Goal: Book appointment/travel/reservation

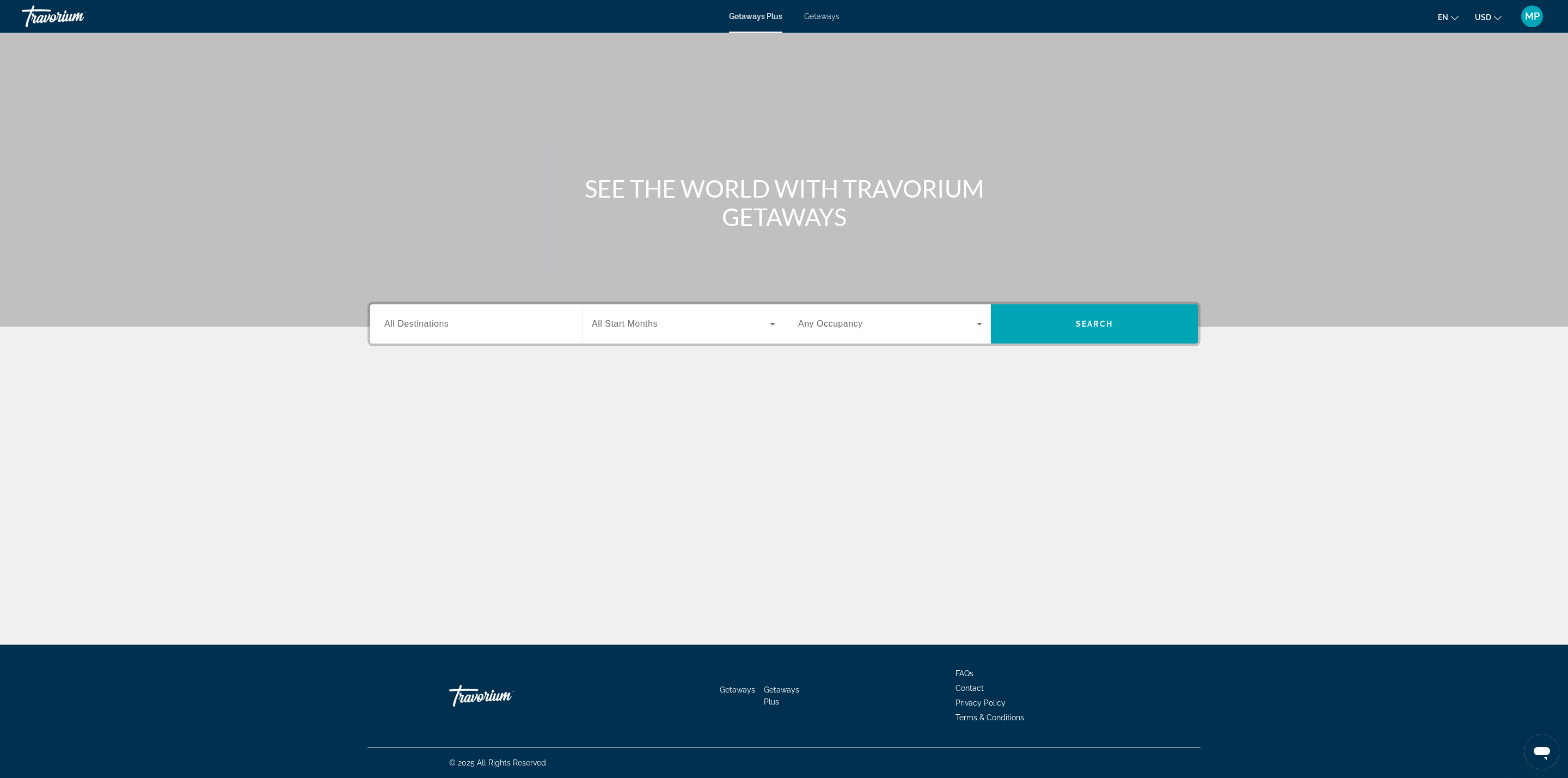
click at [454, 329] on input "Destination All Destinations" at bounding box center [476, 324] width 184 height 13
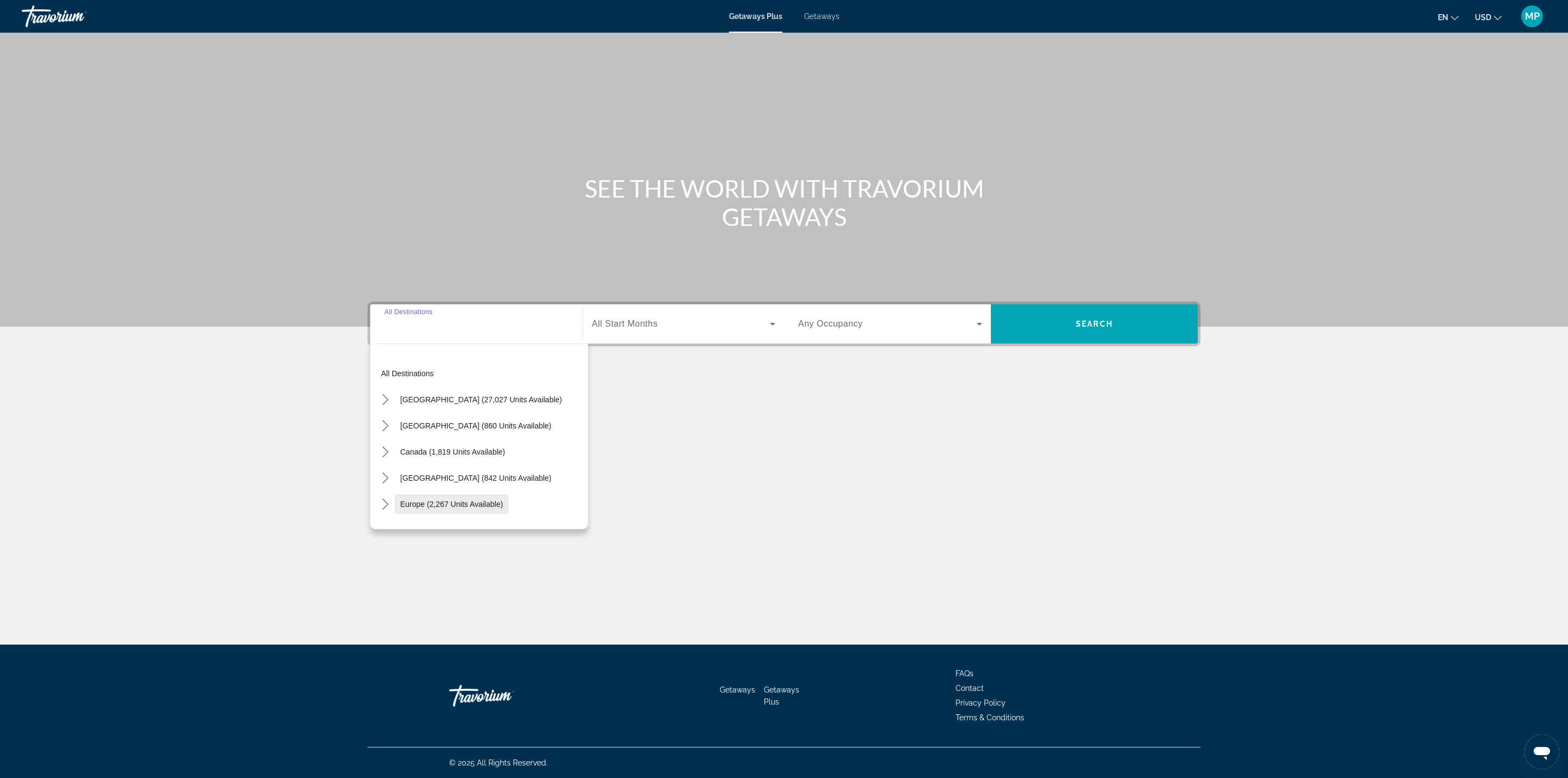
click at [470, 501] on span "Europe (2,267 units available)" at bounding box center [452, 504] width 103 height 9
type input "**********"
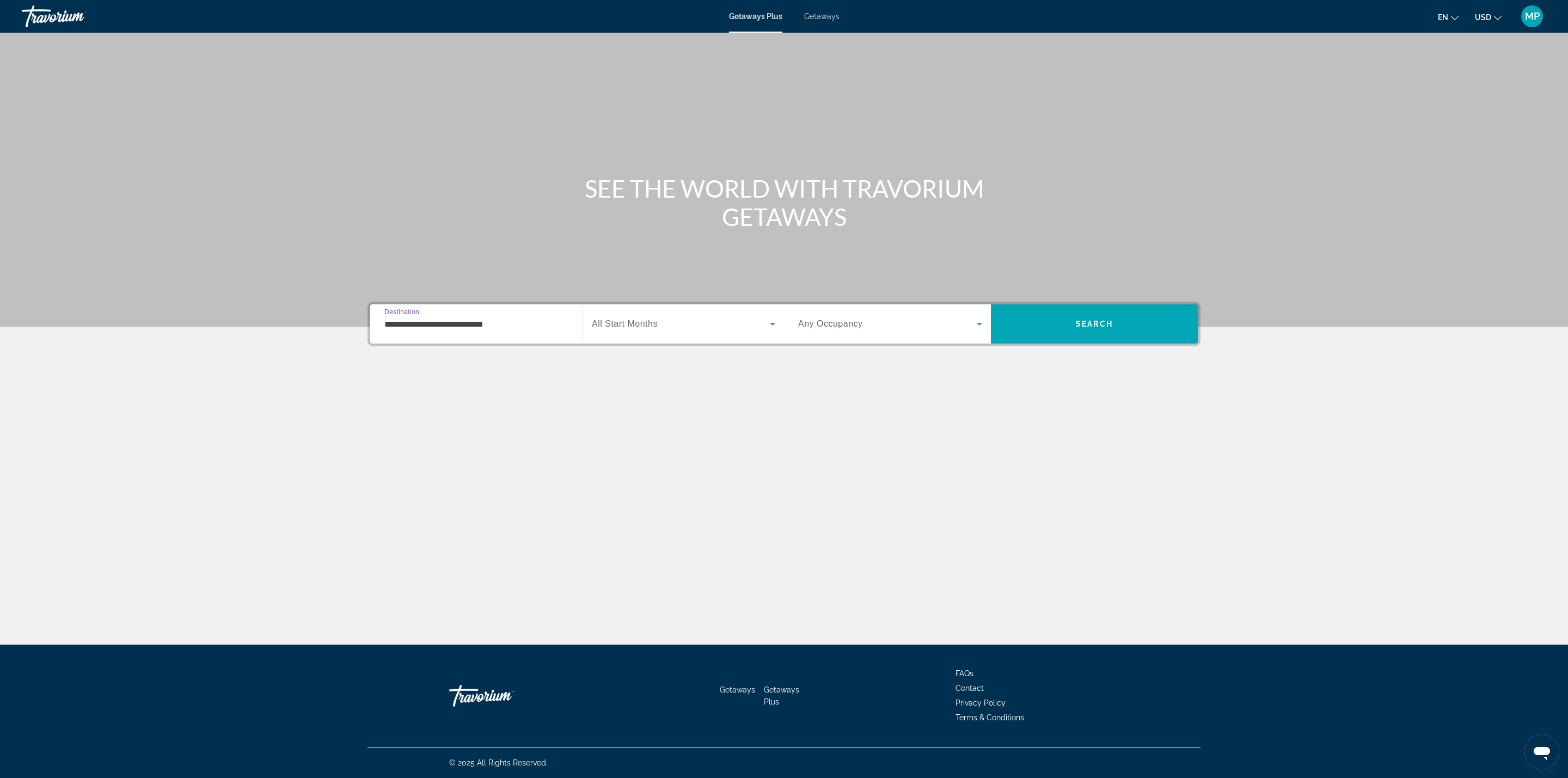
click at [690, 325] on span "Search widget" at bounding box center [681, 323] width 178 height 13
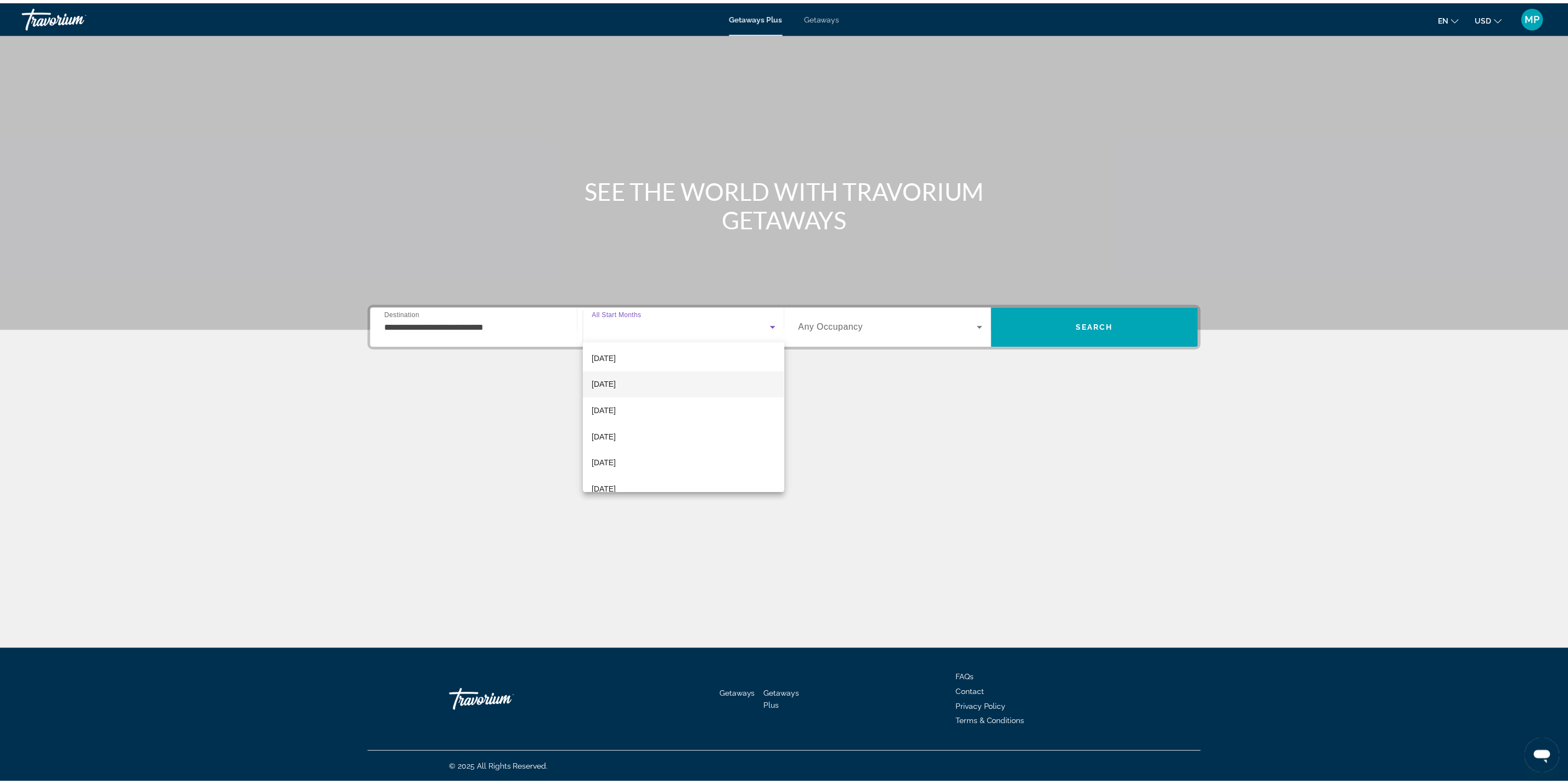
scroll to position [164, 0]
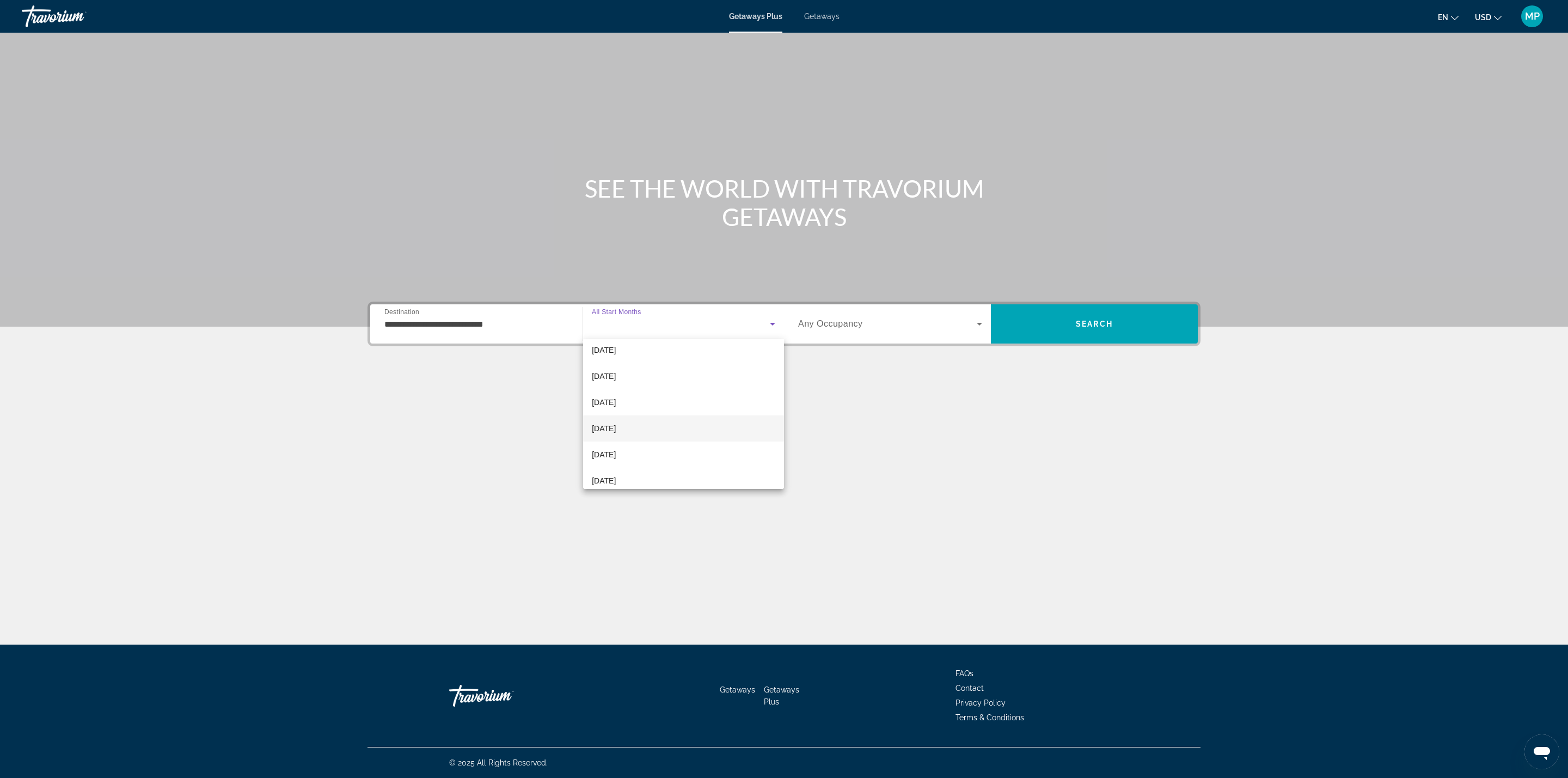
click at [616, 429] on span "[DATE]" at bounding box center [603, 429] width 24 height 13
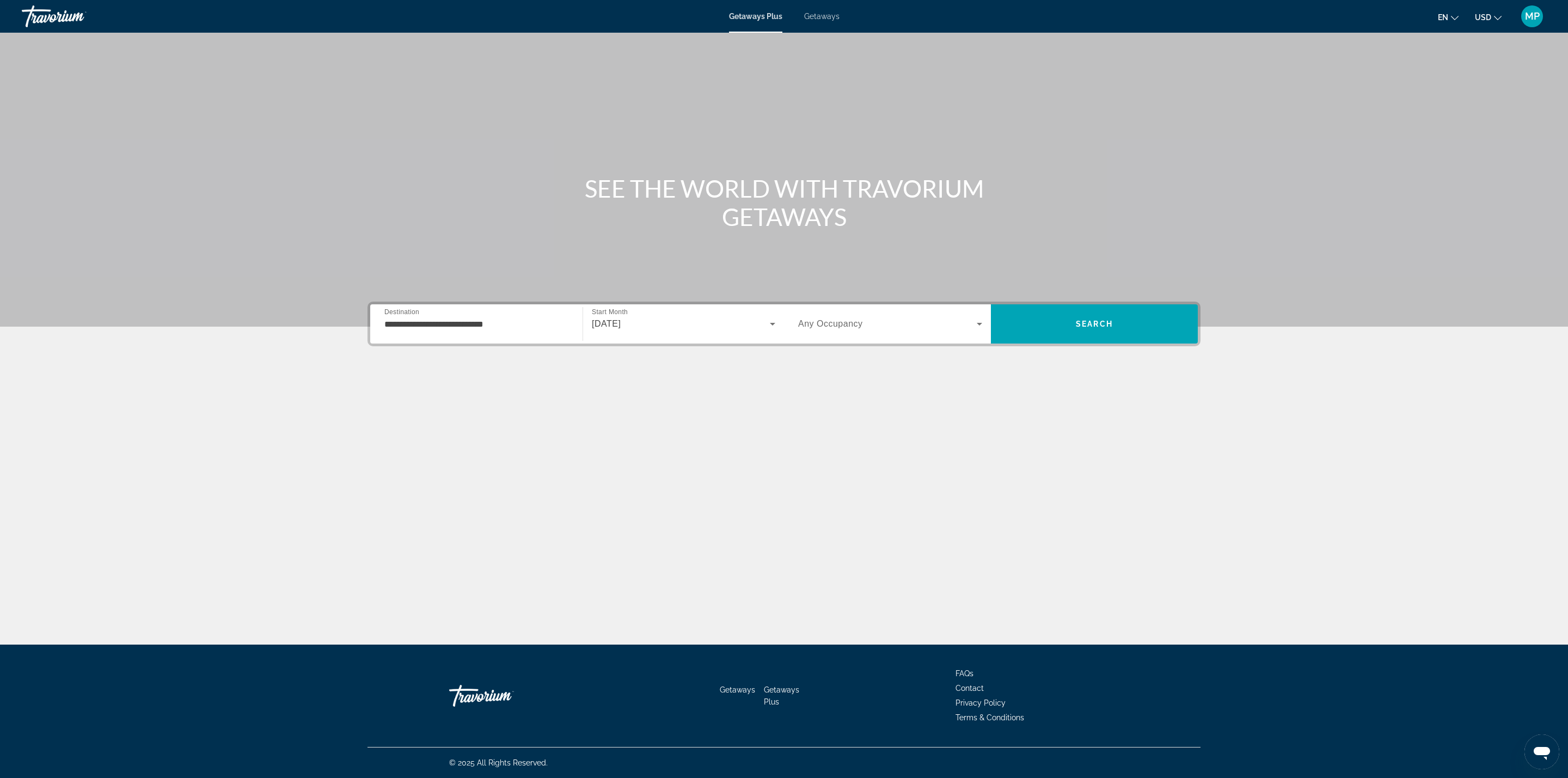
click at [827, 323] on span "Any Occupancy" at bounding box center [830, 323] width 65 height 9
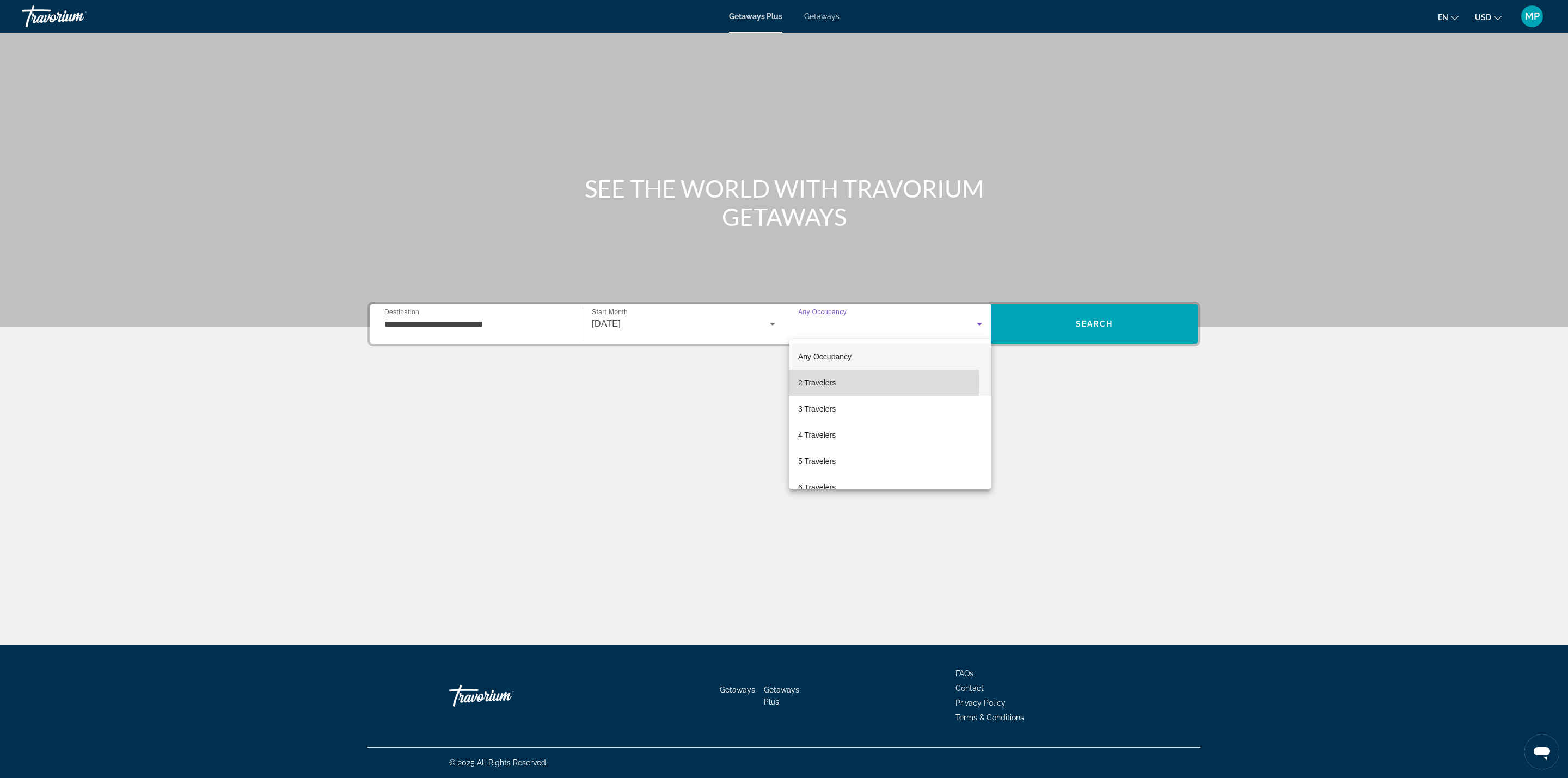
click at [827, 383] on span "2 Travelers" at bounding box center [817, 382] width 37 height 13
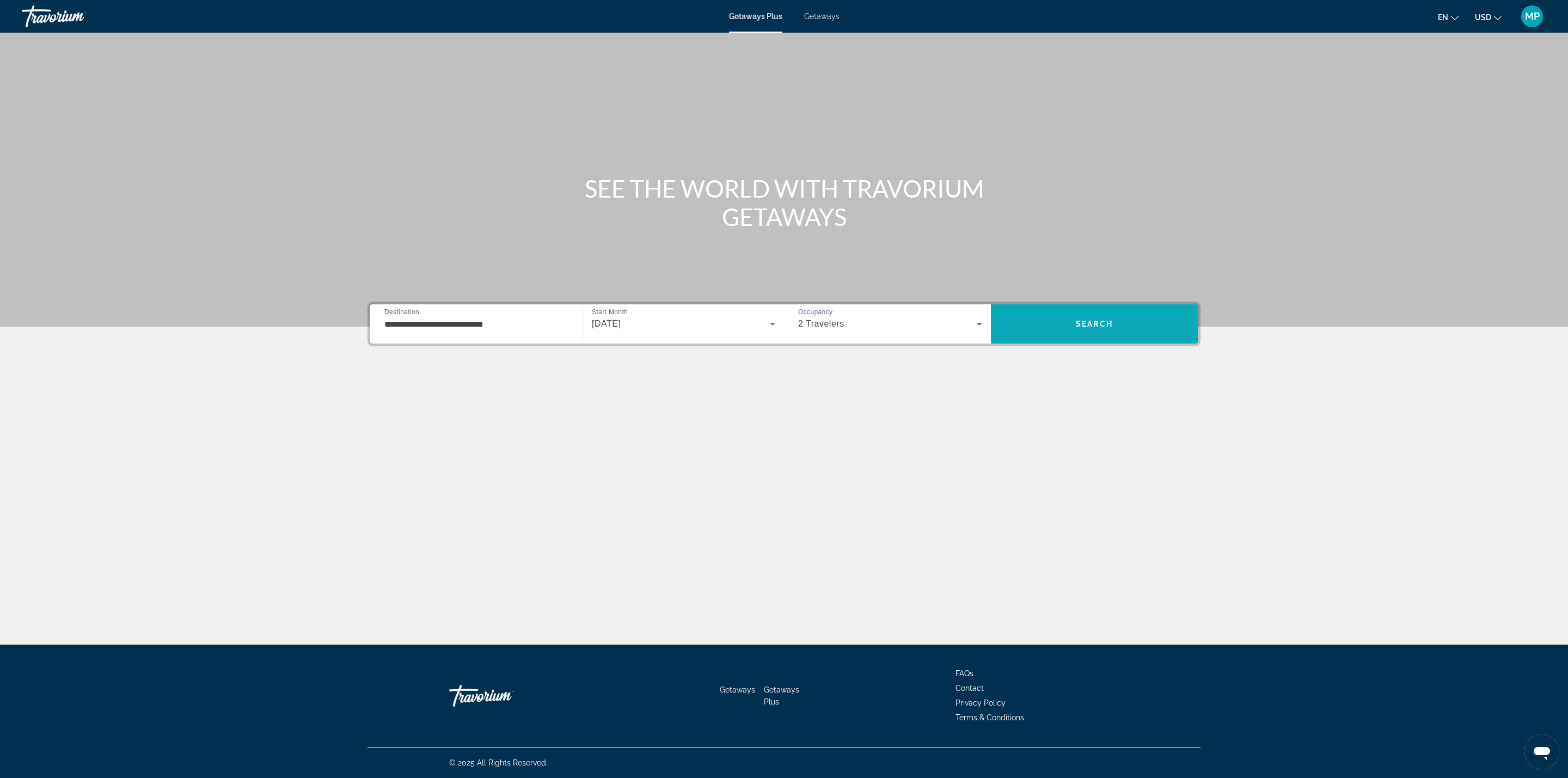
click at [1099, 314] on span "Search" at bounding box center [1094, 323] width 207 height 26
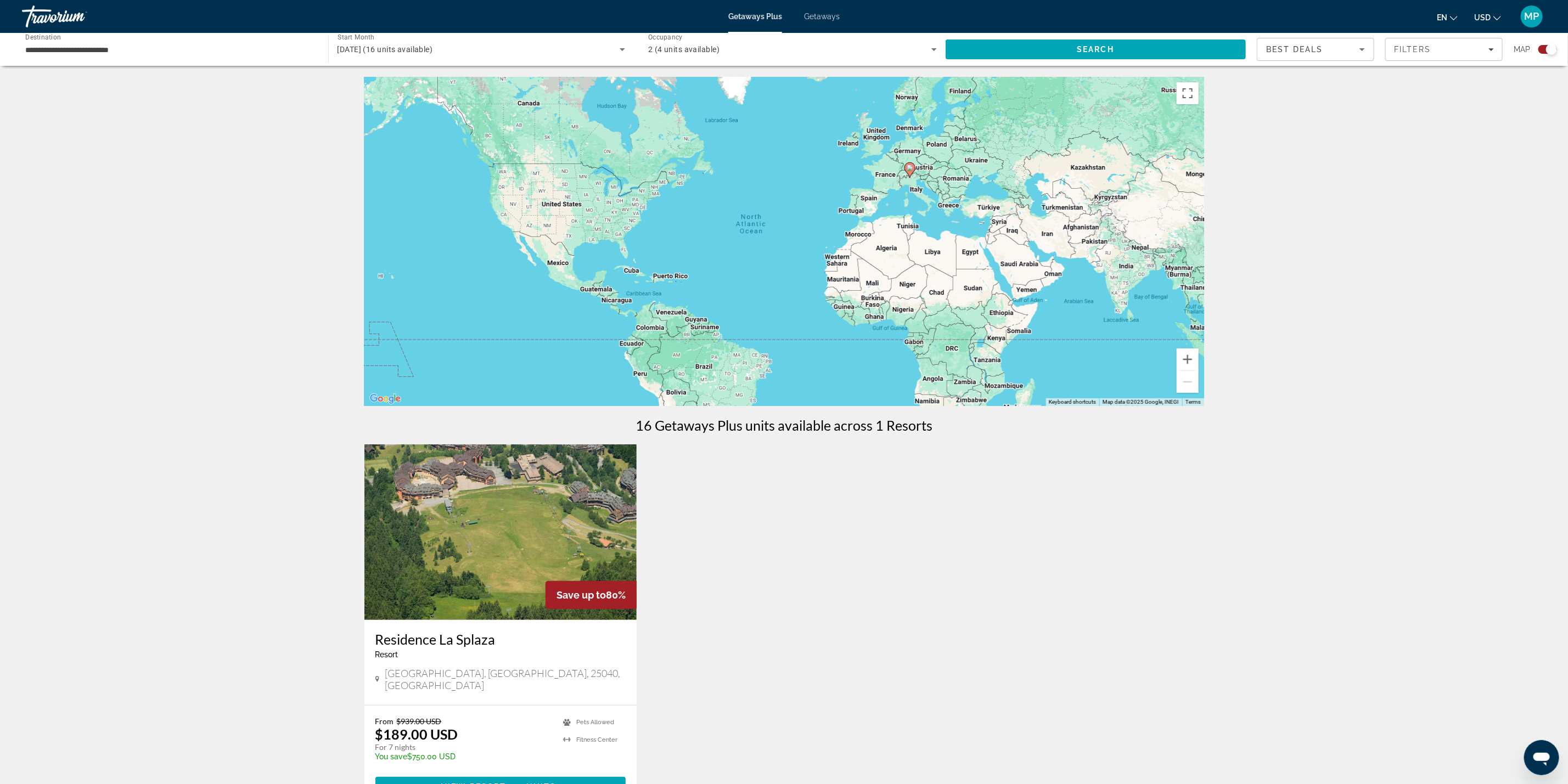
click at [732, 40] on div "2 (4 units available)" at bounding box center [792, 49] width 288 height 31
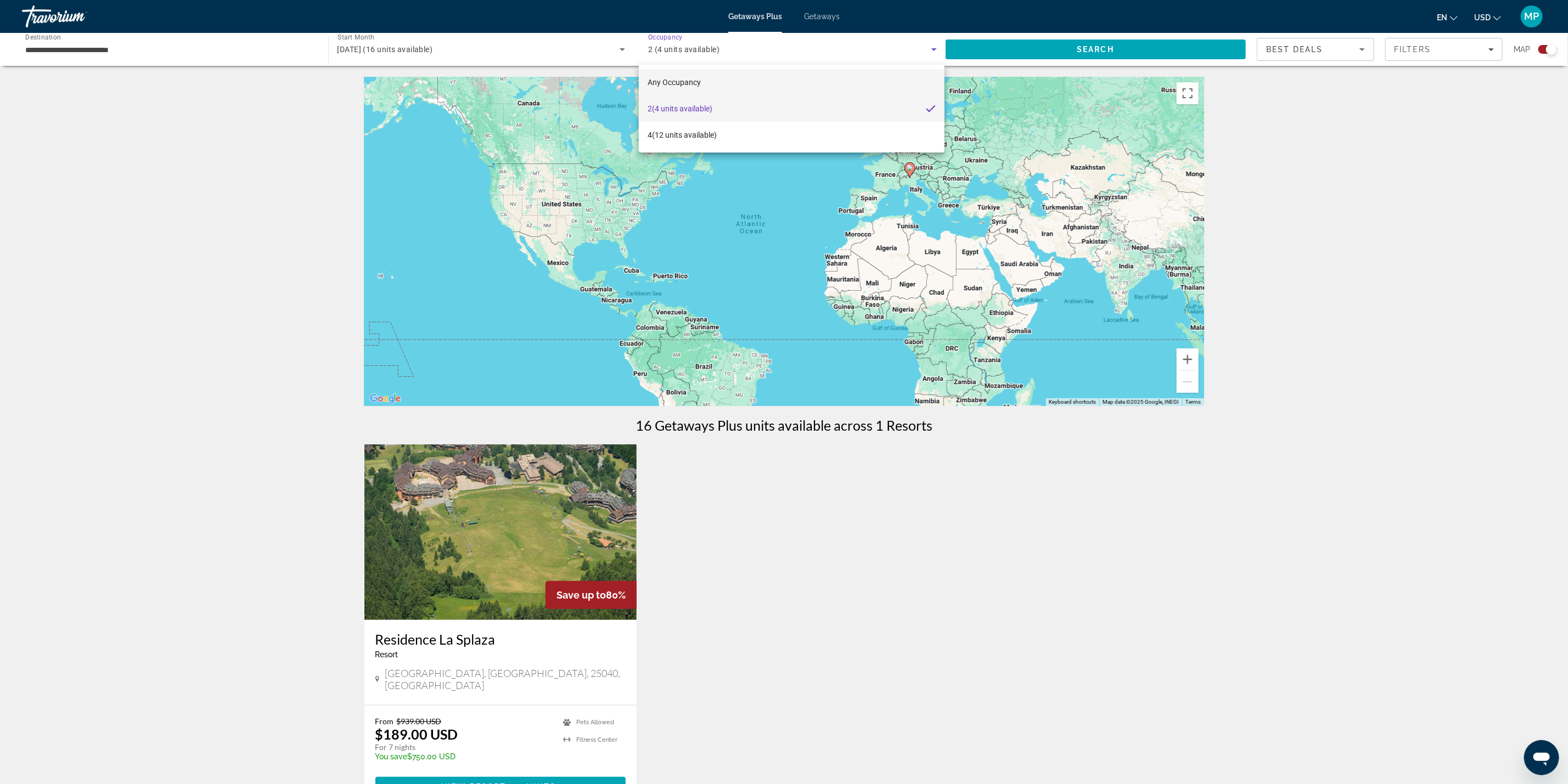
click at [698, 87] on span "Any Occupancy" at bounding box center [674, 82] width 53 height 13
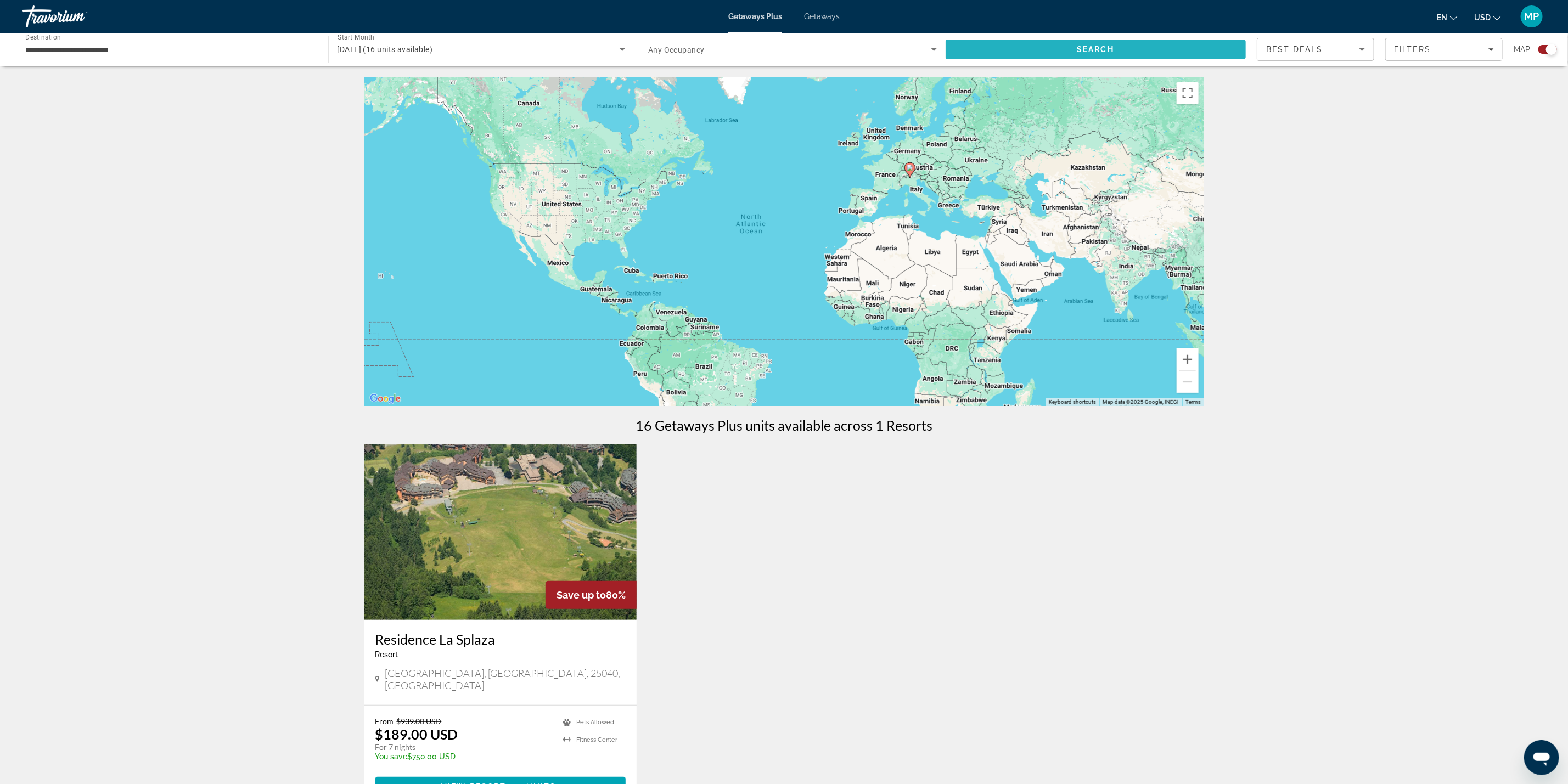
click at [1089, 48] on span "Search" at bounding box center [1096, 49] width 38 height 9
click at [401, 48] on div "[DATE]" at bounding box center [479, 49] width 283 height 13
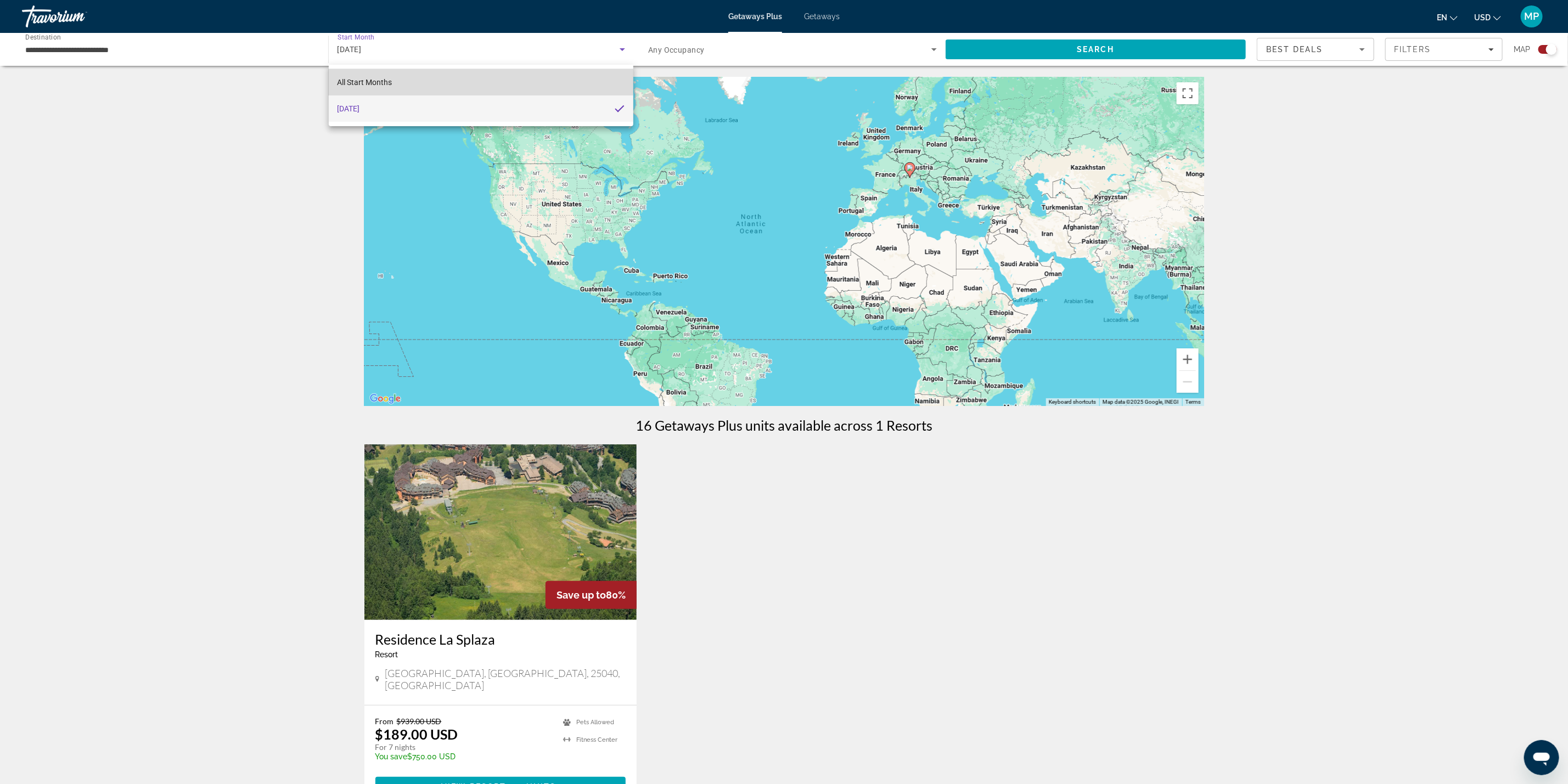
click at [377, 78] on span "All Start Months" at bounding box center [365, 83] width 55 height 9
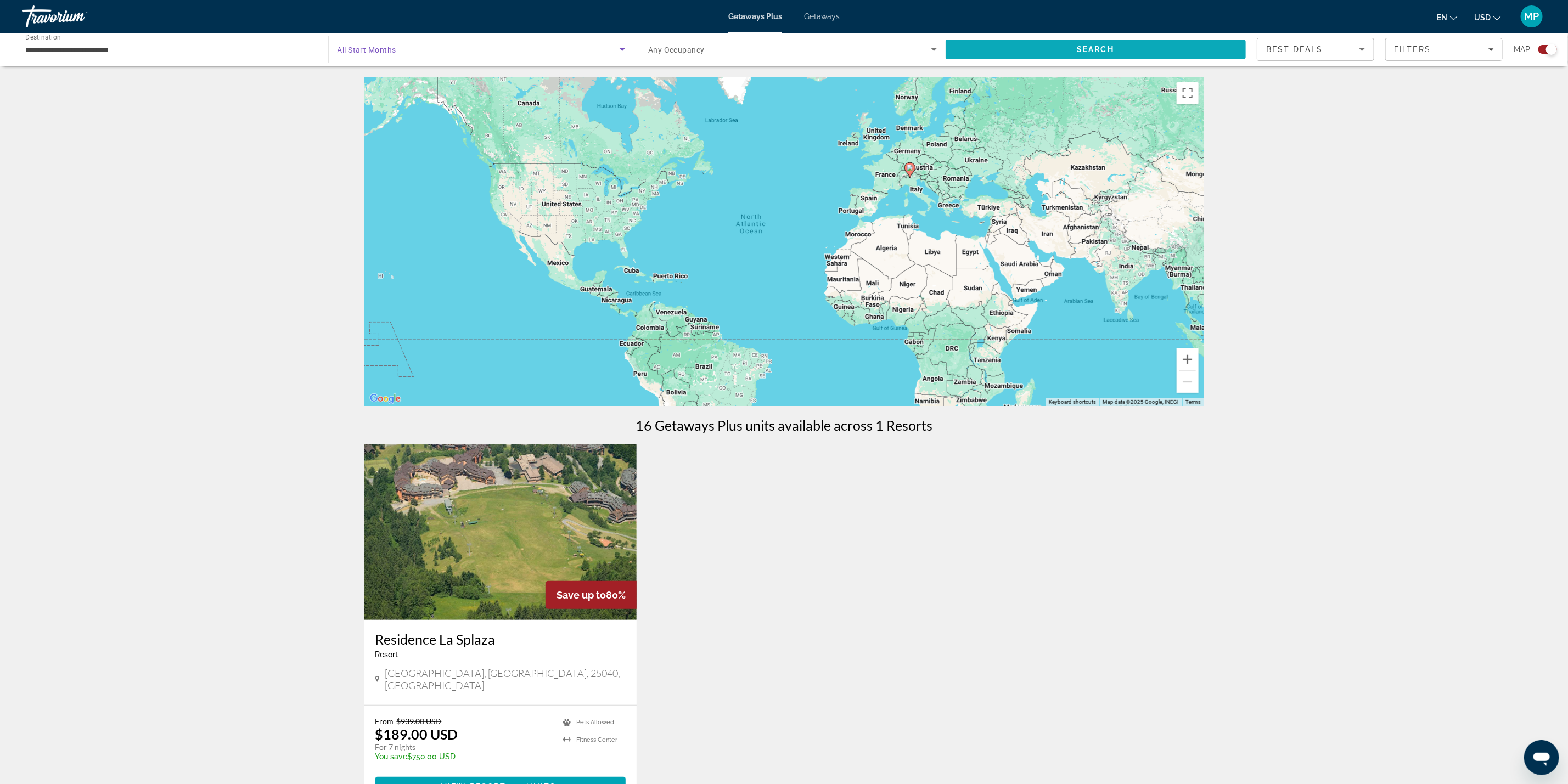
click at [1110, 46] on span "Search" at bounding box center [1096, 49] width 38 height 9
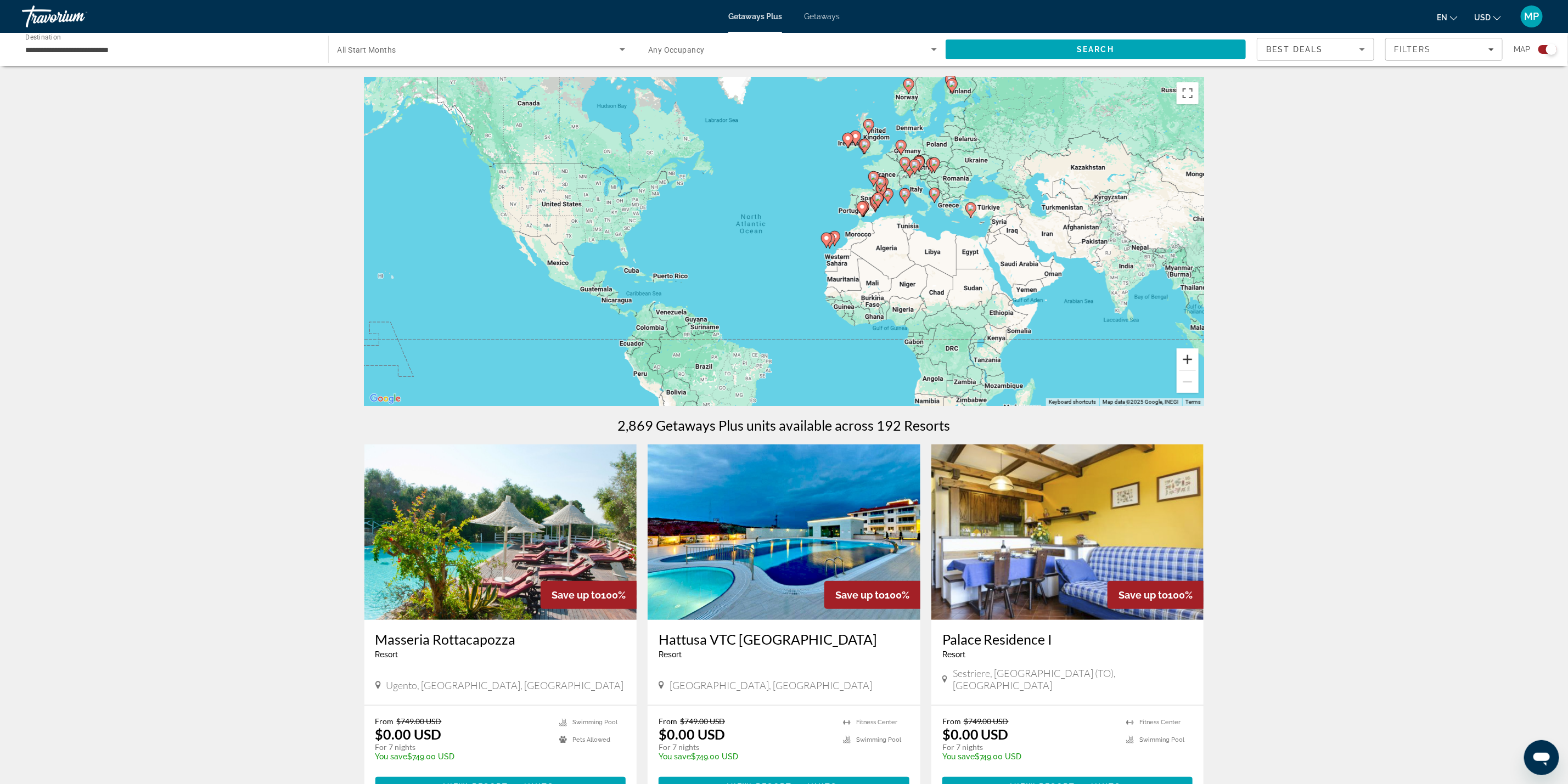
click at [1188, 357] on button "Zoom in" at bounding box center [1187, 359] width 22 height 22
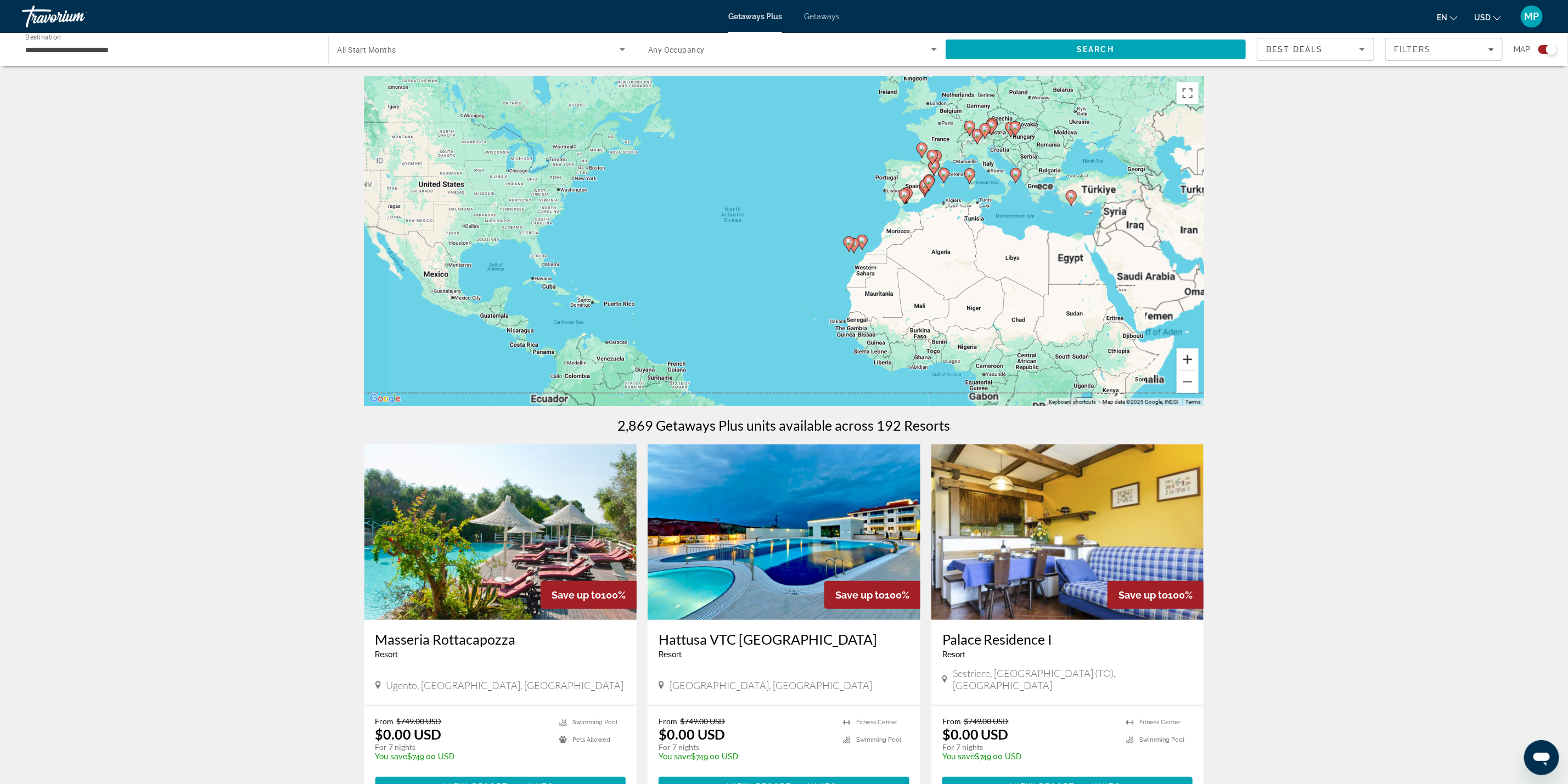
click at [1188, 357] on button "Zoom in" at bounding box center [1187, 359] width 22 height 22
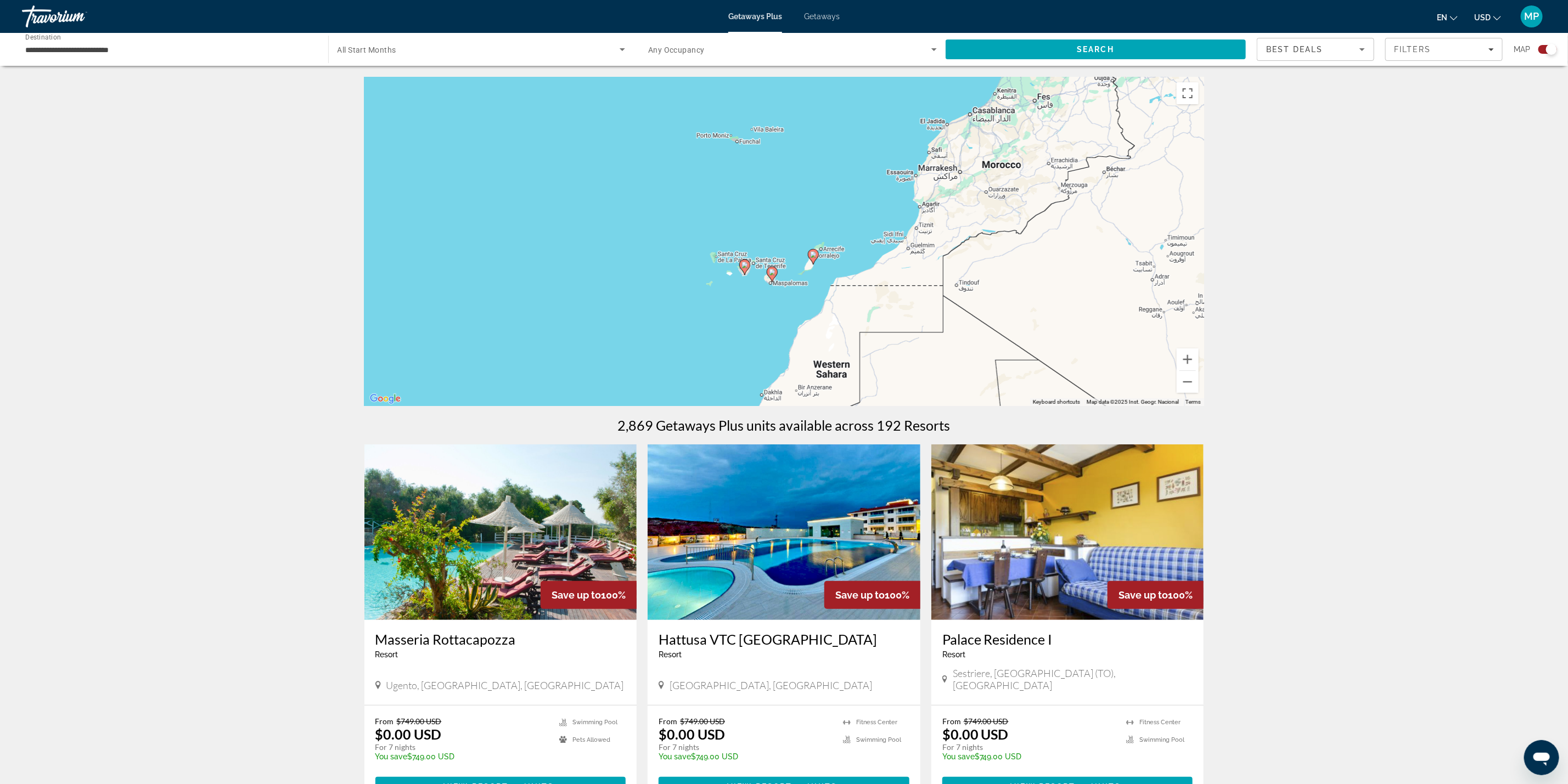
drag, startPoint x: 1008, startPoint y: 229, endPoint x: 633, endPoint y: 207, distance: 375.6
click at [633, 207] on div "To activate drag with keyboard, press Alt + Enter. Once in keyboard drag state,…" at bounding box center [784, 242] width 840 height 330
click at [1186, 94] on button "Toggle fullscreen view" at bounding box center [1187, 93] width 22 height 22
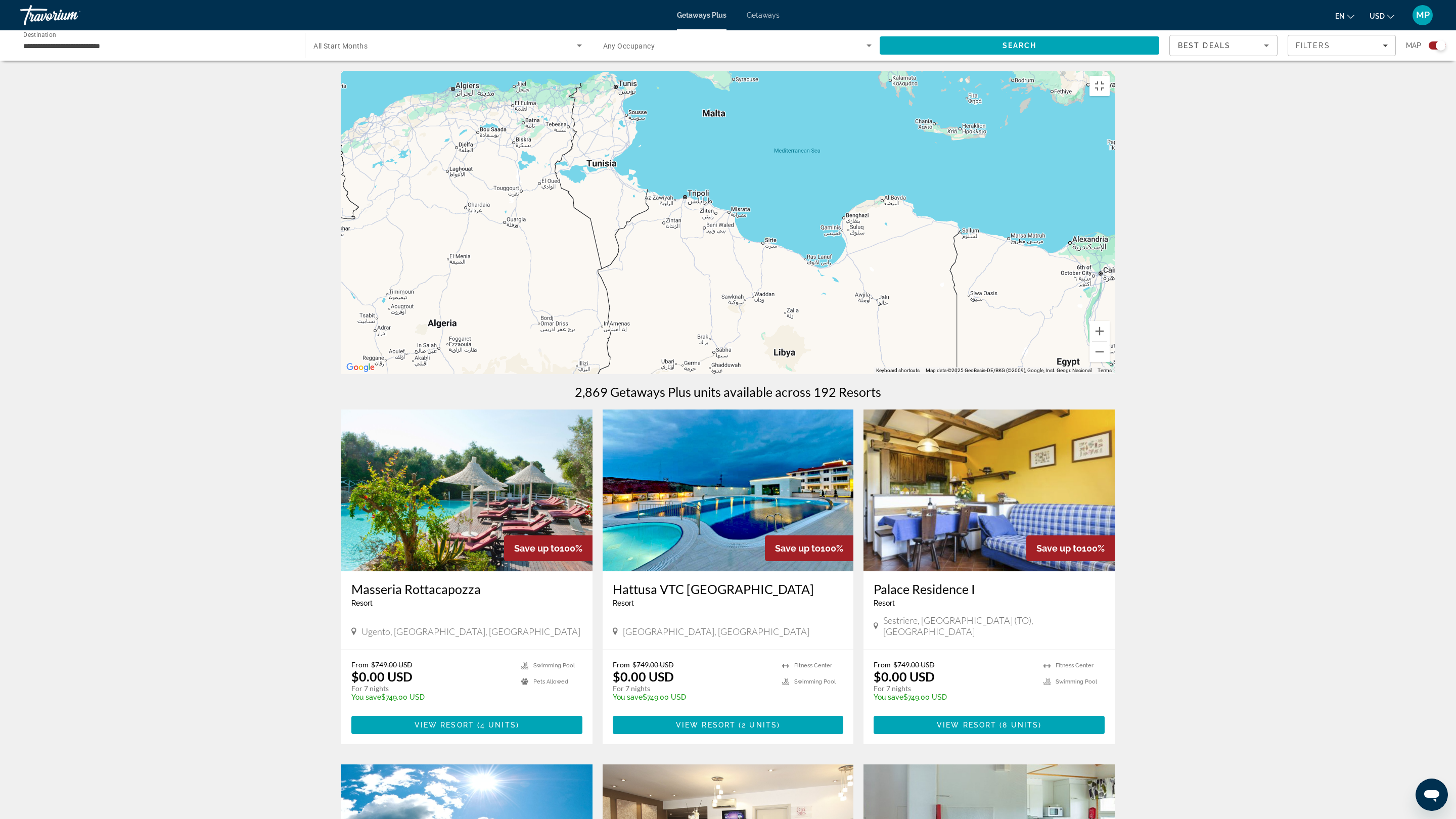
drag, startPoint x: 1114, startPoint y: 440, endPoint x: 419, endPoint y: 515, distance: 699.0
click at [419, 374] on div "To activate drag with keyboard, press Alt + Enter. Once in keyboard drag state,…" at bounding box center [728, 223] width 774 height 304
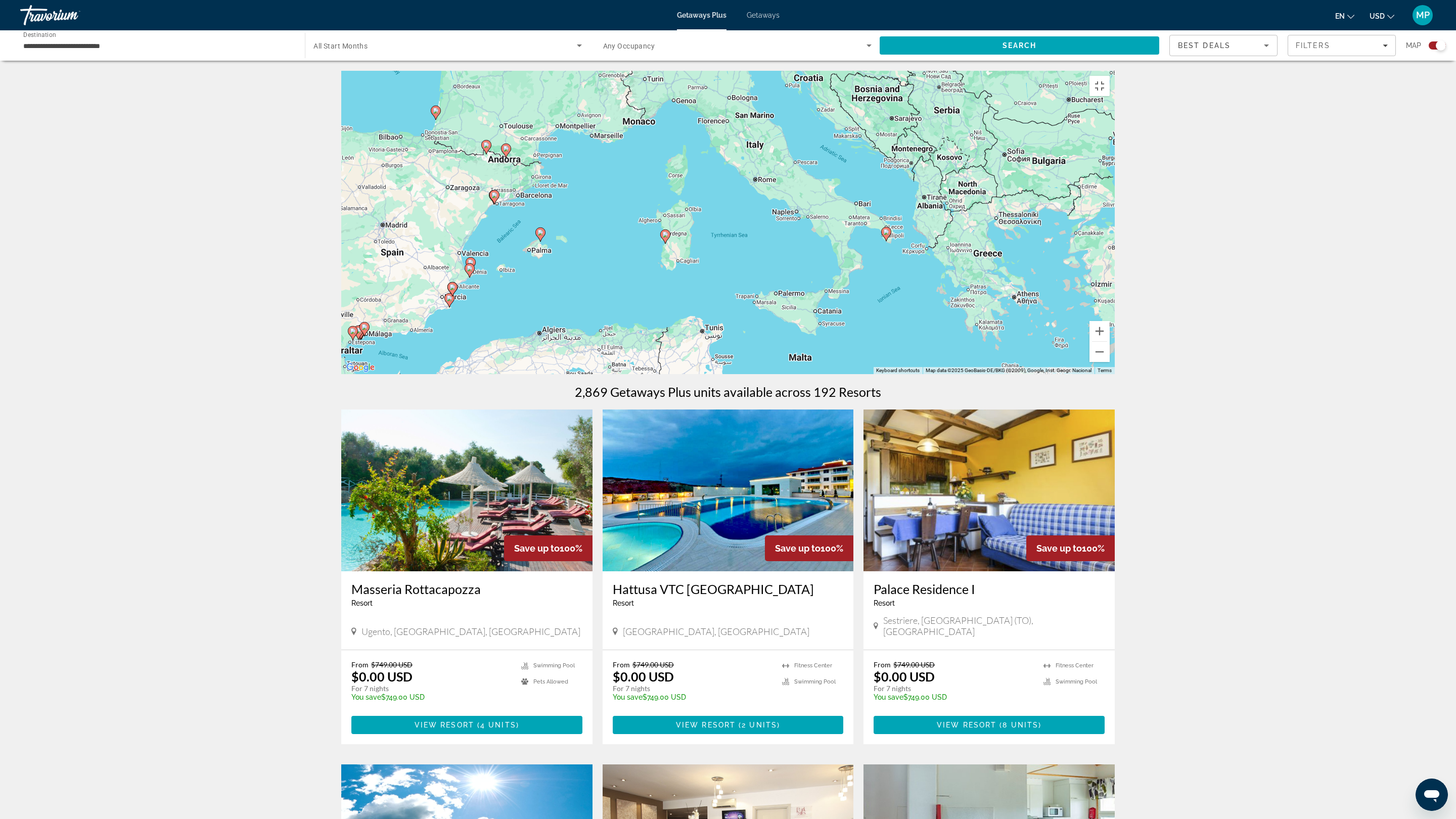
drag, startPoint x: 530, startPoint y: 234, endPoint x: 619, endPoint y: 482, distance: 263.5
click at [619, 374] on div "To activate drag with keyboard, press Alt + Enter. Once in keyboard drag state,…" at bounding box center [728, 223] width 774 height 304
click at [447, 374] on div "To activate drag with keyboard, press Alt + Enter. Once in keyboard drag state,…" at bounding box center [728, 223] width 774 height 304
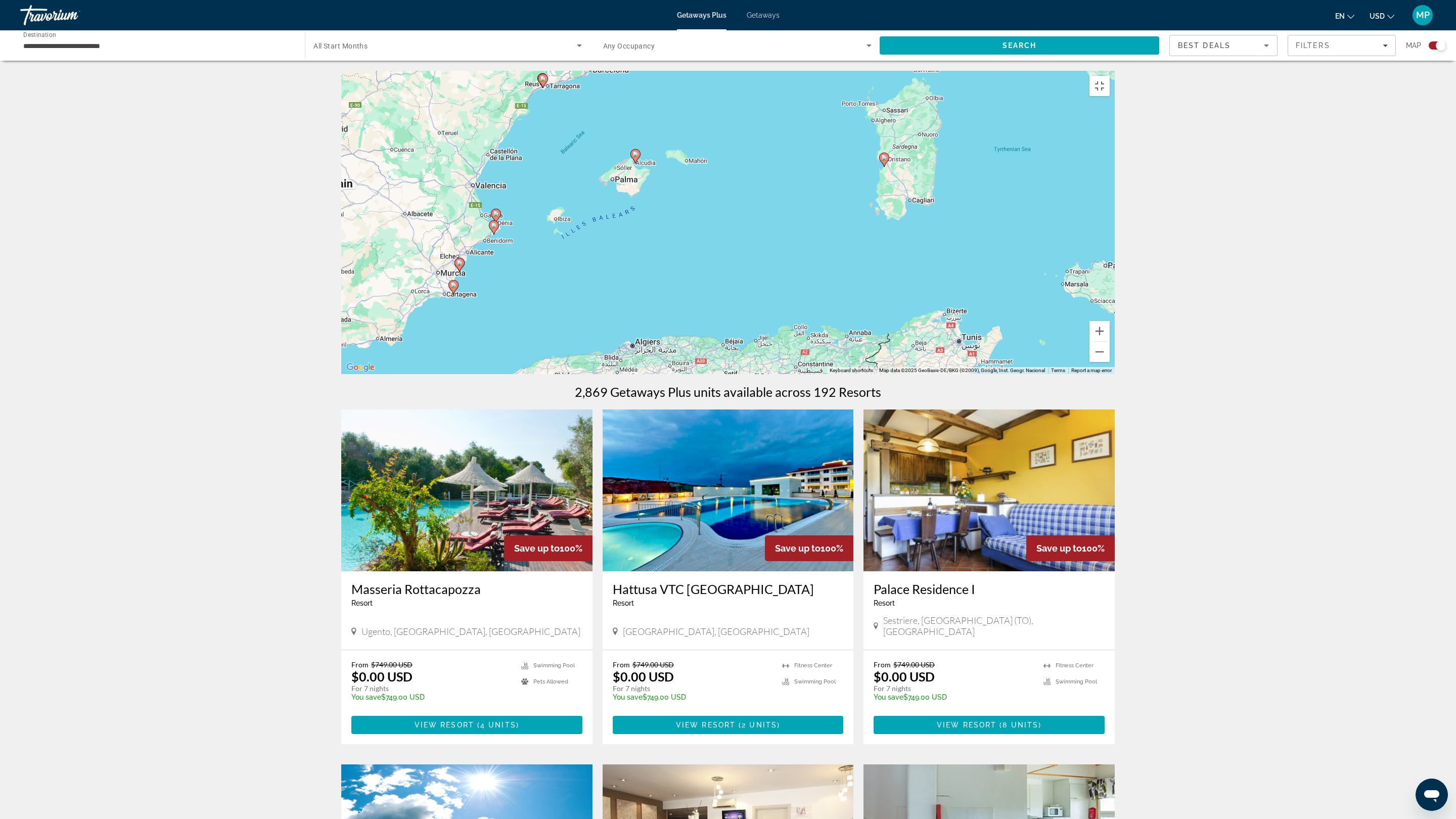
click at [512, 374] on div "To activate drag with keyboard, press Alt + Enter. Once in keyboard drag state,…" at bounding box center [728, 223] width 774 height 304
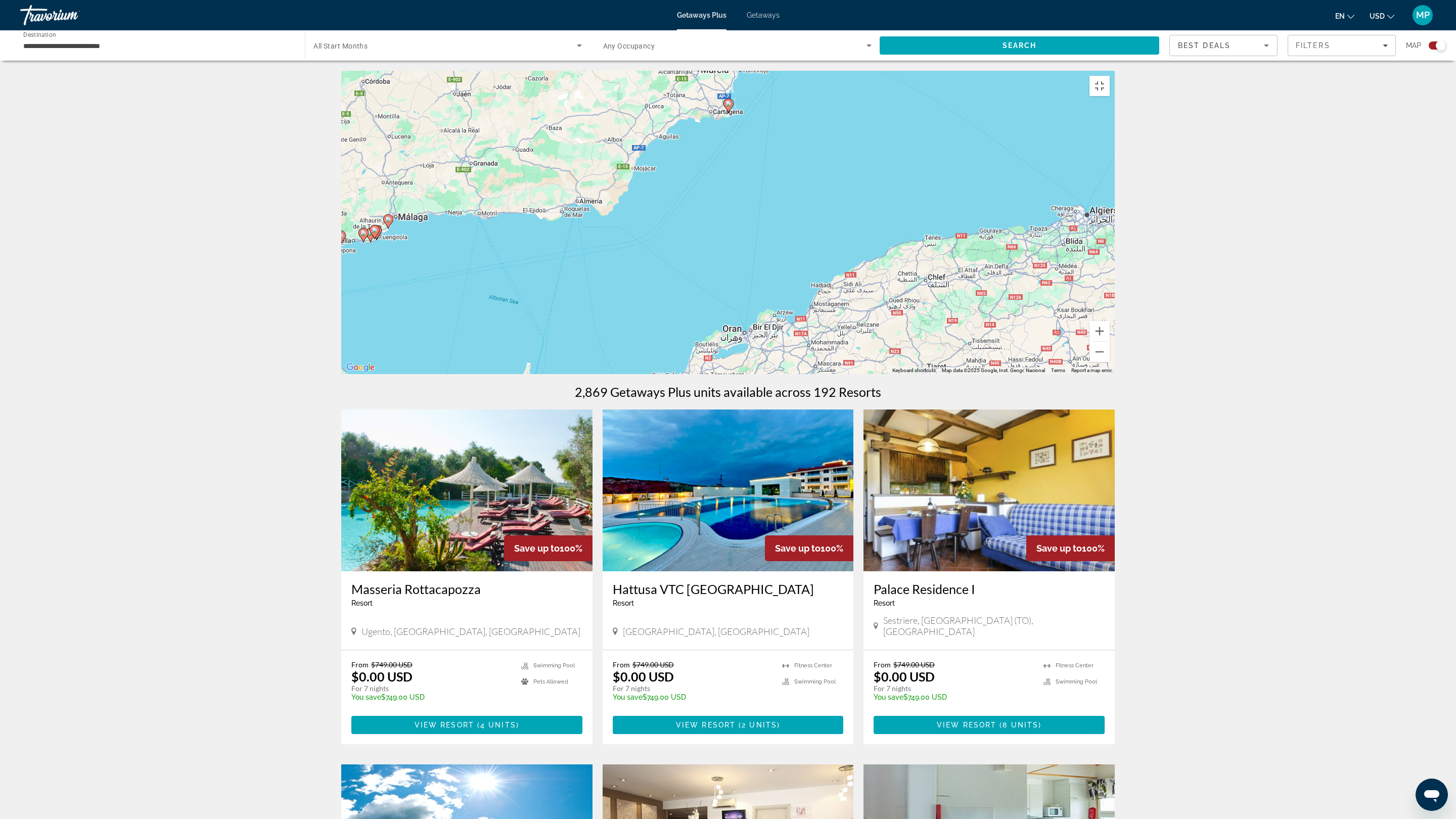
drag, startPoint x: 490, startPoint y: 492, endPoint x: 819, endPoint y: 307, distance: 377.4
click at [822, 305] on div "To activate drag with keyboard, press Alt + Enter. Once in keyboard drag state,…" at bounding box center [728, 223] width 774 height 304
click at [804, 309] on div "To activate drag with keyboard, press Alt + Enter. Once in keyboard drag state,…" at bounding box center [728, 223] width 774 height 304
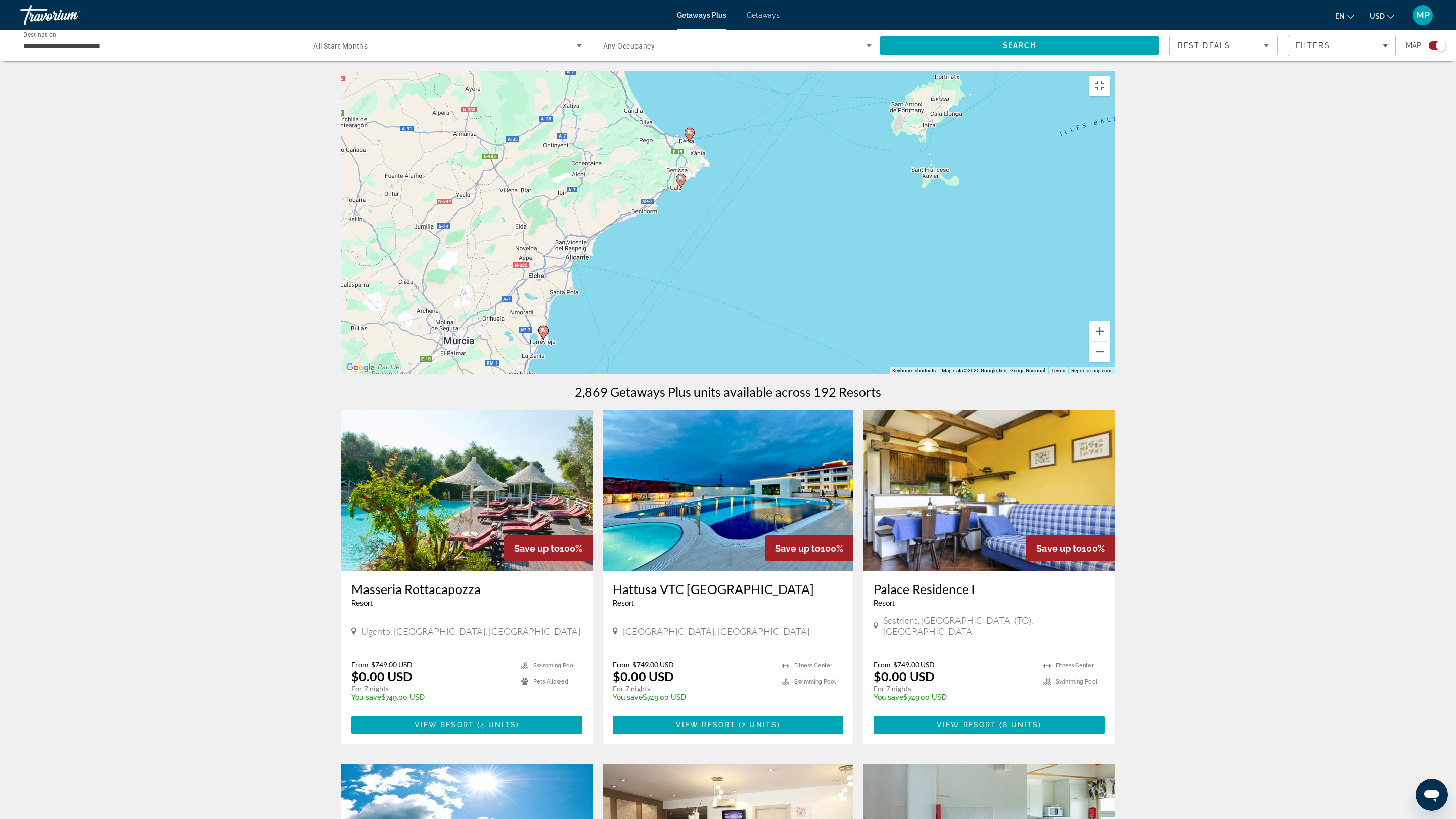
drag, startPoint x: 791, startPoint y: 258, endPoint x: 661, endPoint y: 581, distance: 348.2
click at [661, 374] on div "To activate drag with keyboard, press Alt + Enter. Once in keyboard drag state,…" at bounding box center [728, 223] width 774 height 304
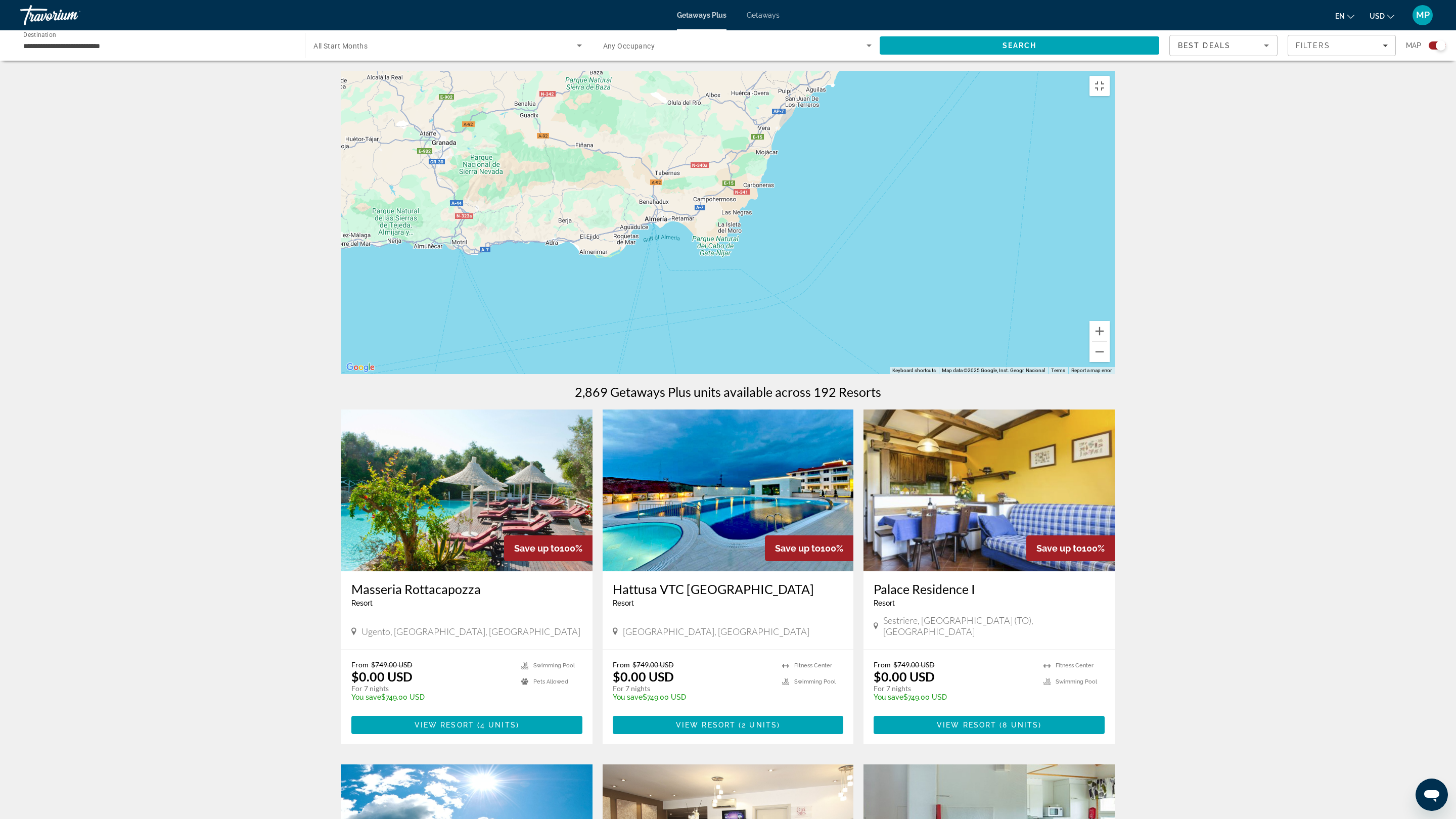
drag, startPoint x: 686, startPoint y: 552, endPoint x: 1127, endPoint y: 162, distance: 588.7
click at [1115, 162] on div "To activate drag with keyboard, press Alt + Enter. Once in keyboard drag state,…" at bounding box center [728, 223] width 774 height 304
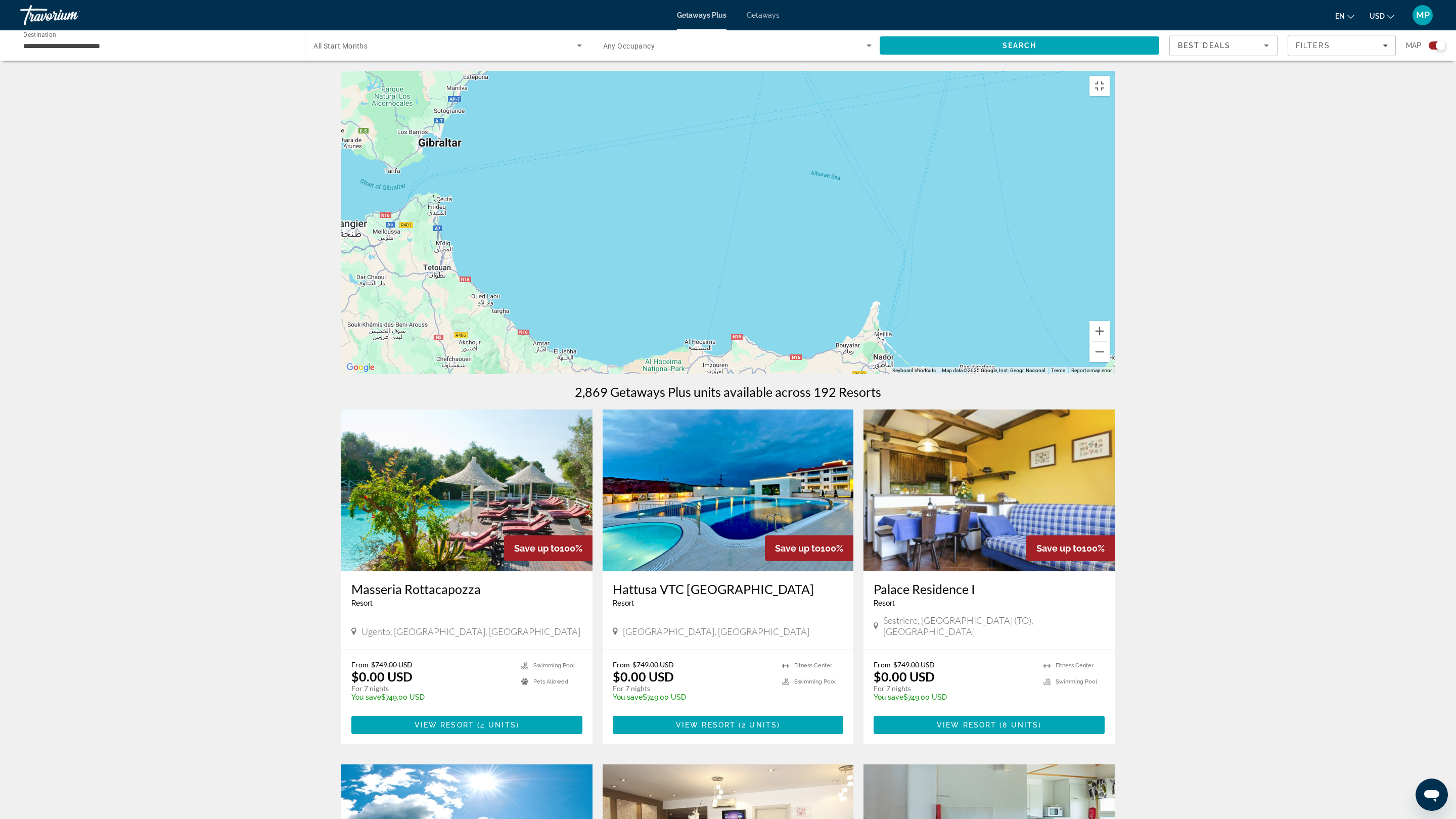
drag, startPoint x: 354, startPoint y: 513, endPoint x: 657, endPoint y: 269, distance: 389.0
click at [670, 274] on div "To activate drag with keyboard, press Alt + Enter. Once in keyboard drag state,…" at bounding box center [728, 223] width 774 height 304
click at [597, 28] on image "Main content" at bounding box center [595, 24] width 6 height 6
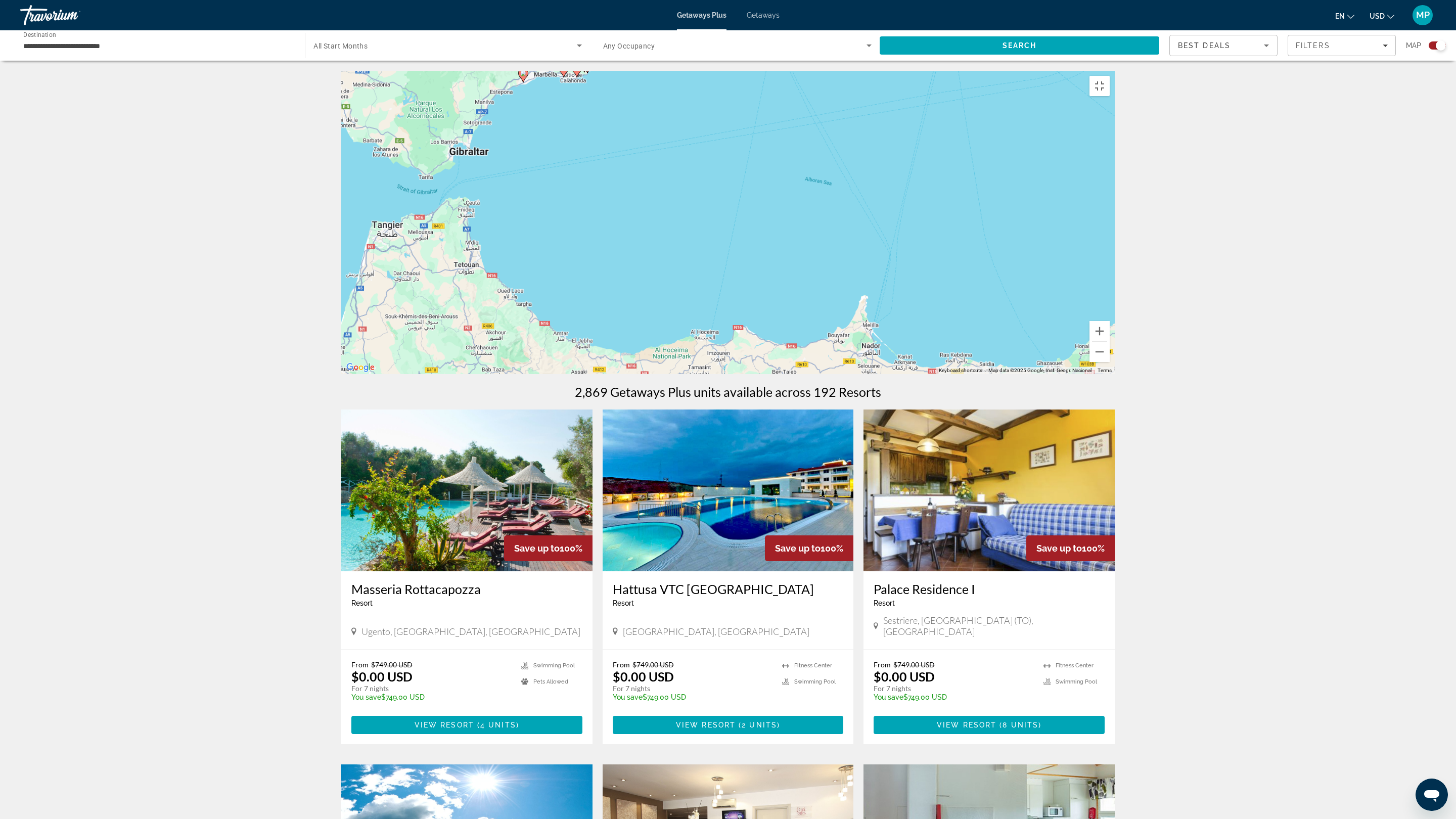
click at [597, 214] on div "To activate drag with keyboard, press Alt + Enter. Once in keyboard drag state,…" at bounding box center [728, 223] width 774 height 304
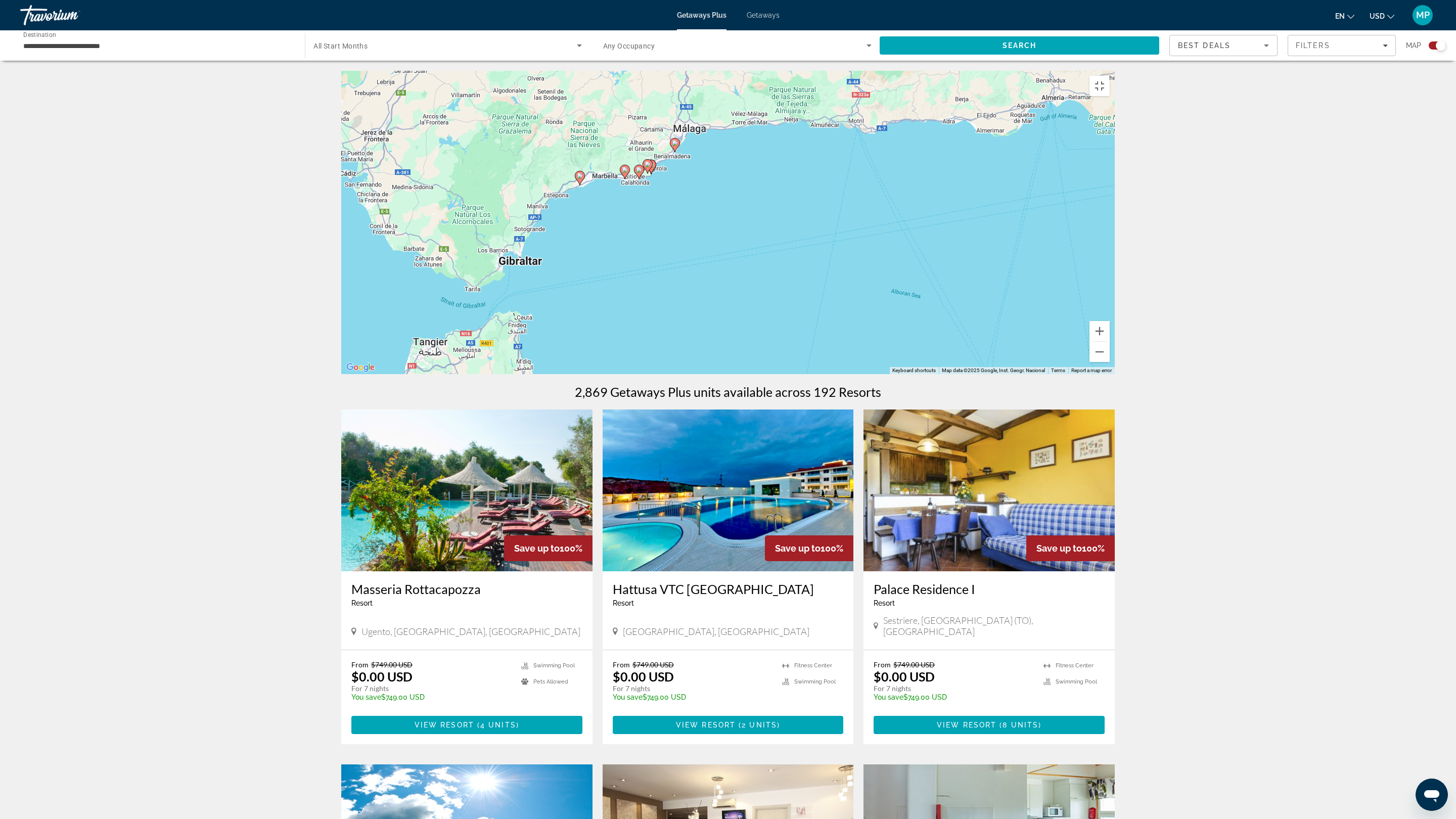
click at [674, 146] on image "Main content" at bounding box center [674, 142] width 6 height 6
type input "**********"
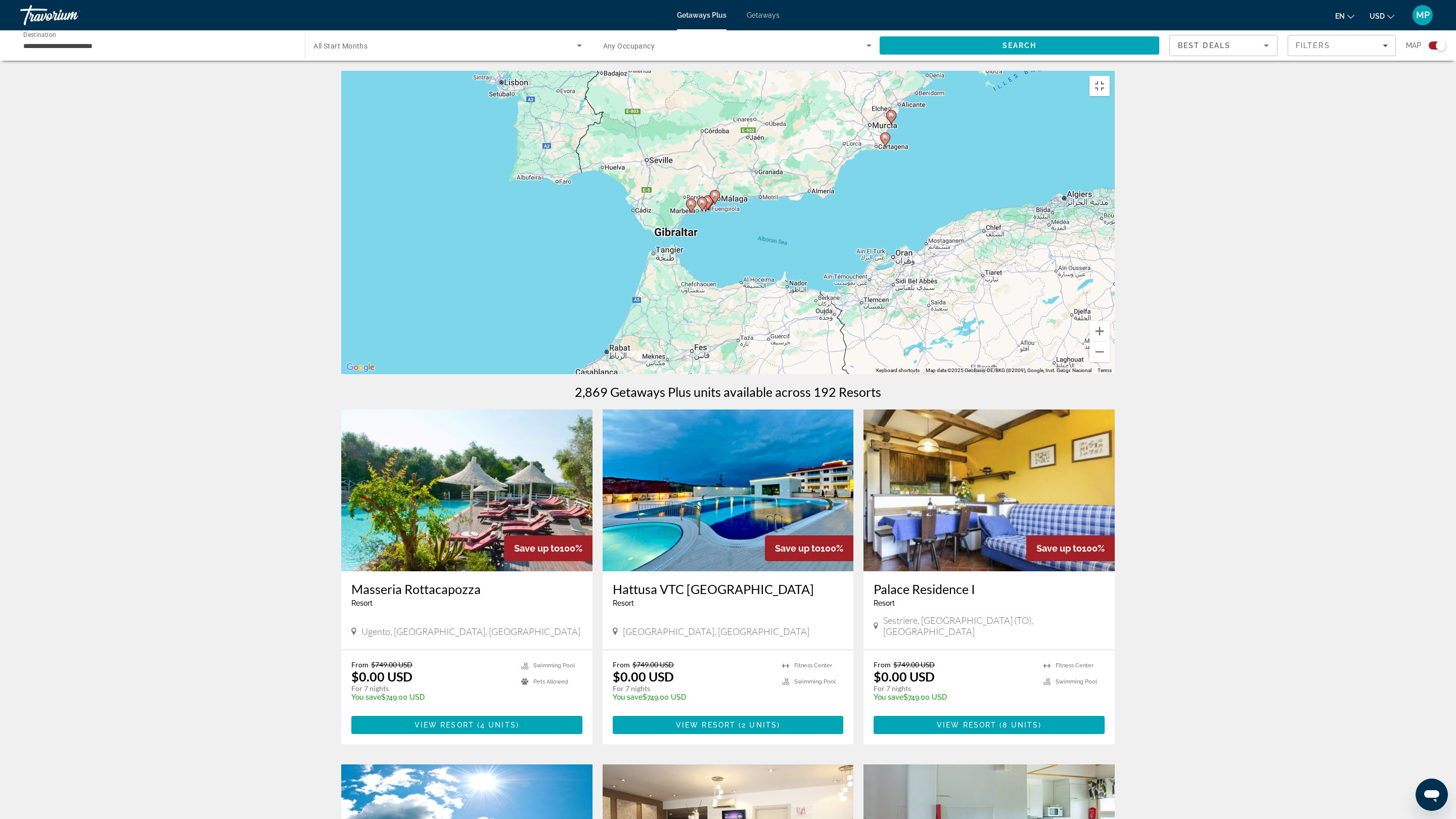
click at [715, 204] on icon "Main content" at bounding box center [715, 197] width 9 height 13
click at [715, 374] on div "To navigate, press the arrow keys. To activate drag with keyboard, press Alt + …" at bounding box center [728, 223] width 774 height 304
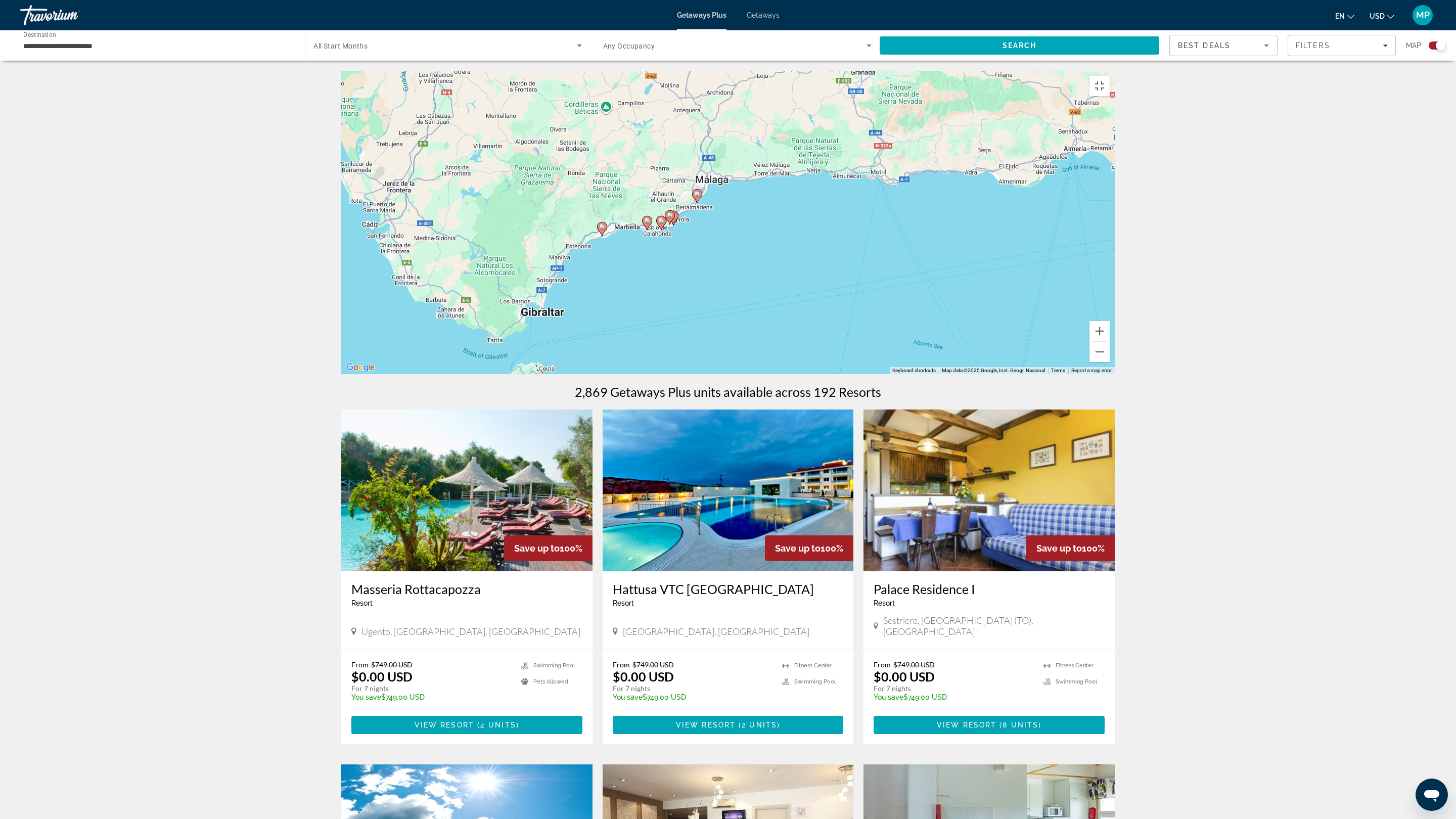
click at [697, 204] on icon "Main content" at bounding box center [697, 196] width 10 height 14
click at [697, 374] on div "To activate drag with keyboard, press Alt + Enter. Once in keyboard drag state,…" at bounding box center [728, 223] width 774 height 304
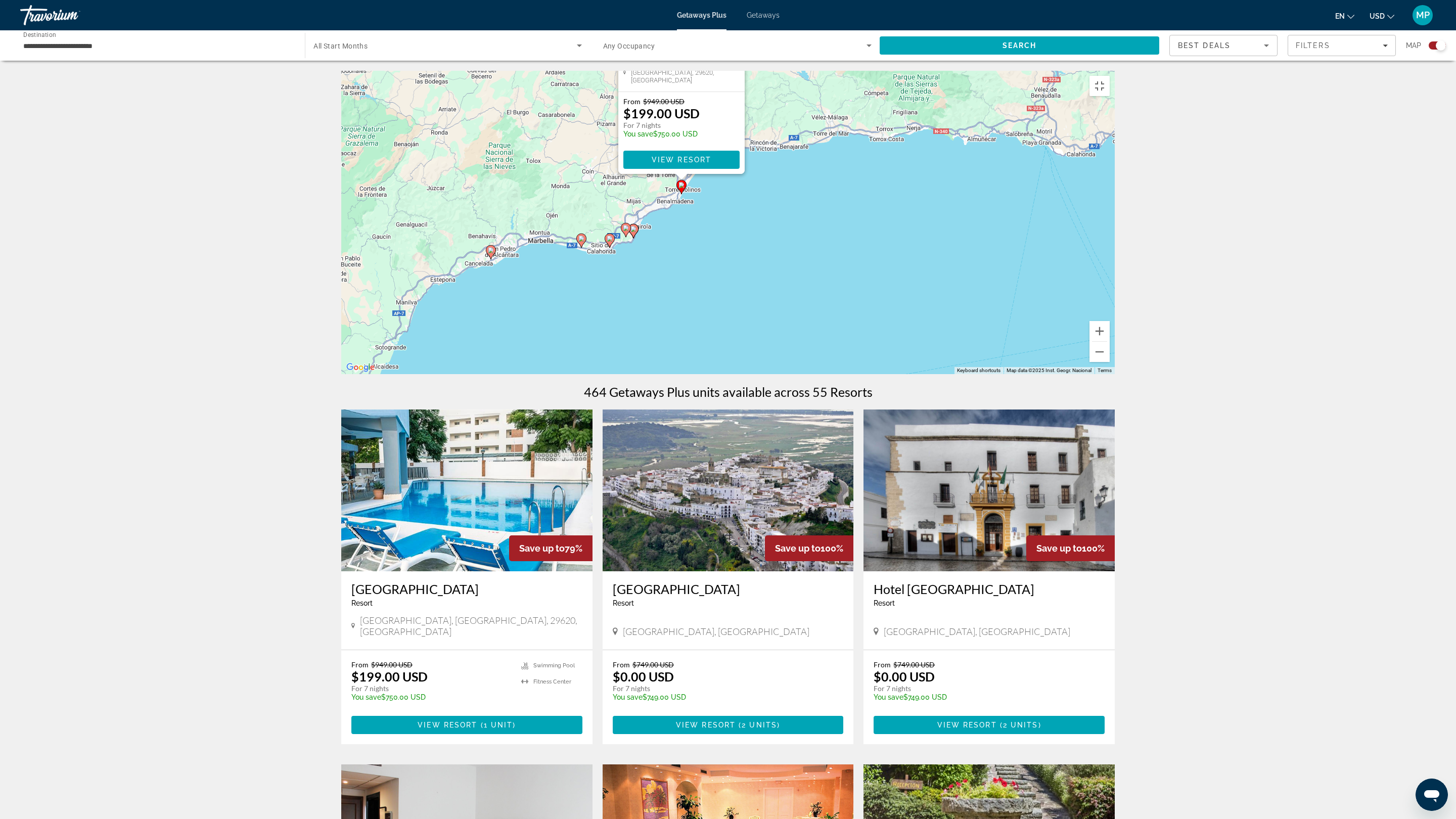
click at [631, 237] on icon "Main content" at bounding box center [633, 231] width 9 height 13
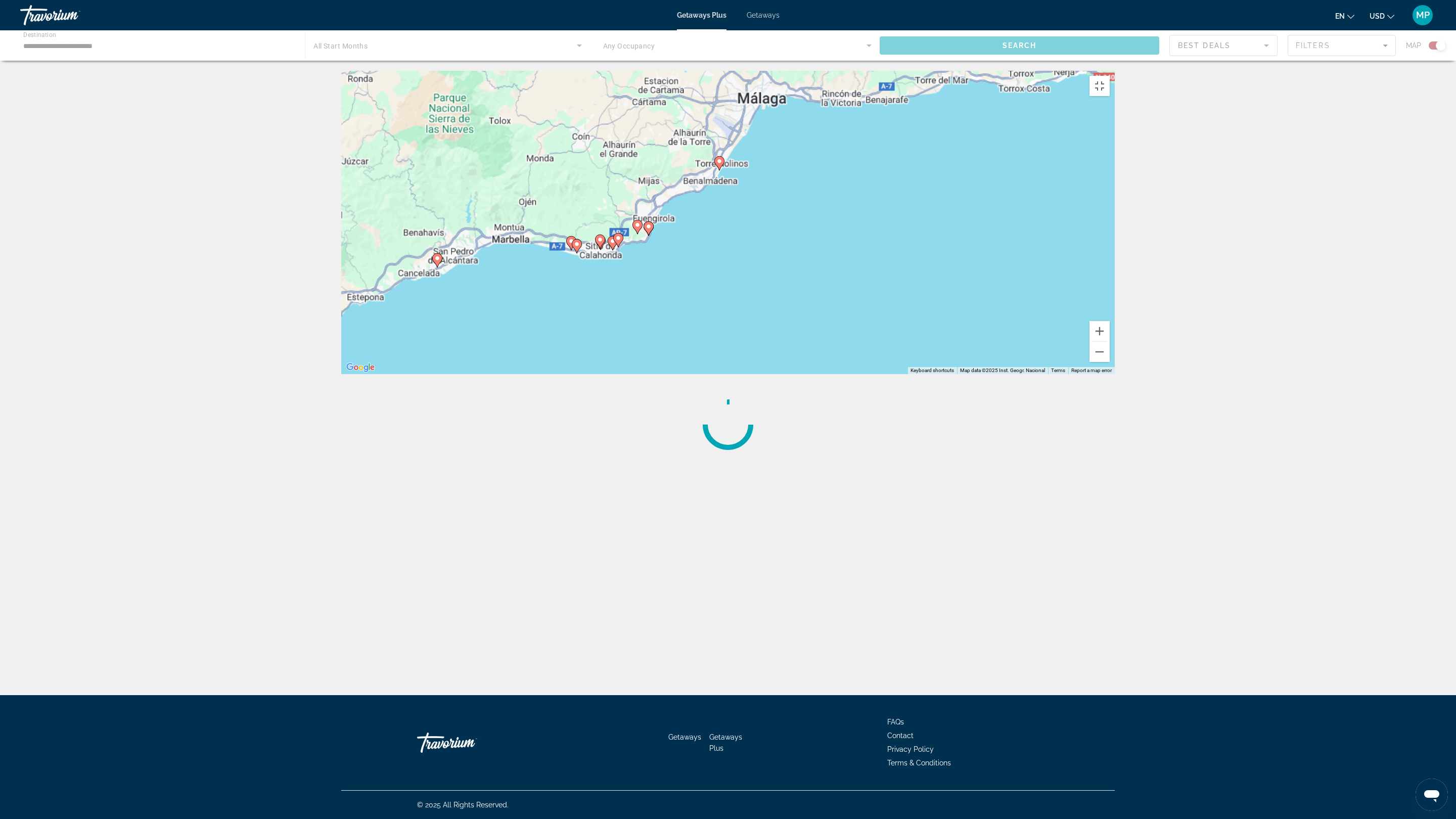
click at [631, 374] on div "To activate drag with keyboard, press Alt + Enter. Once in keyboard drag state,…" at bounding box center [728, 223] width 774 height 304
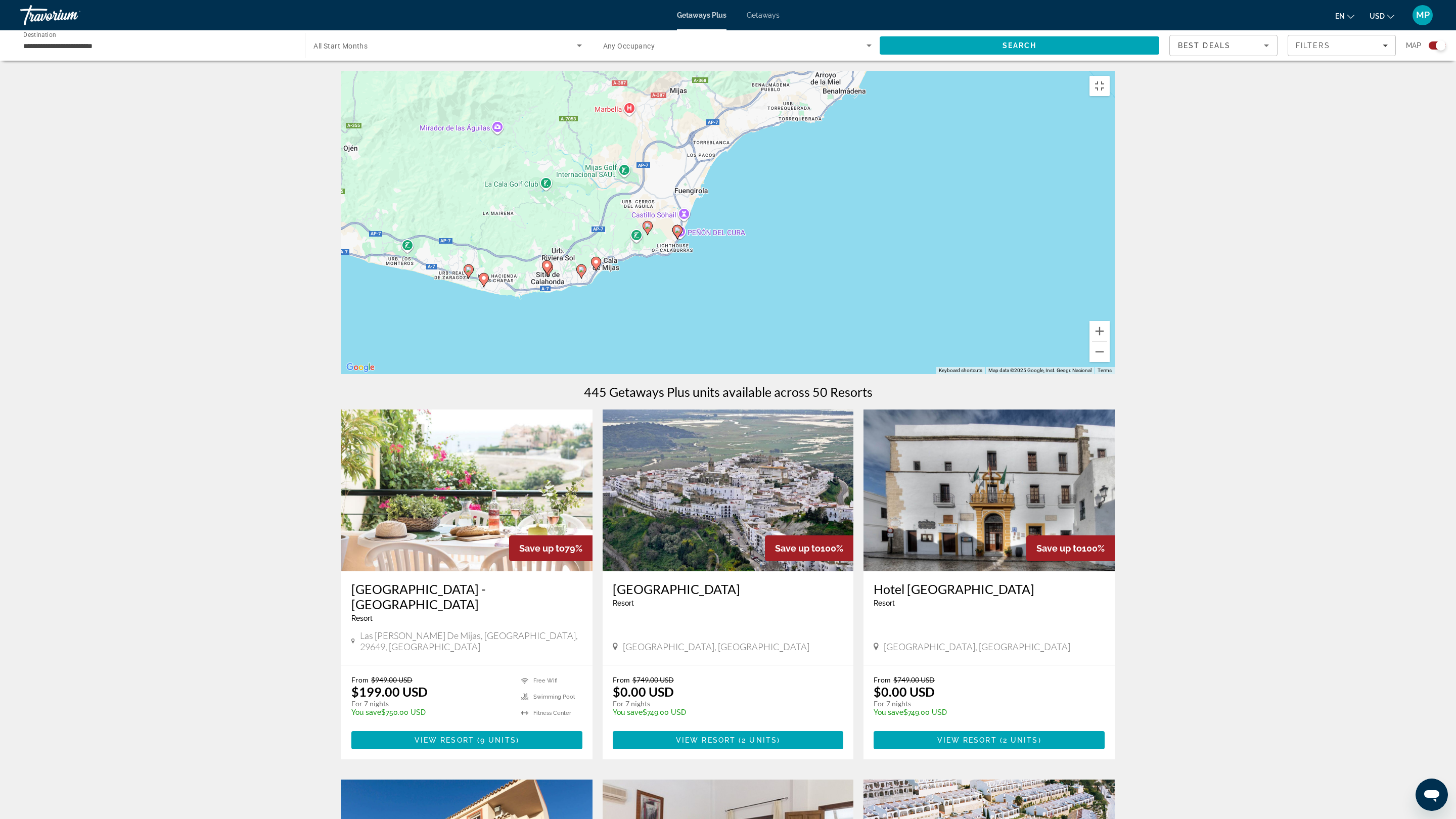
click at [706, 374] on div "To activate drag with keyboard, press Alt + Enter. Once in keyboard drag state,…" at bounding box center [728, 223] width 774 height 304
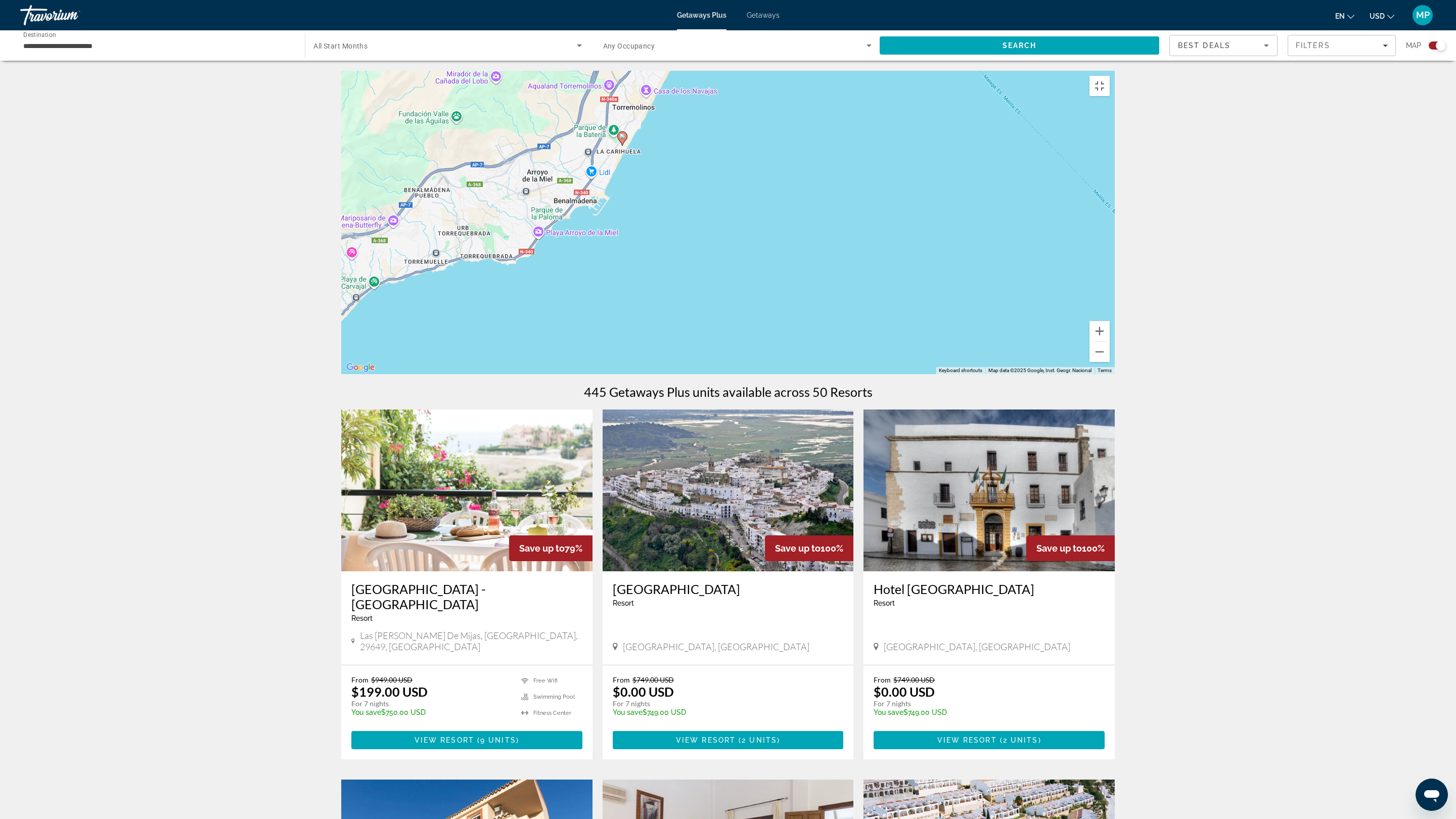
drag, startPoint x: 1024, startPoint y: 342, endPoint x: 612, endPoint y: 595, distance: 483.5
click at [612, 374] on div "To activate drag with keyboard, press Alt + Enter. Once in keyboard drag state,…" at bounding box center [728, 223] width 774 height 304
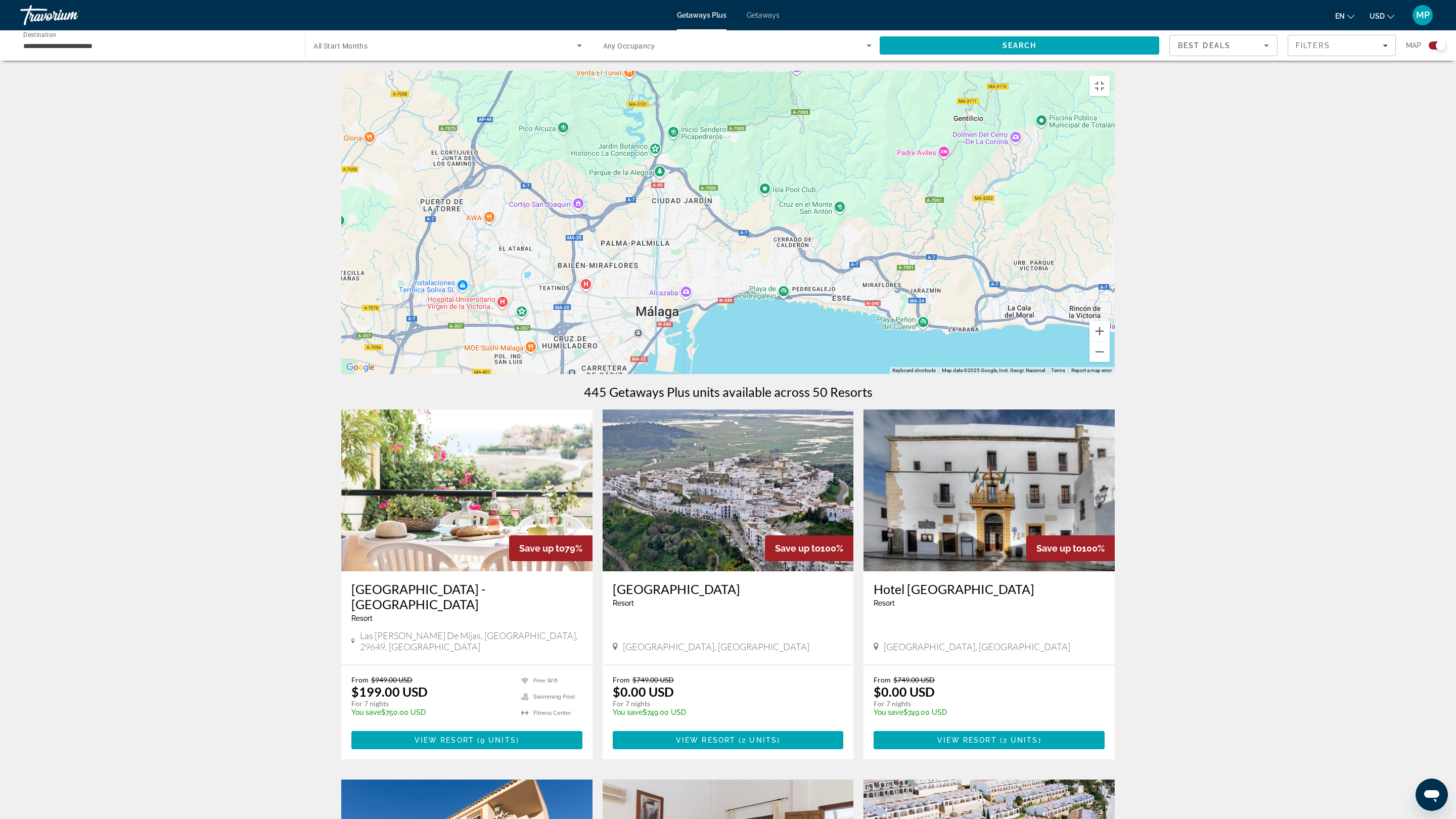
drag, startPoint x: 870, startPoint y: 158, endPoint x: 674, endPoint y: 709, distance: 584.8
click at [675, 374] on div "To activate drag with keyboard, press Alt + Enter. Once in keyboard drag state,…" at bounding box center [728, 223] width 774 height 304
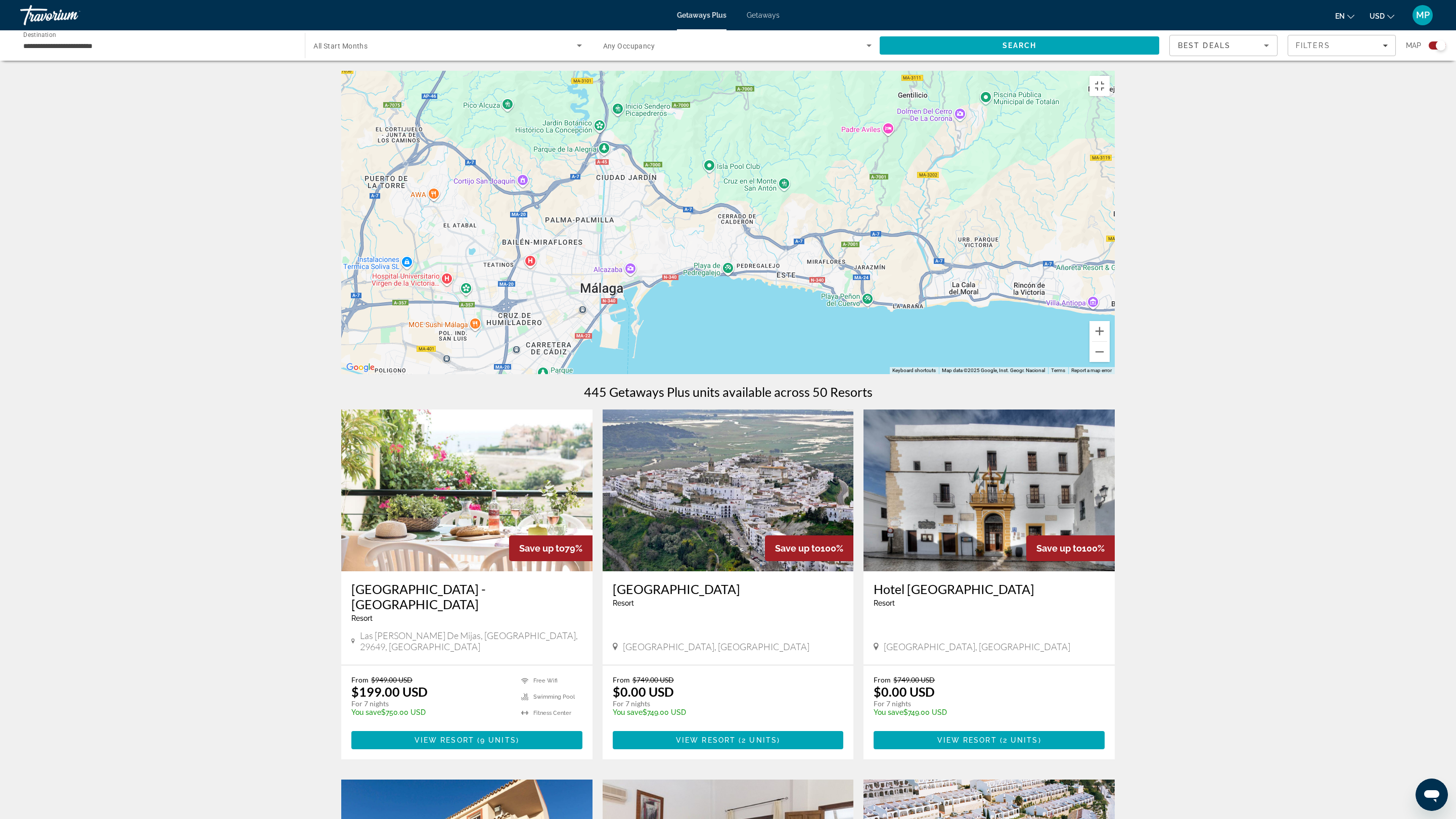
drag, startPoint x: 720, startPoint y: 665, endPoint x: 656, endPoint y: 659, distance: 64.3
click at [656, 374] on div "To activate drag with keyboard, press Alt + Enter. Once in keyboard drag state,…" at bounding box center [728, 223] width 774 height 304
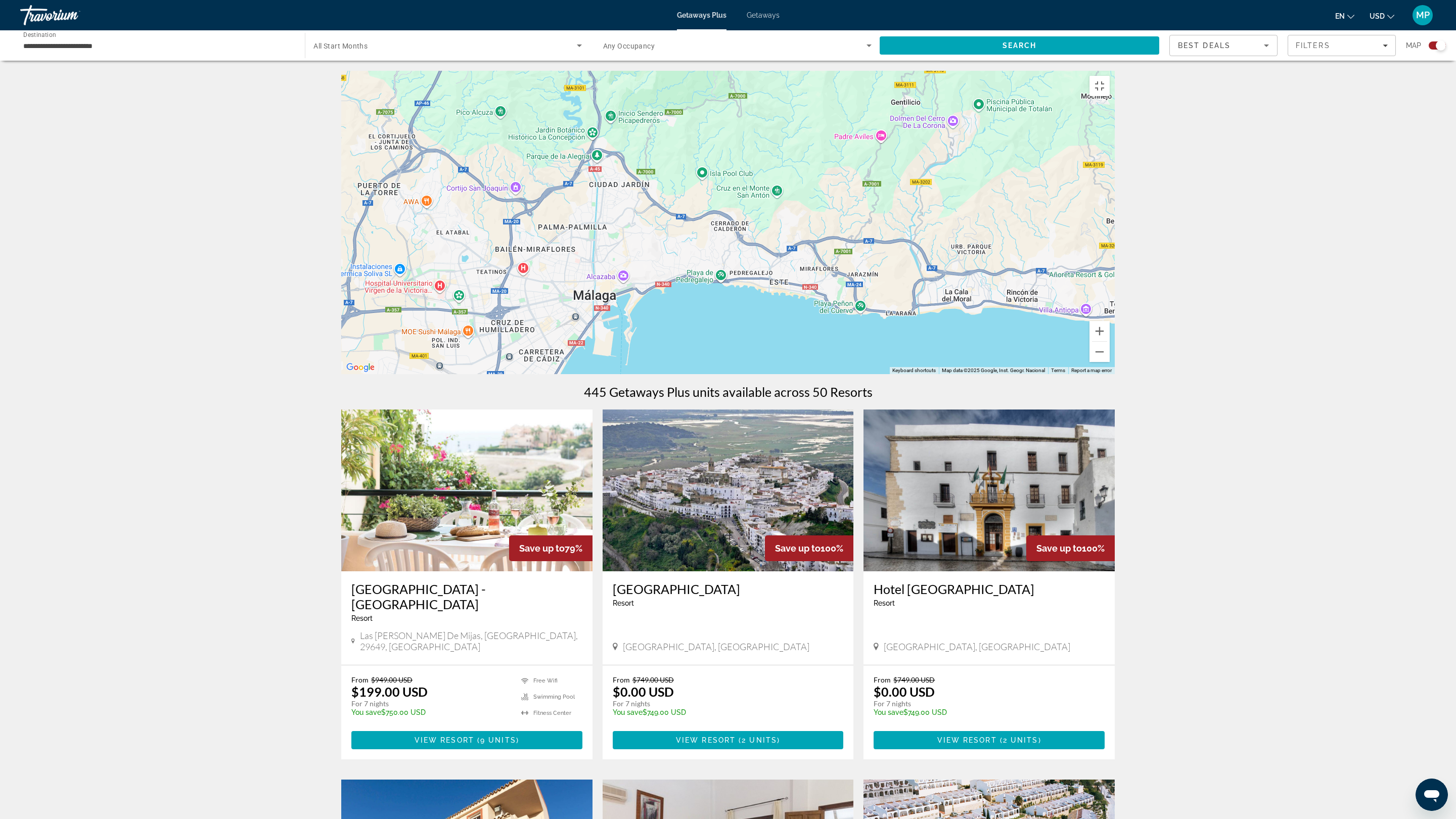
click at [633, 289] on div "To activate drag with keyboard, press Alt + Enter. Once in keyboard drag state,…" at bounding box center [728, 223] width 774 height 304
click at [635, 287] on div "To activate drag with keyboard, press Alt + Enter. Once in keyboard drag state,…" at bounding box center [728, 223] width 774 height 304
click at [752, 374] on div "To activate drag with keyboard, press Alt + Enter. Once in keyboard drag state,…" at bounding box center [728, 223] width 774 height 304
click at [751, 374] on div "To activate drag with keyboard, press Alt + Enter. Once in keyboard drag state,…" at bounding box center [728, 223] width 774 height 304
click at [715, 374] on div "To activate drag with keyboard, press Alt + Enter. Once in keyboard drag state,…" at bounding box center [728, 223] width 774 height 304
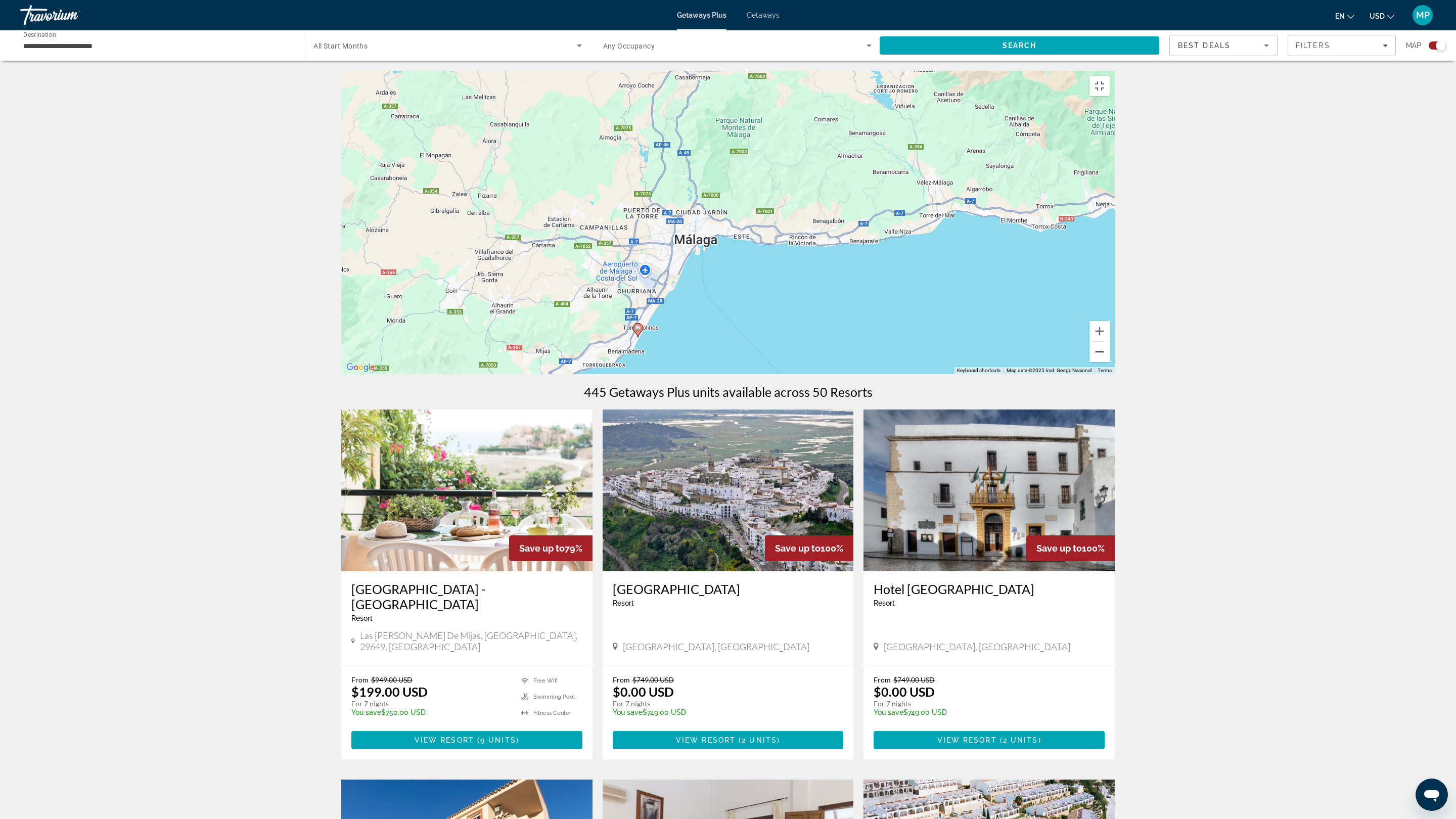
click at [1110, 362] on button "Zoom out" at bounding box center [1099, 352] width 20 height 20
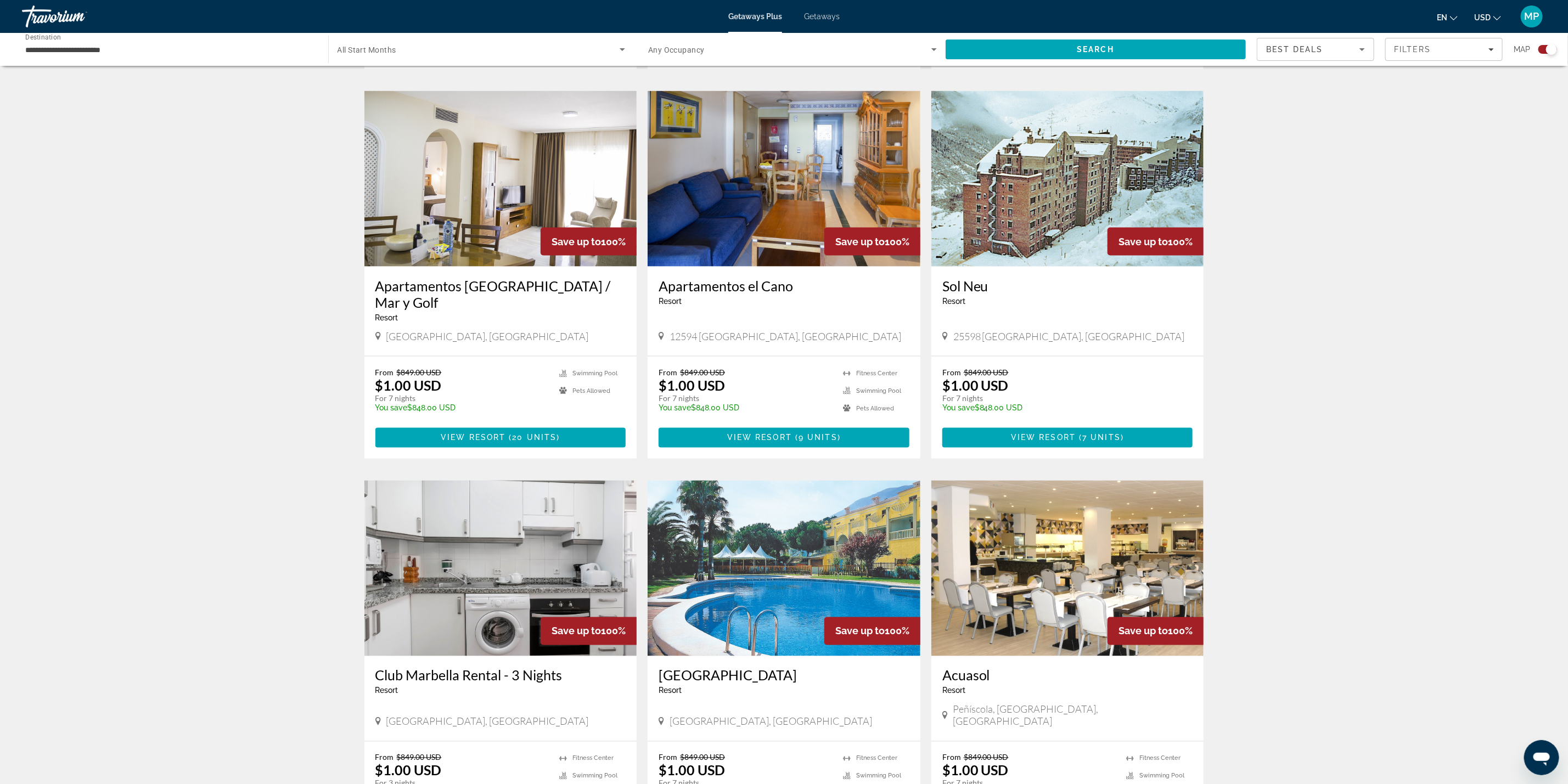
scroll to position [1152, 0]
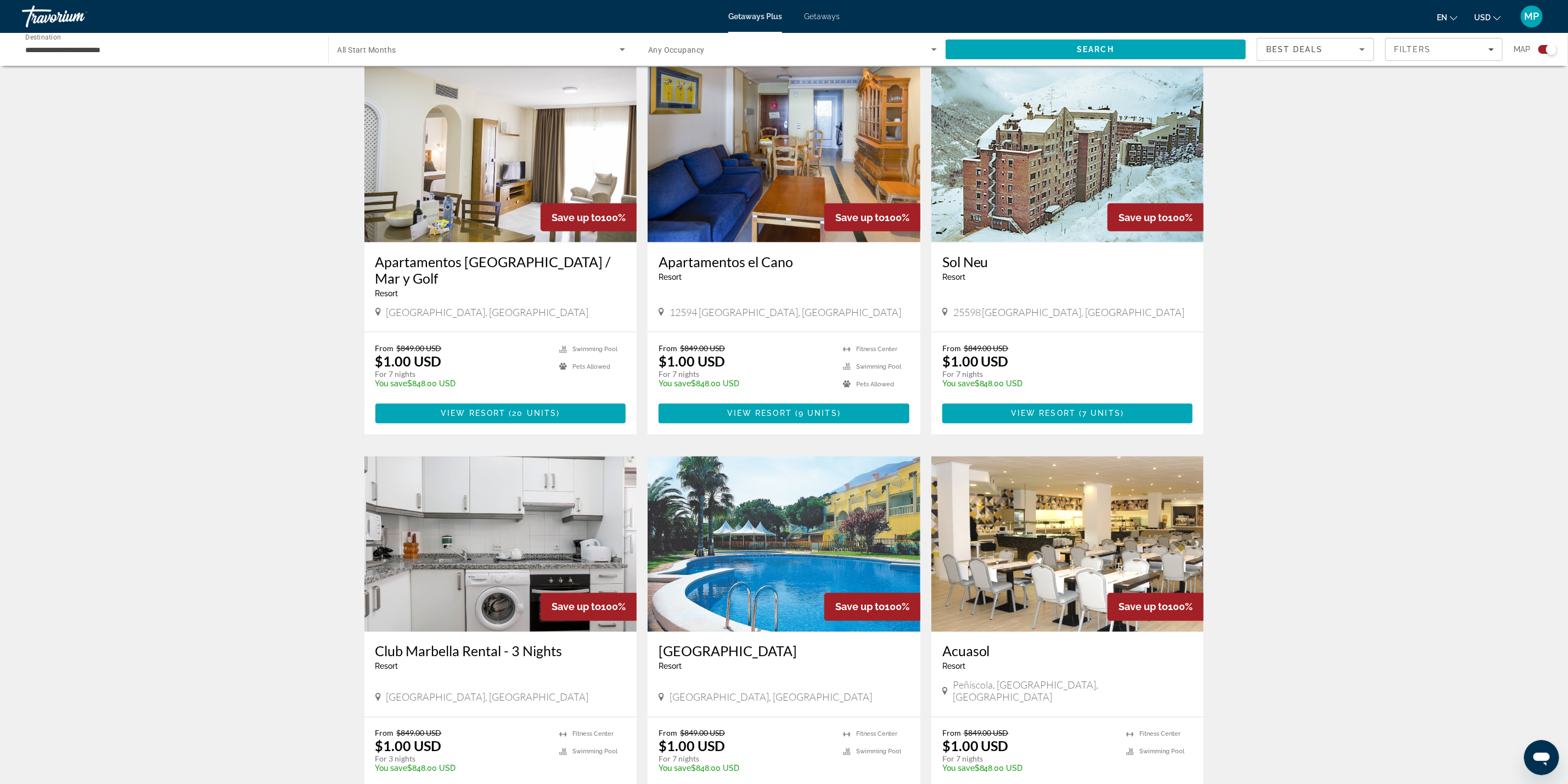
drag, startPoint x: 1086, startPoint y: 228, endPoint x: 1006, endPoint y: 215, distance: 81.0
drag, startPoint x: 1006, startPoint y: 215, endPoint x: 1505, endPoint y: 357, distance: 518.8
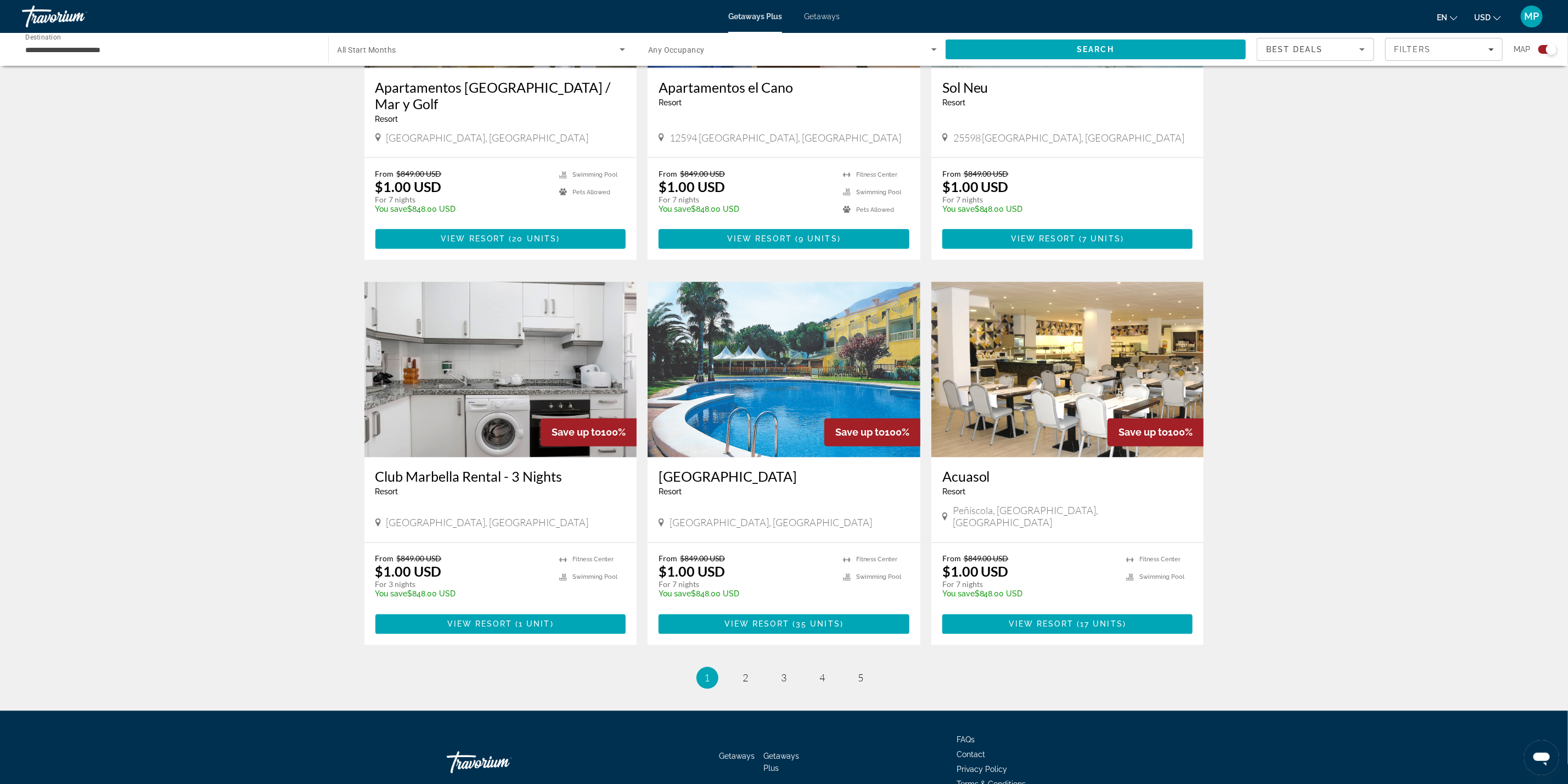
scroll to position [1332, 0]
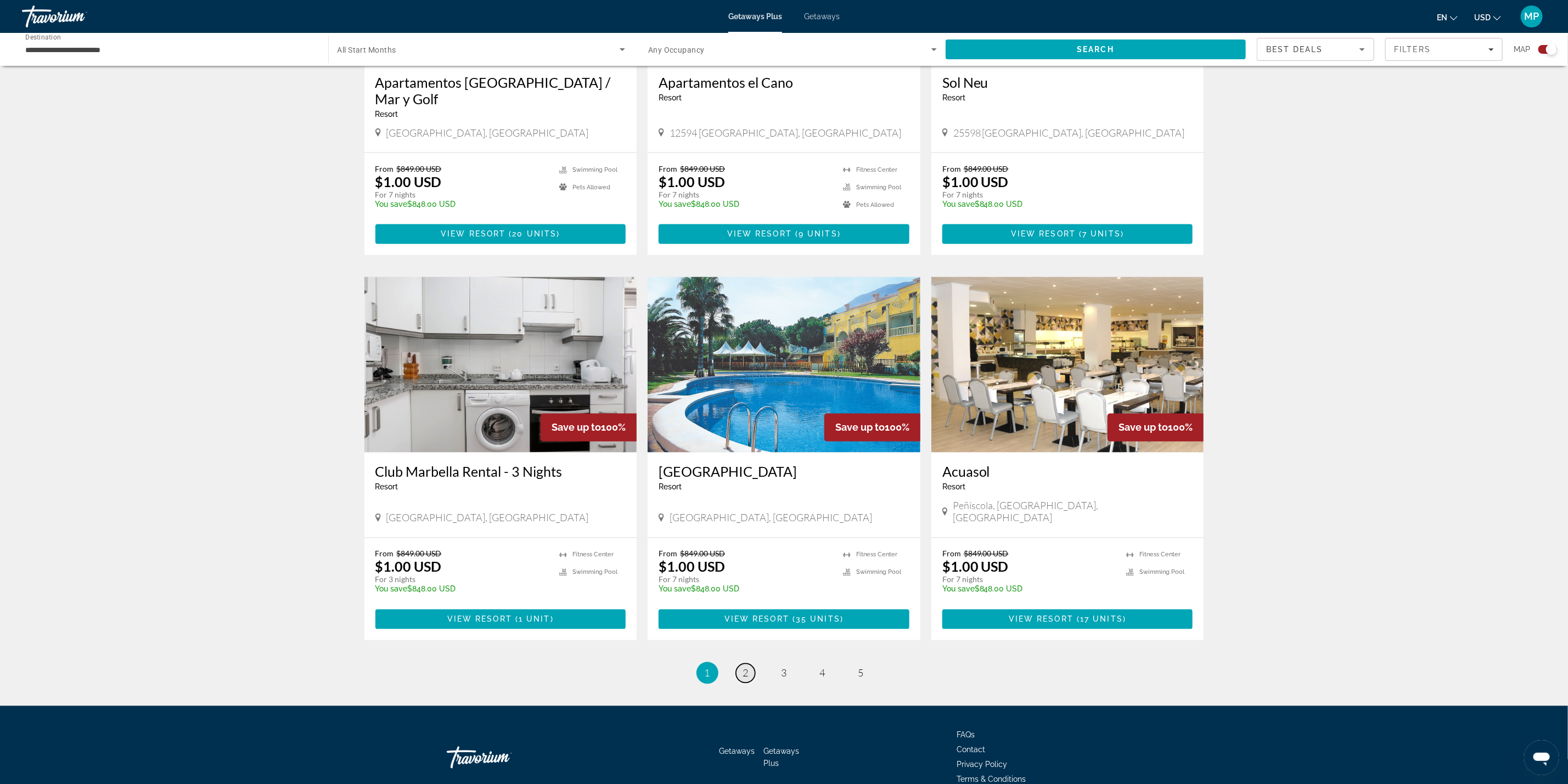
click at [744, 667] on span "2" at bounding box center [746, 673] width 5 height 12
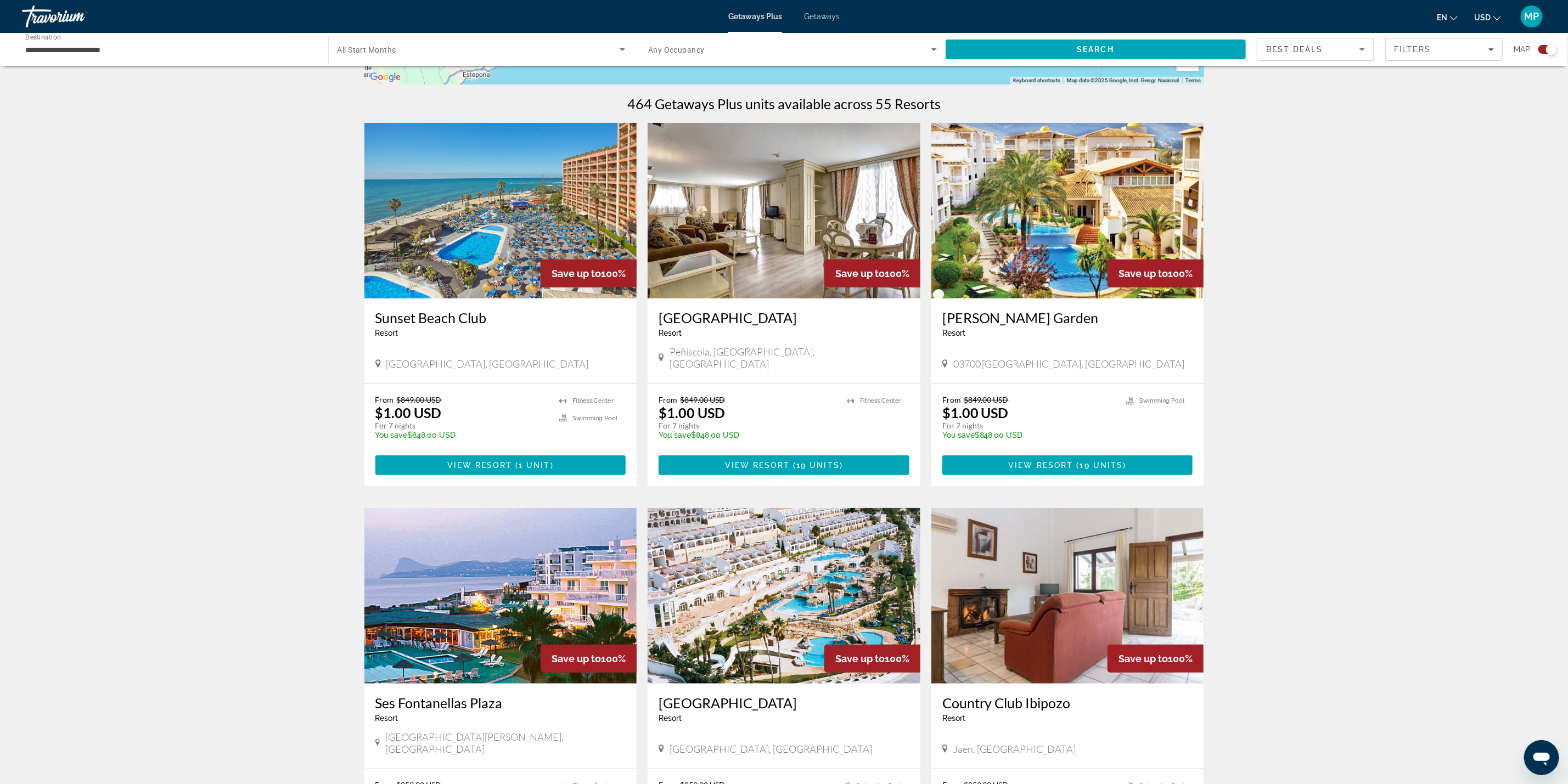
scroll to position [330, 0]
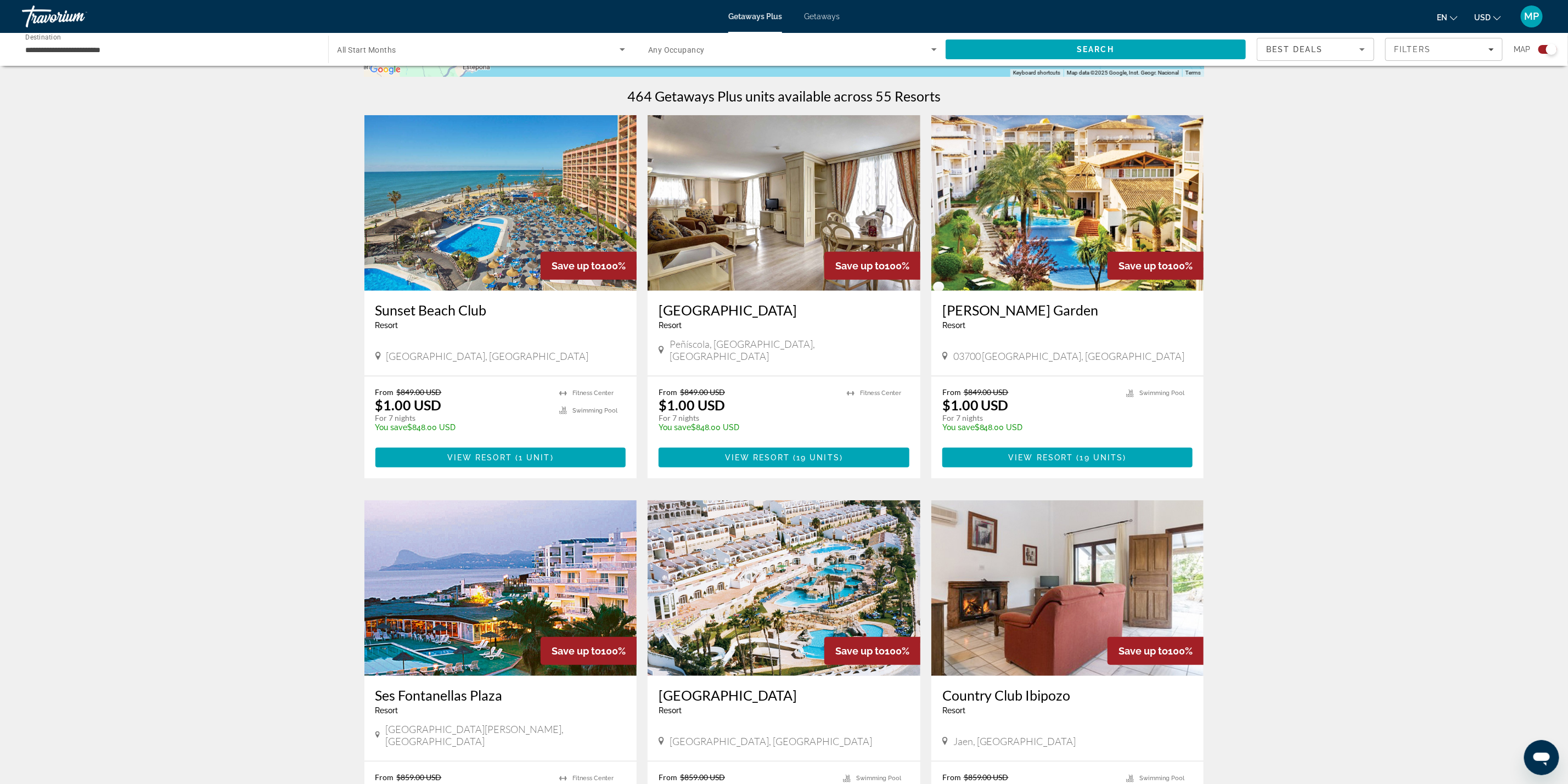
click at [506, 218] on img "Main content" at bounding box center [501, 203] width 273 height 176
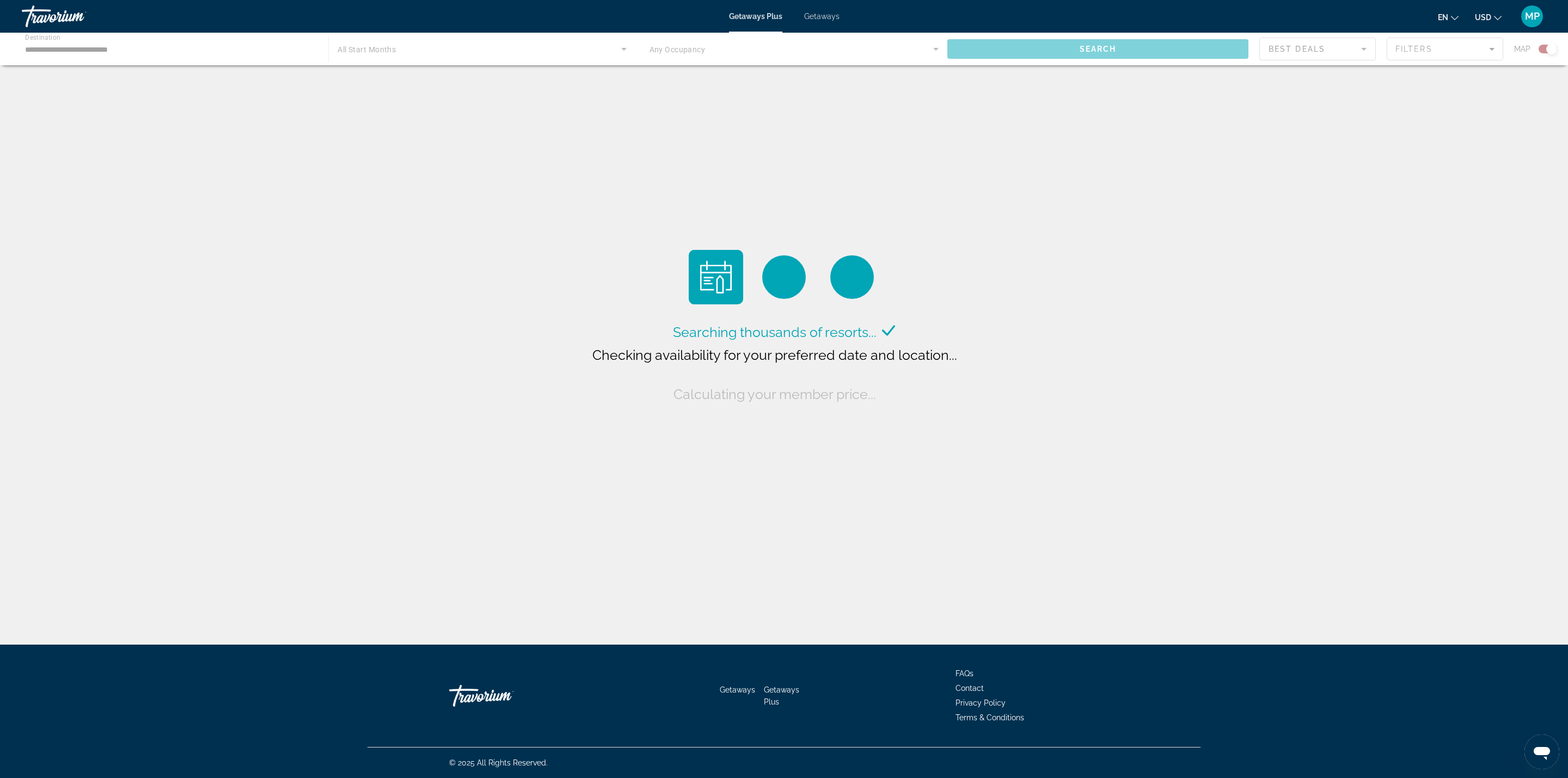
click at [392, 51] on div "Main content" at bounding box center [784, 49] width 1568 height 33
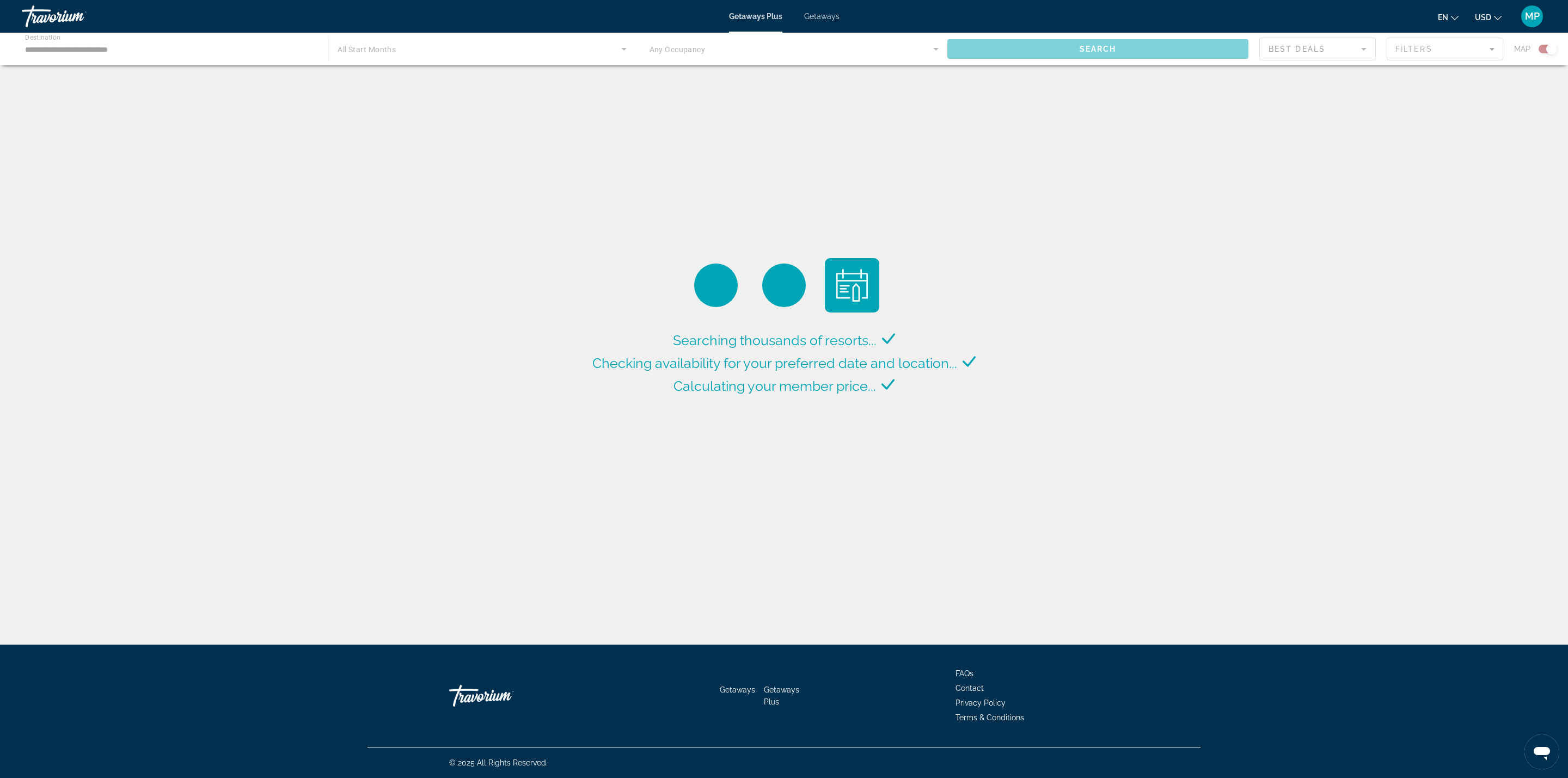
click at [389, 50] on div "Main content" at bounding box center [784, 49] width 1568 height 33
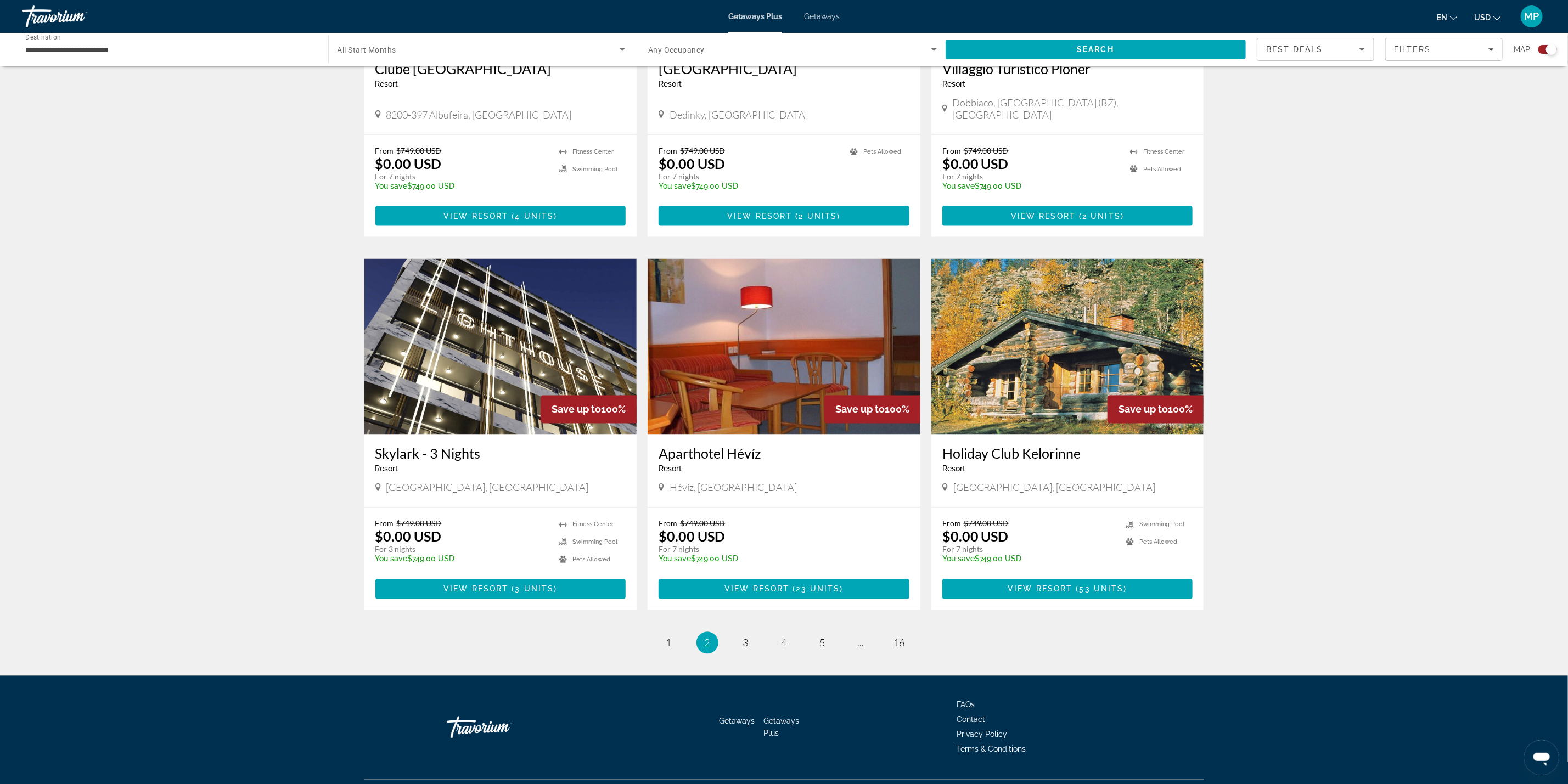
scroll to position [1332, 0]
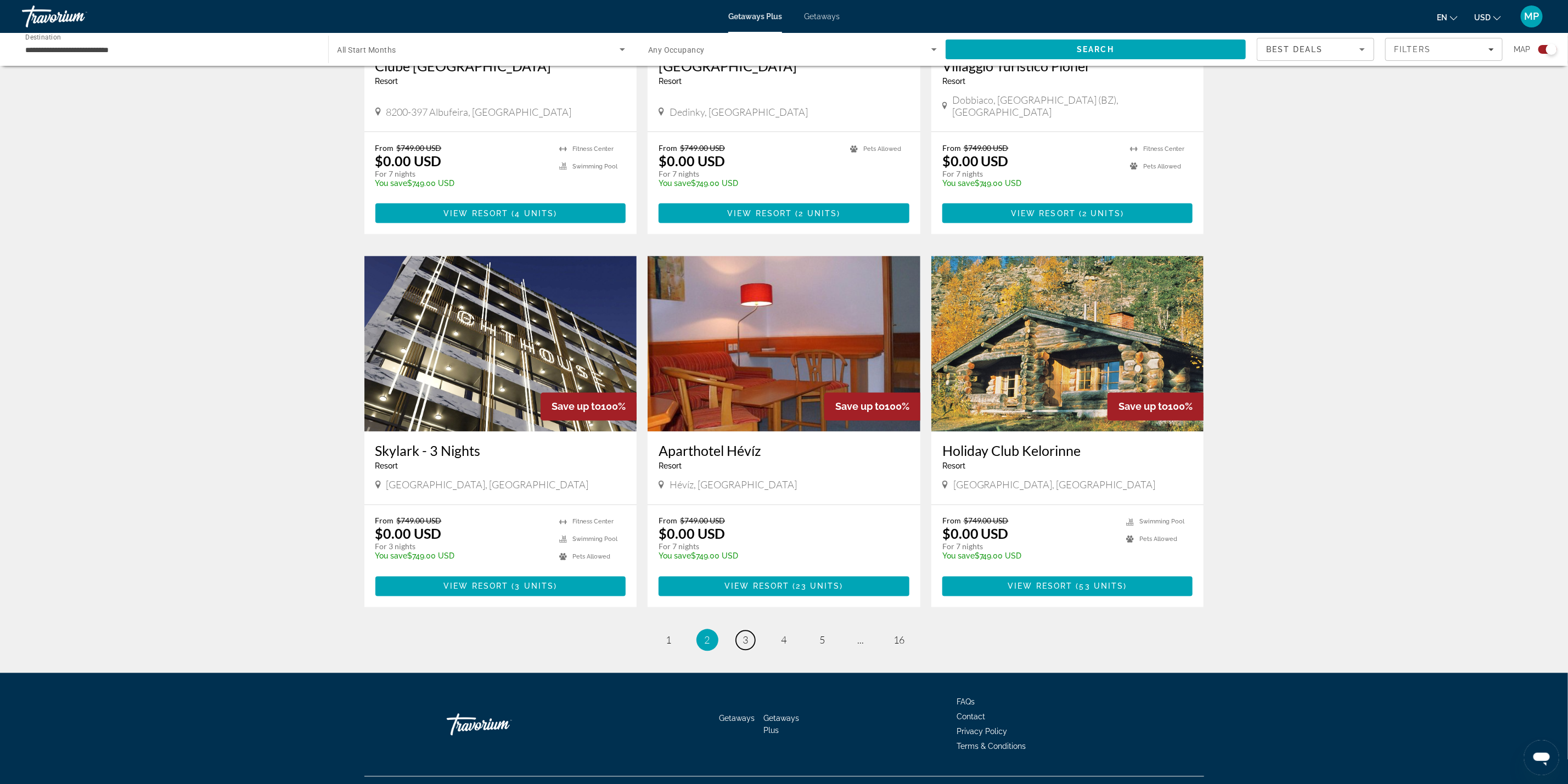
click at [751, 631] on link "page 3" at bounding box center [745, 640] width 19 height 19
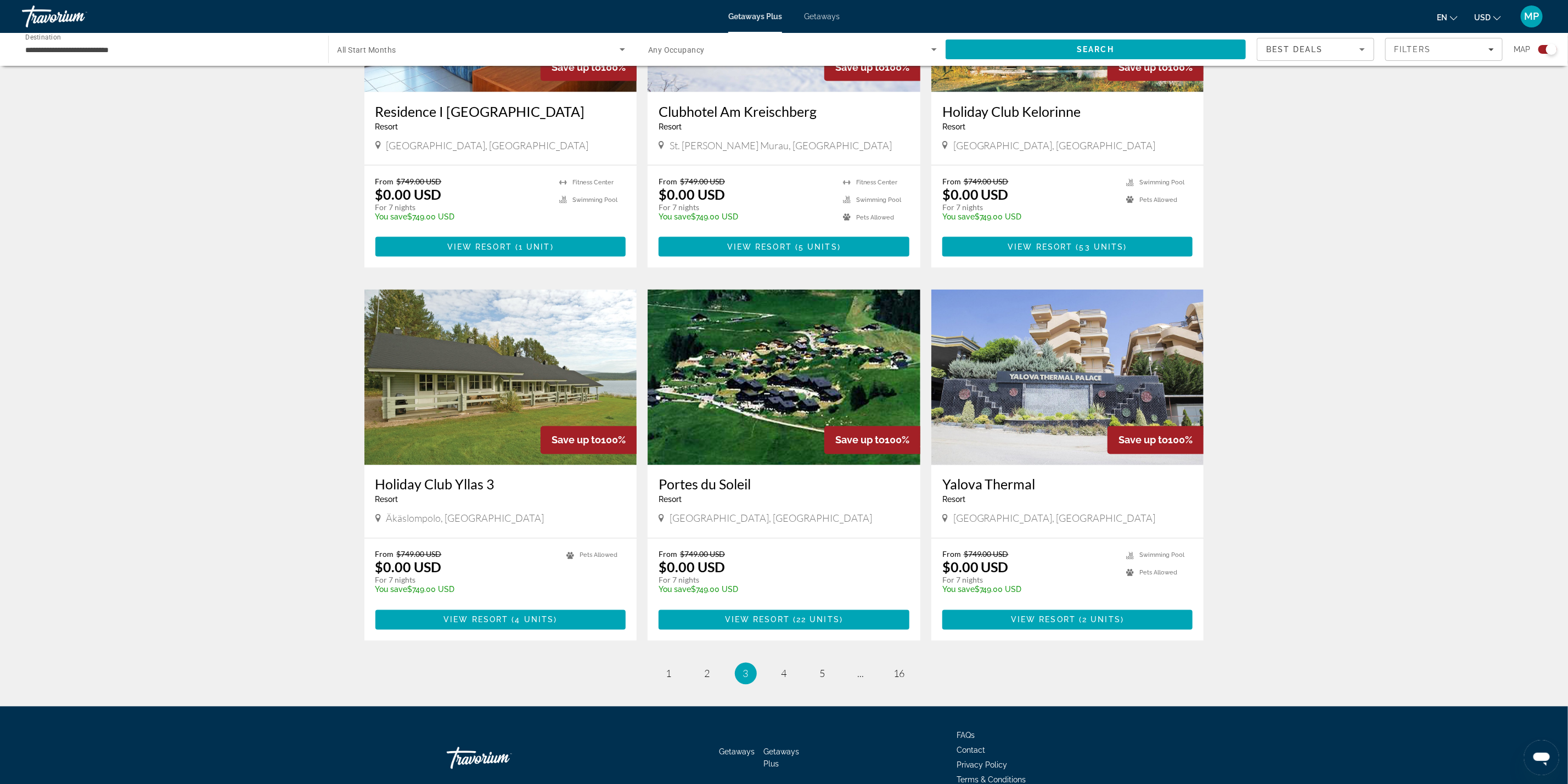
scroll to position [1332, 0]
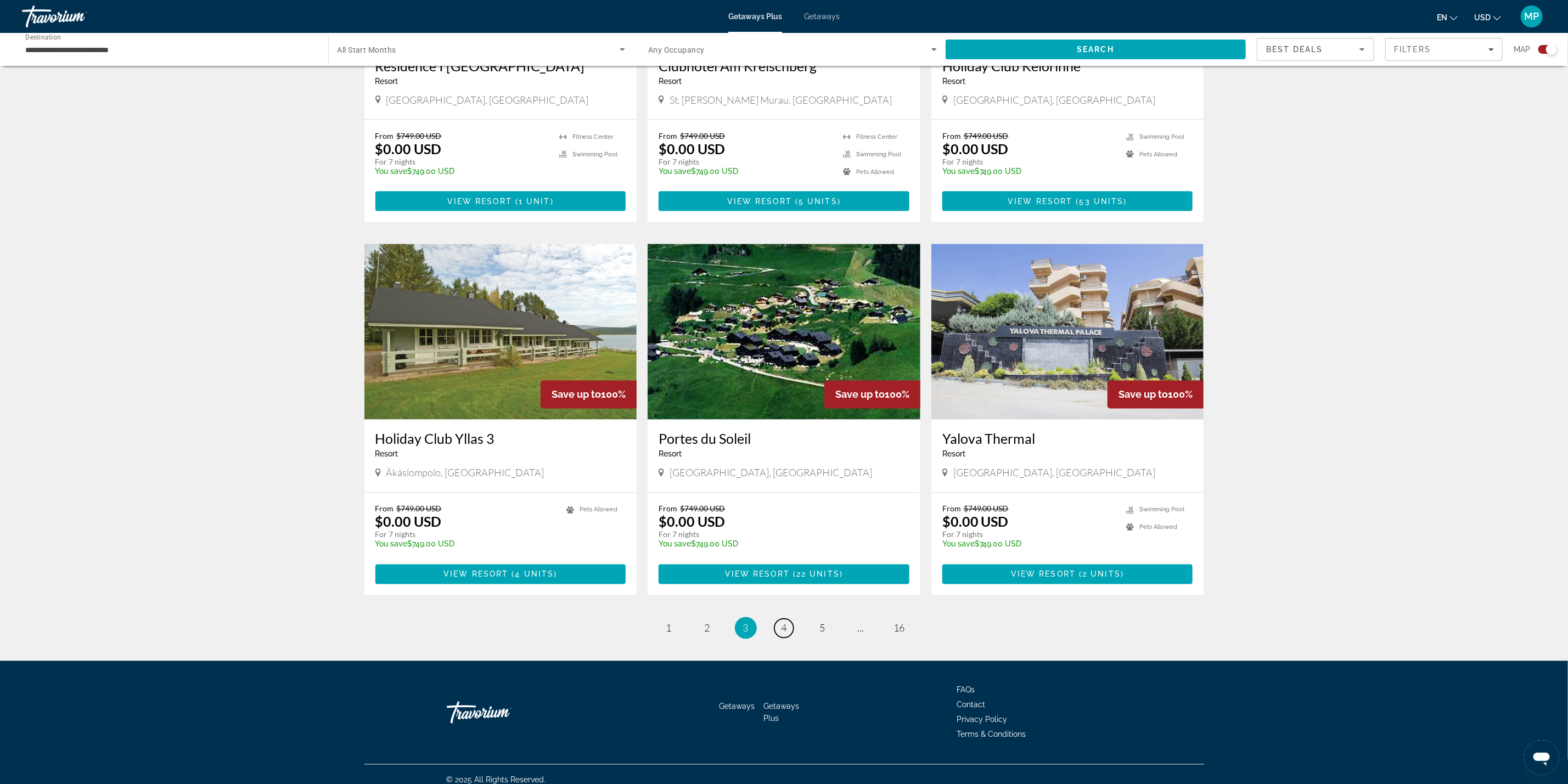
click at [788, 619] on link "page 4" at bounding box center [783, 628] width 19 height 19
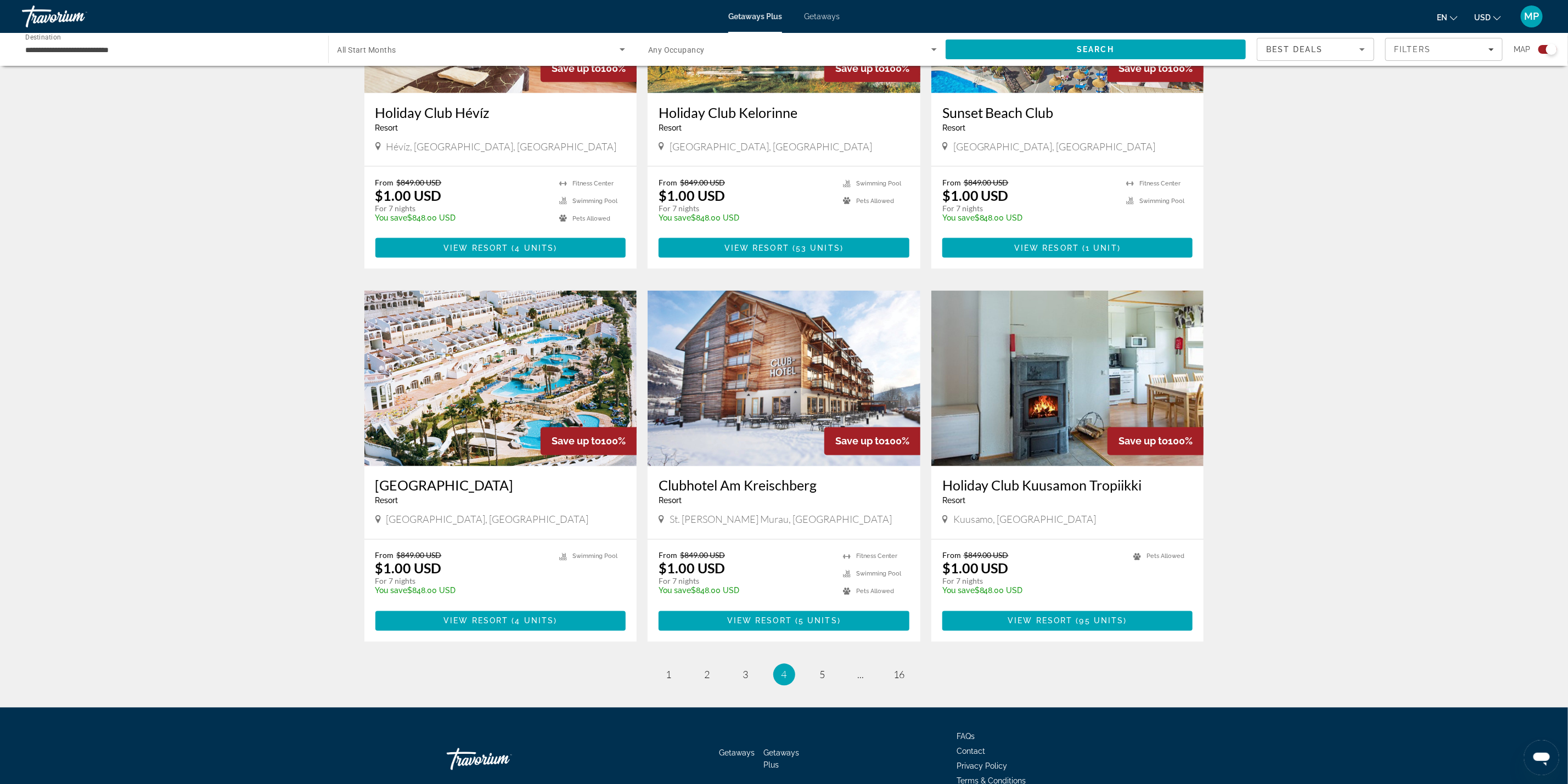
scroll to position [1332, 0]
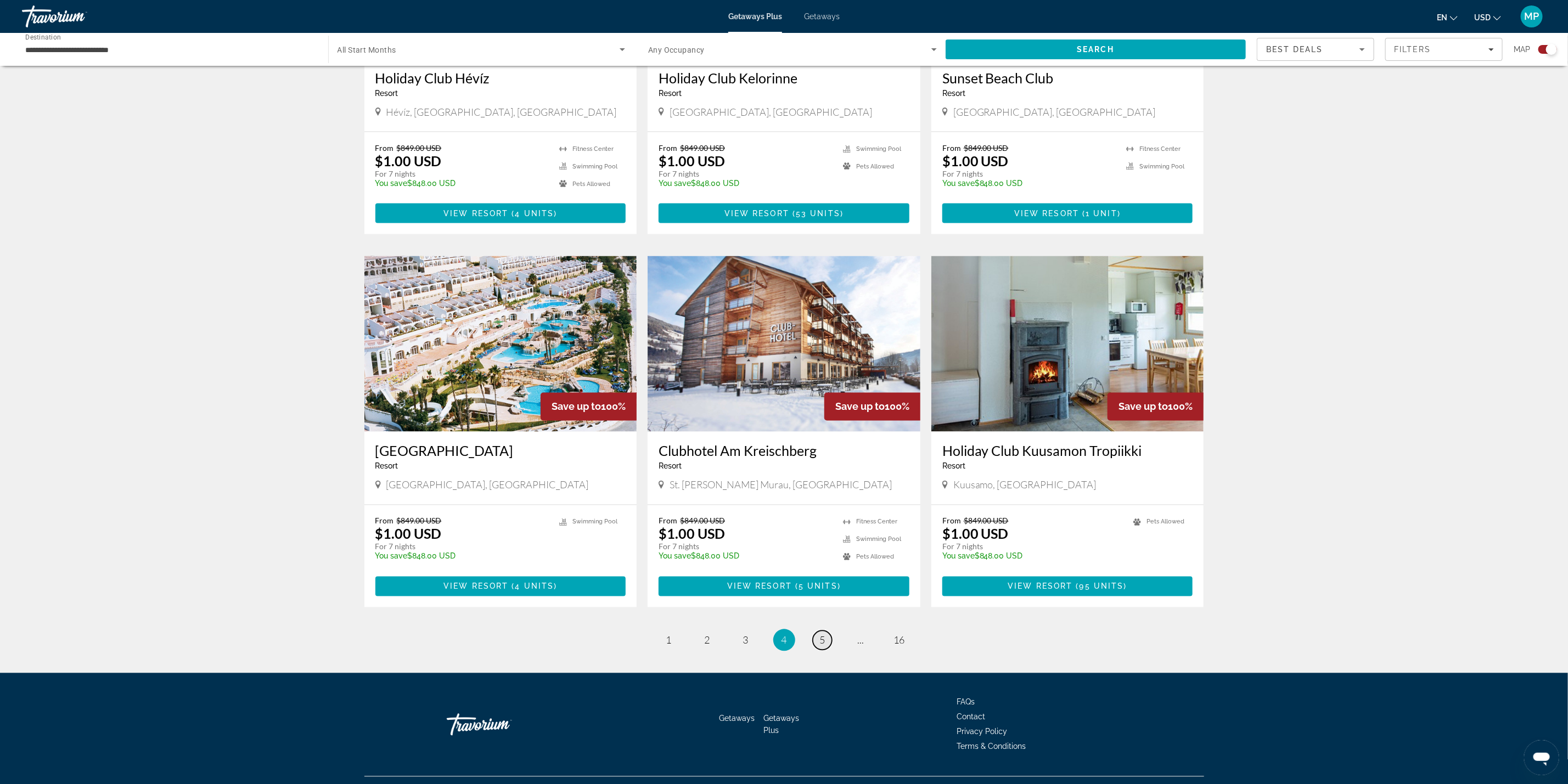
click at [825, 635] on span "5" at bounding box center [823, 640] width 5 height 12
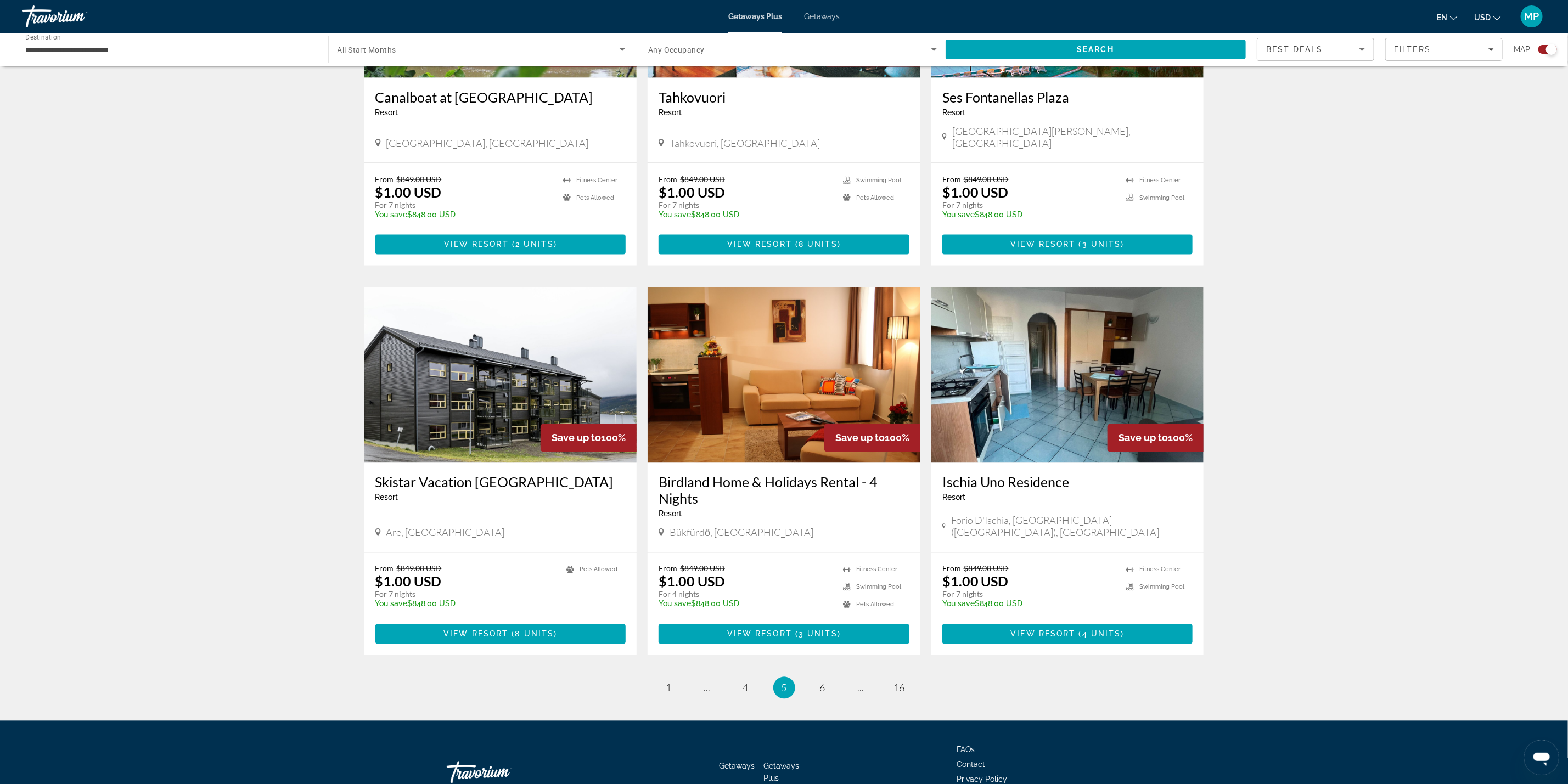
scroll to position [1349, 0]
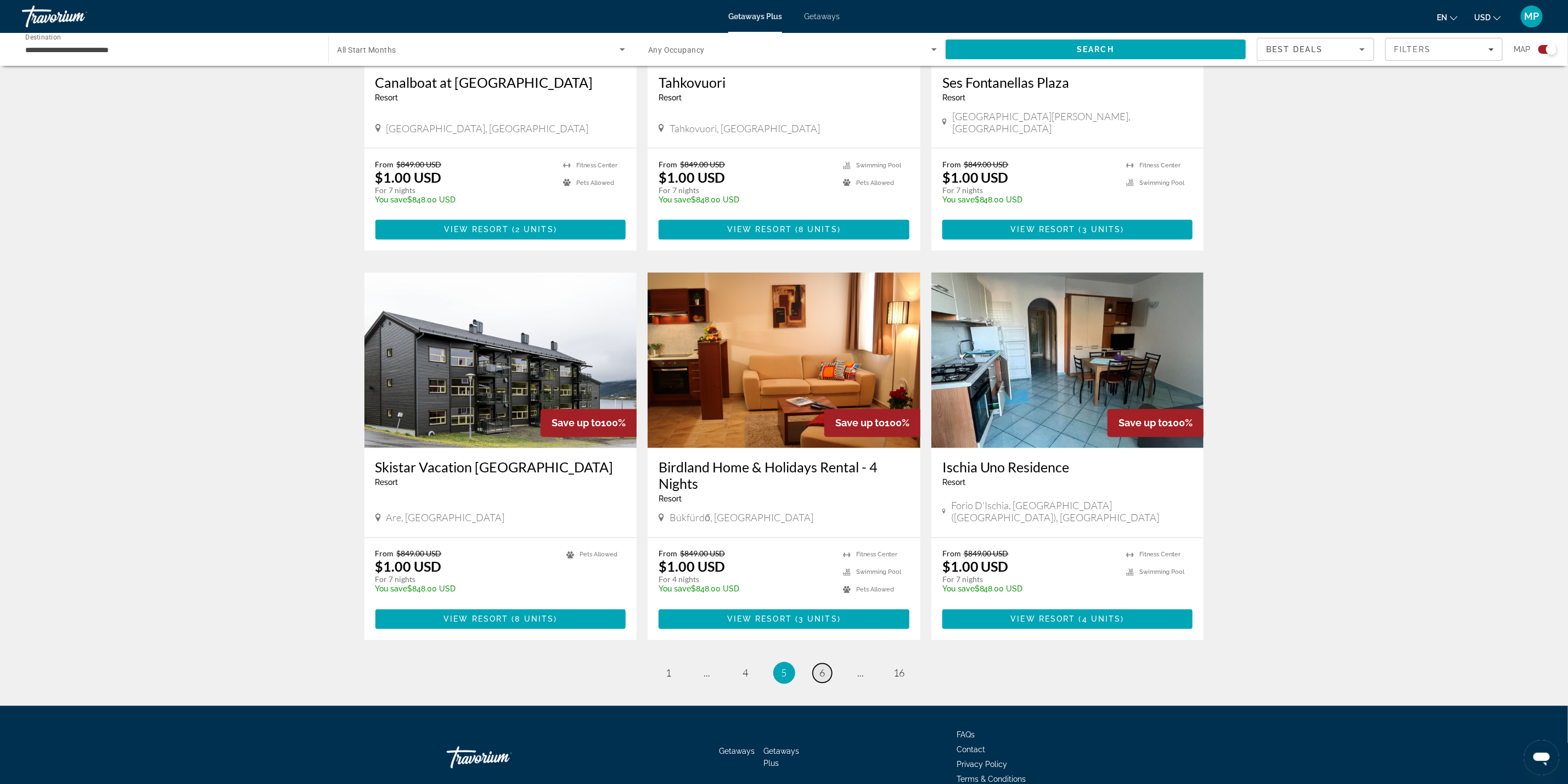
click at [824, 667] on span "6" at bounding box center [823, 673] width 5 height 12
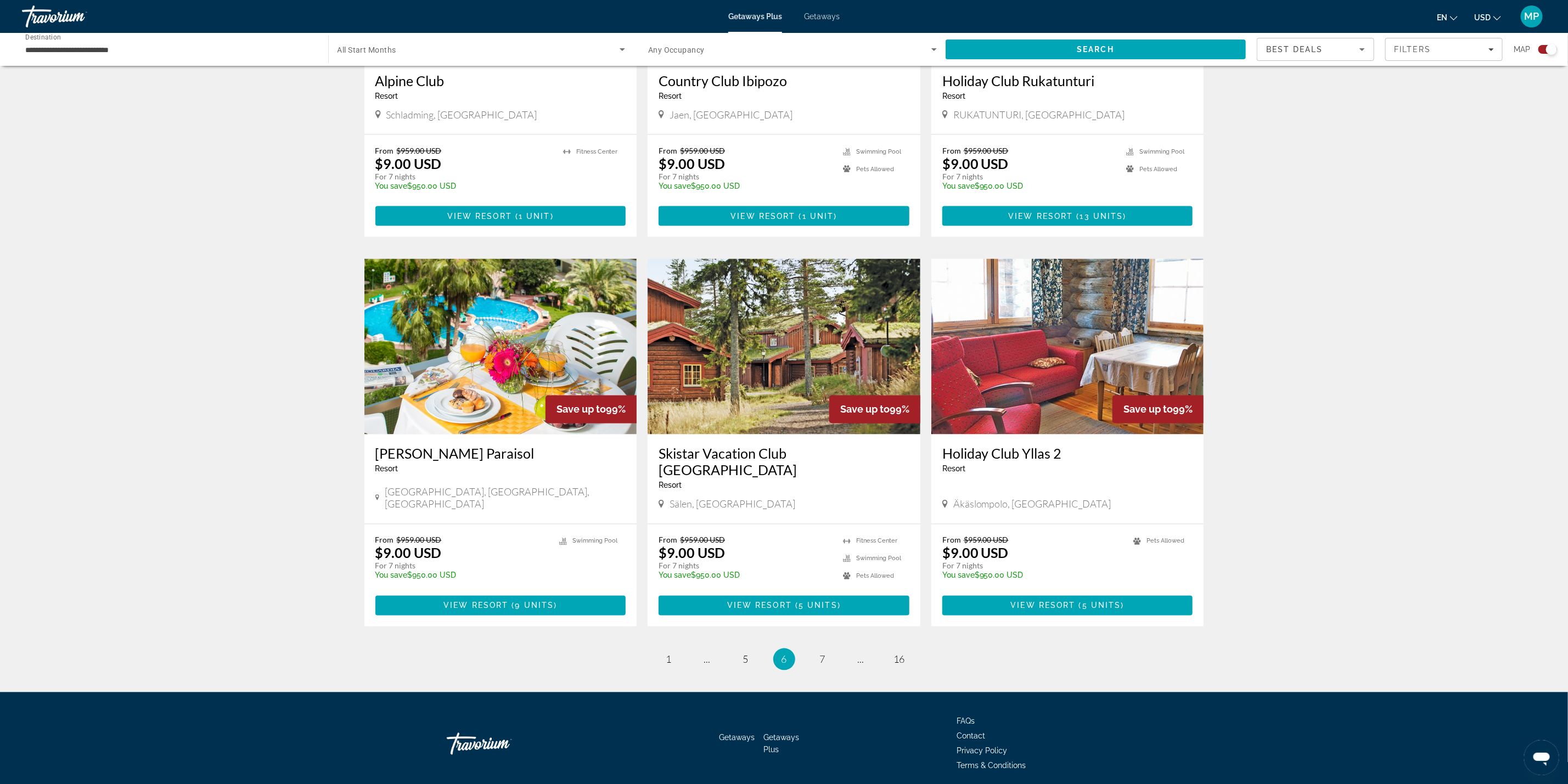
scroll to position [1332, 0]
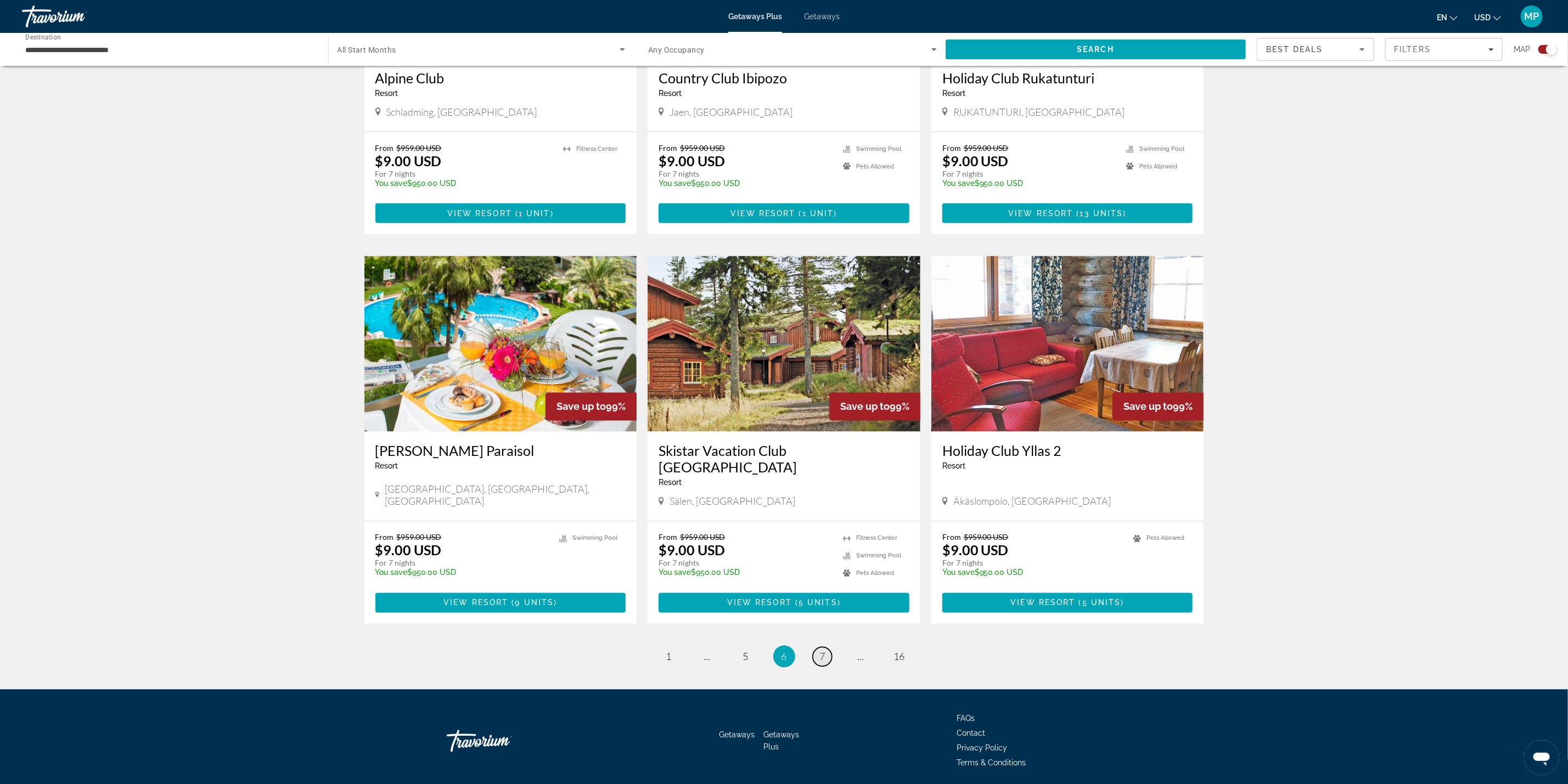
click at [820, 651] on span "7" at bounding box center [823, 656] width 5 height 12
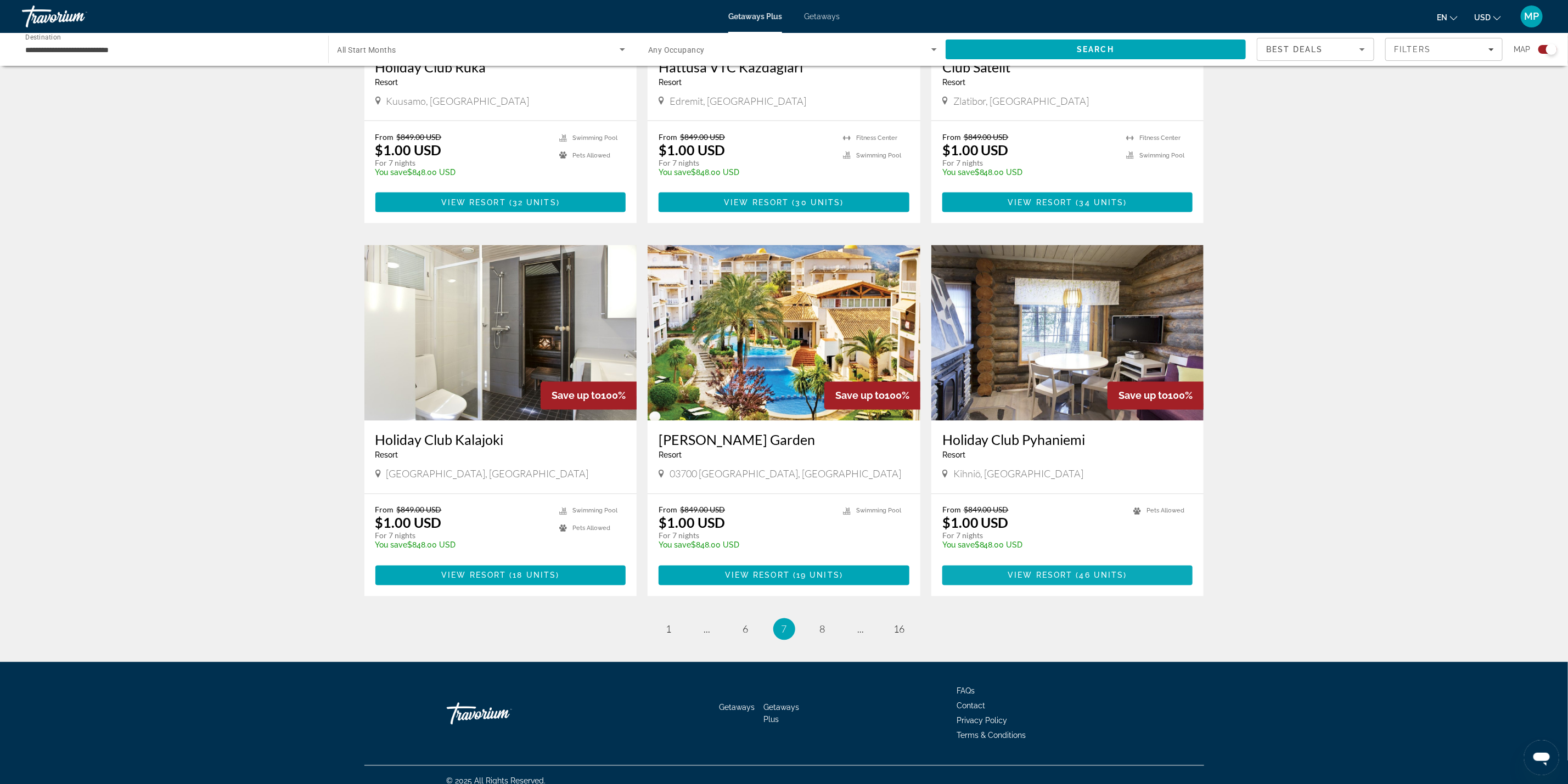
scroll to position [1332, 0]
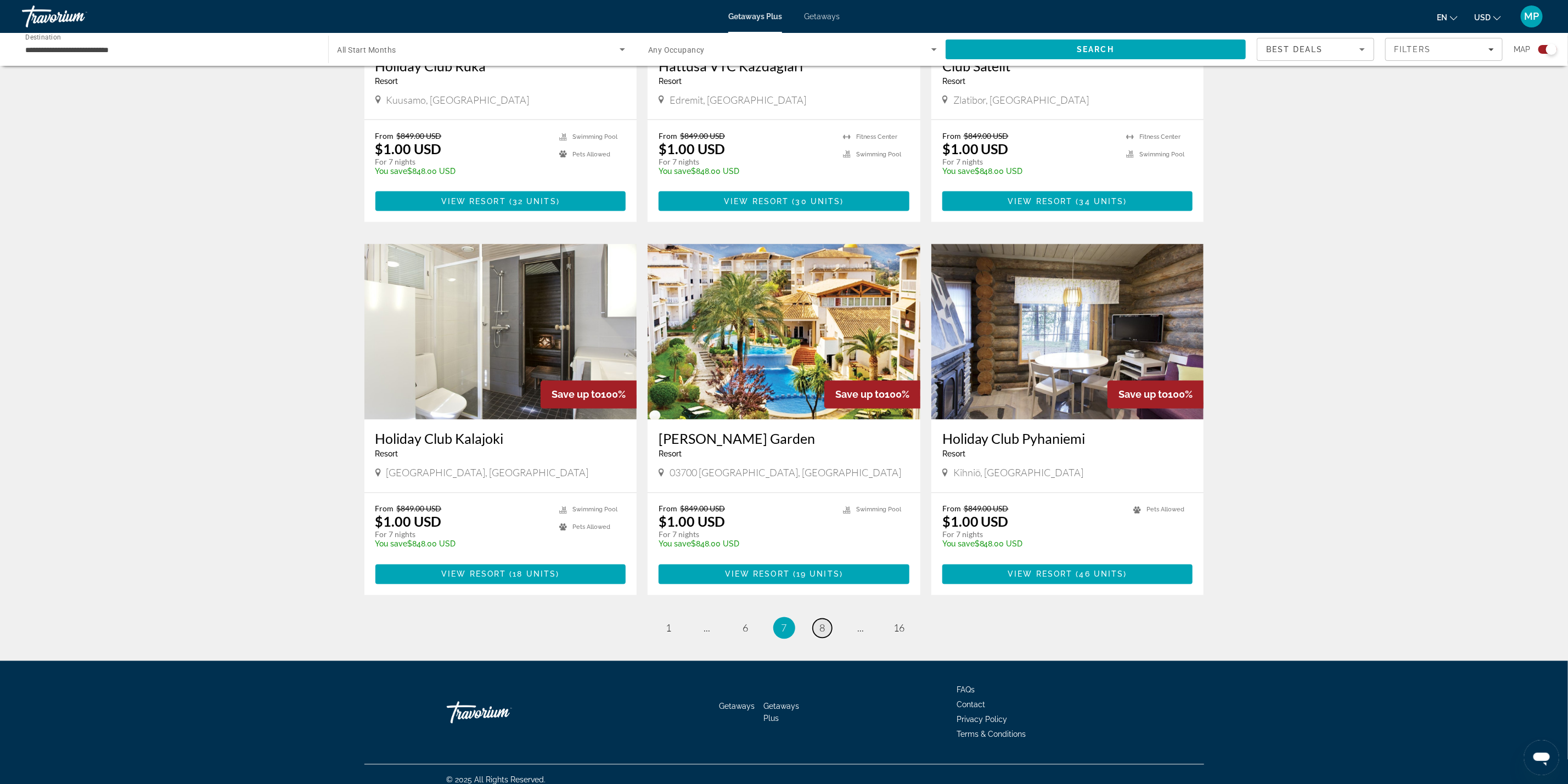
click at [828, 619] on link "page 8" at bounding box center [822, 628] width 19 height 19
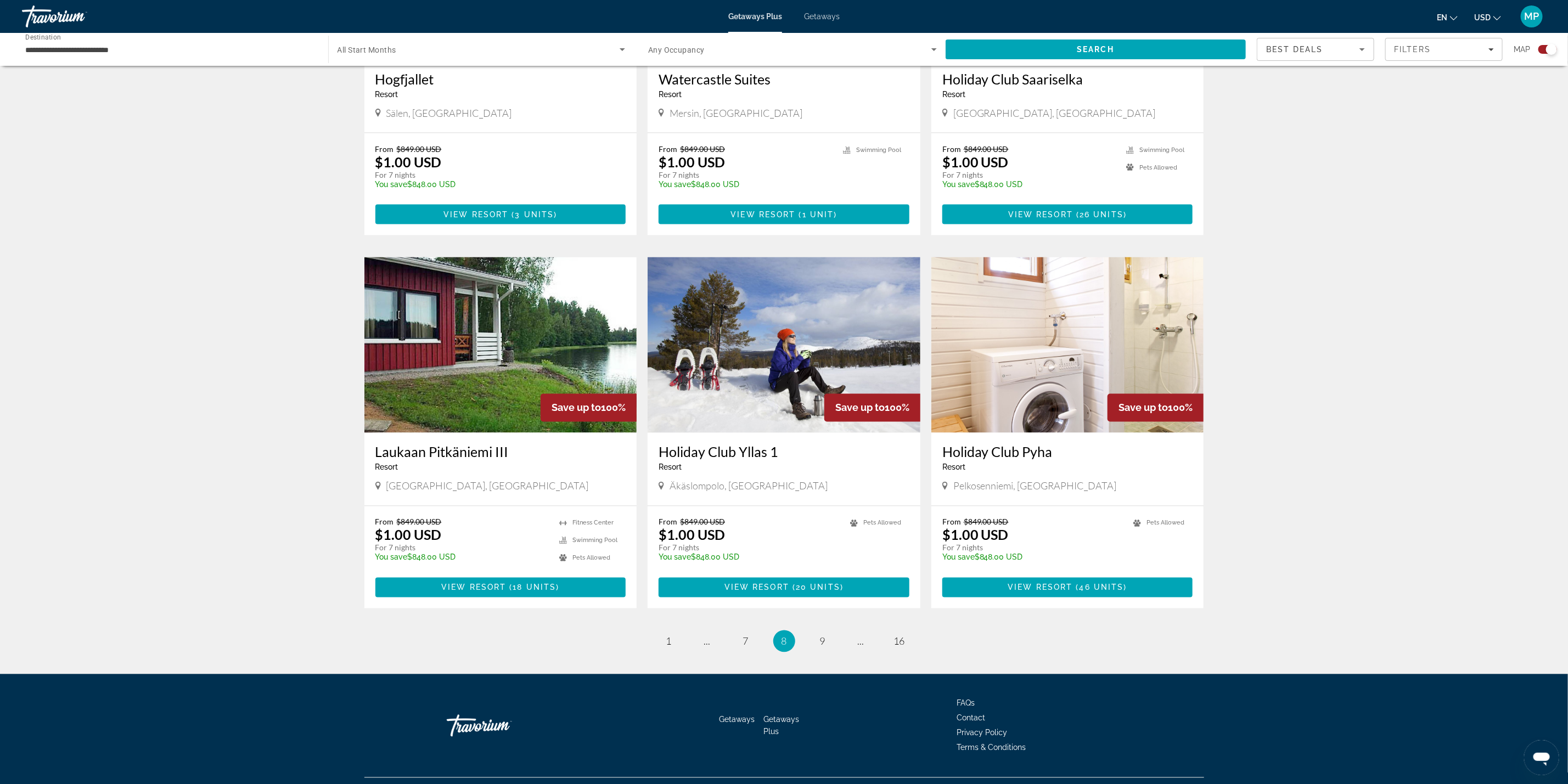
scroll to position [1332, 0]
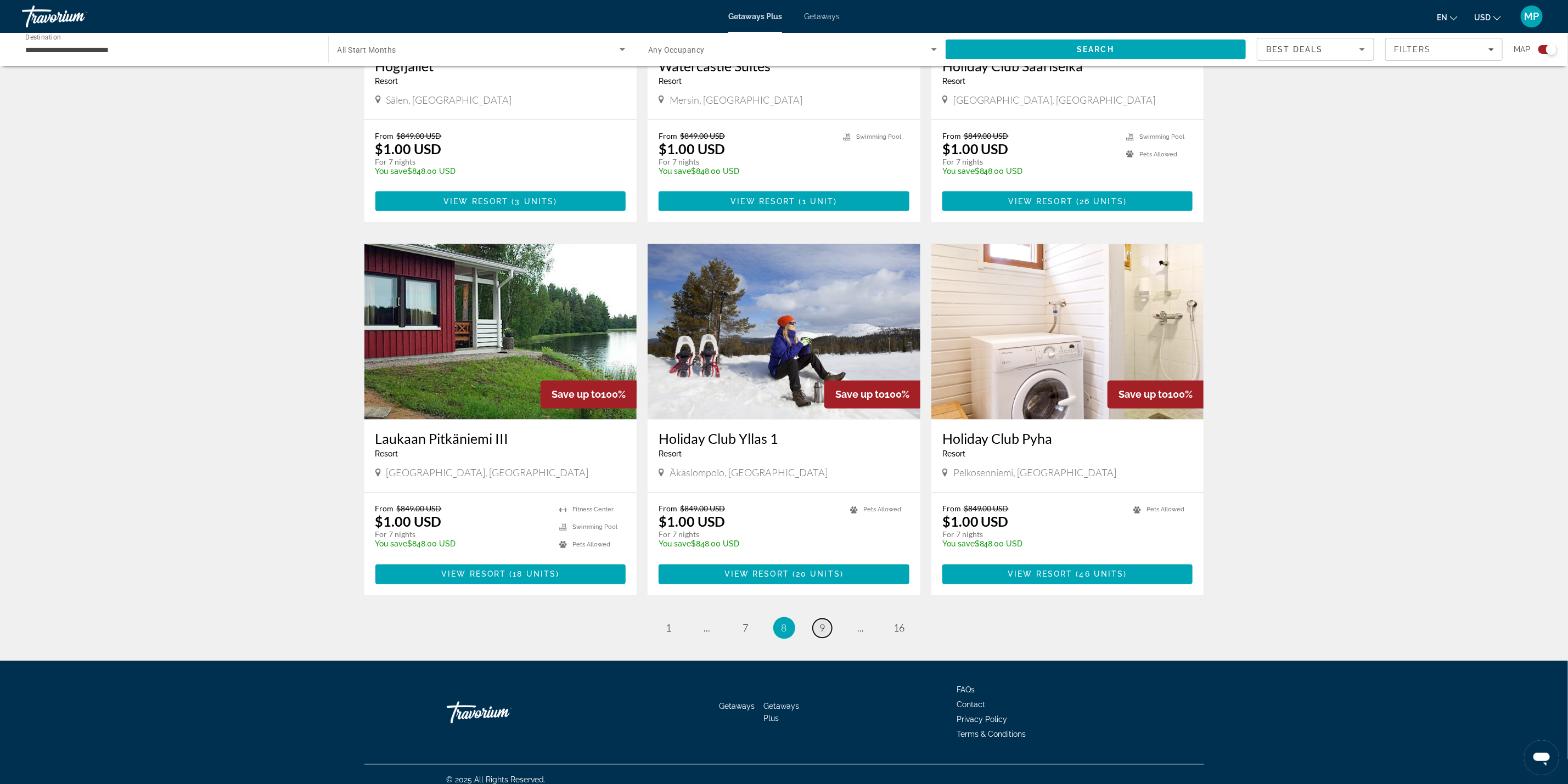
click at [825, 619] on link "page 9" at bounding box center [822, 628] width 19 height 19
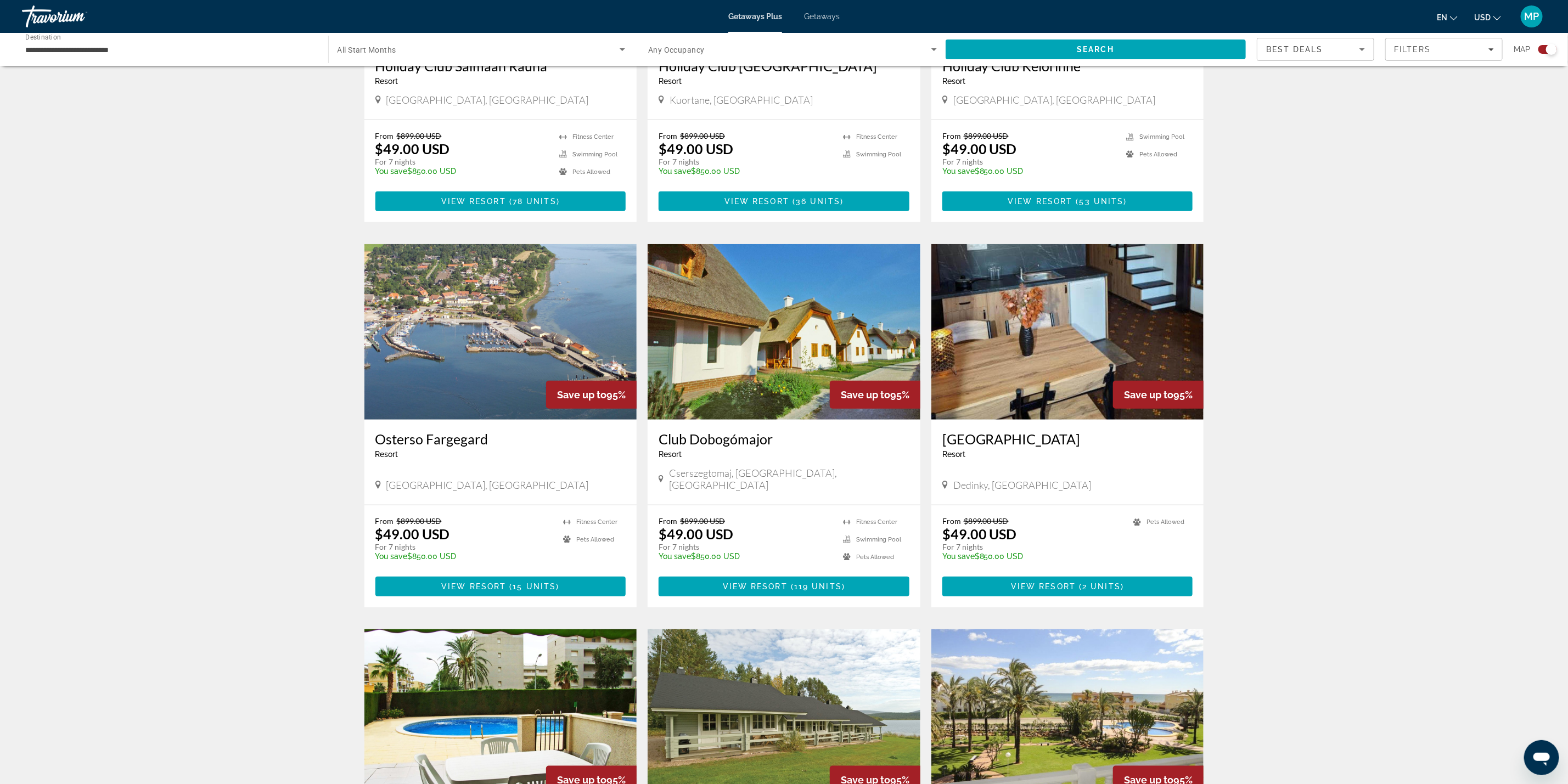
scroll to position [509, 0]
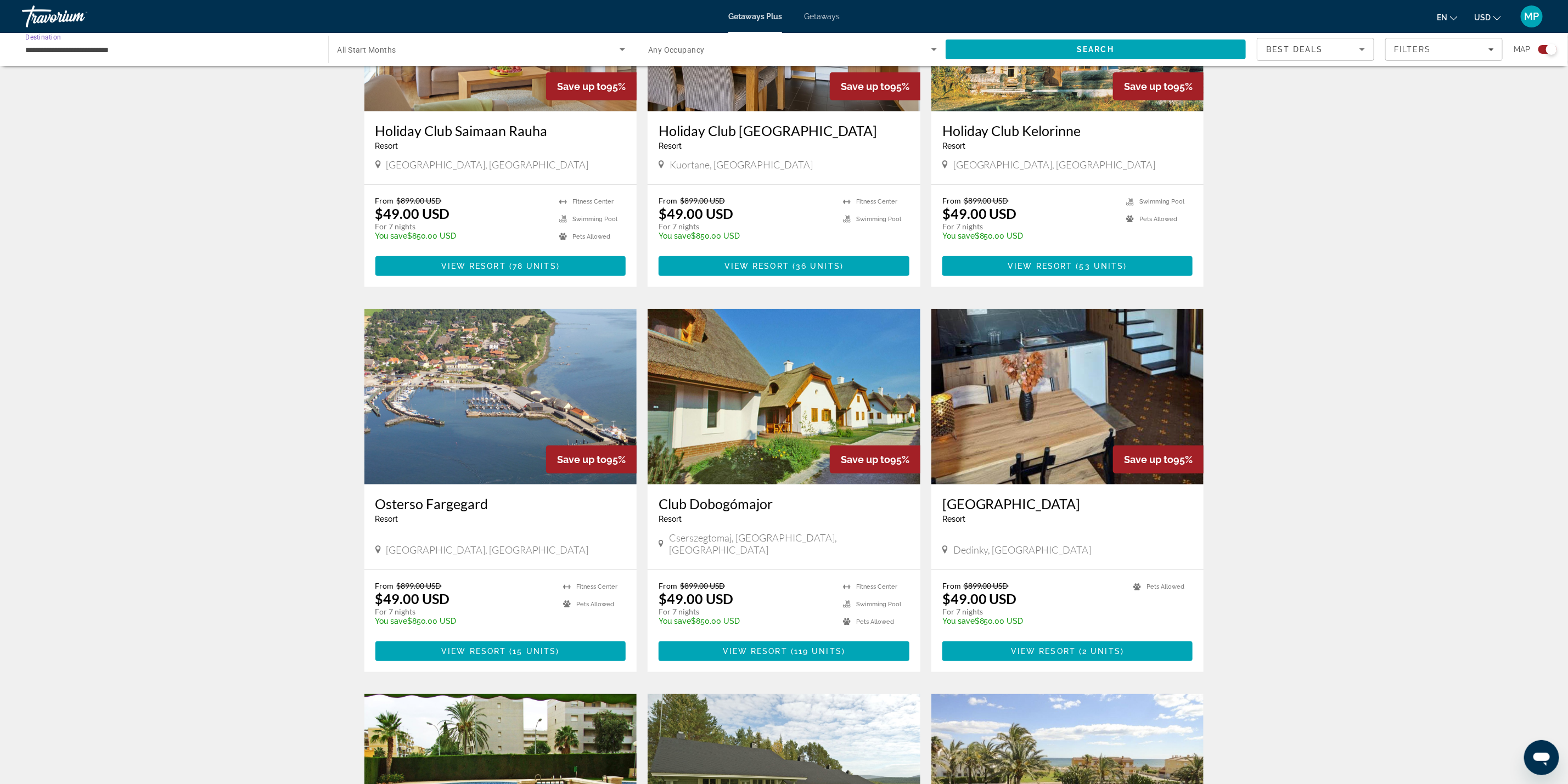
drag, startPoint x: 545, startPoint y: 134, endPoint x: 120, endPoint y: 47, distance: 433.8
click at [120, 47] on input "**********" at bounding box center [169, 49] width 288 height 13
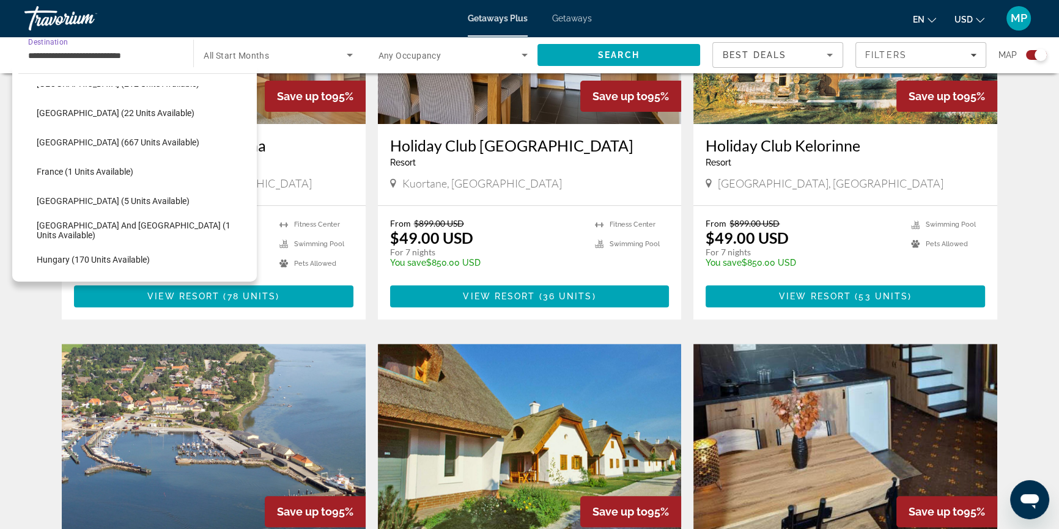
scroll to position [128, 0]
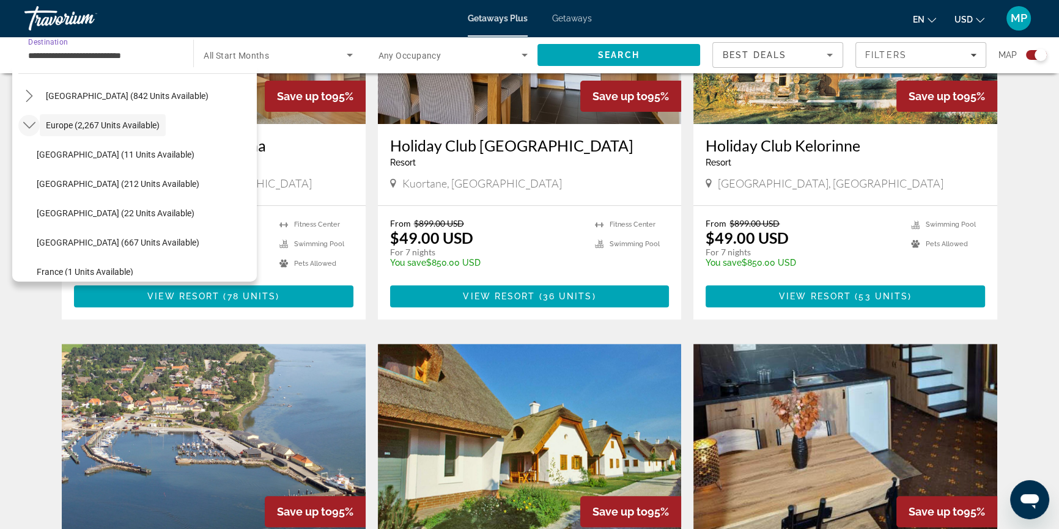
click at [33, 125] on icon "Toggle Europe (2,267 units available) submenu" at bounding box center [29, 125] width 12 height 12
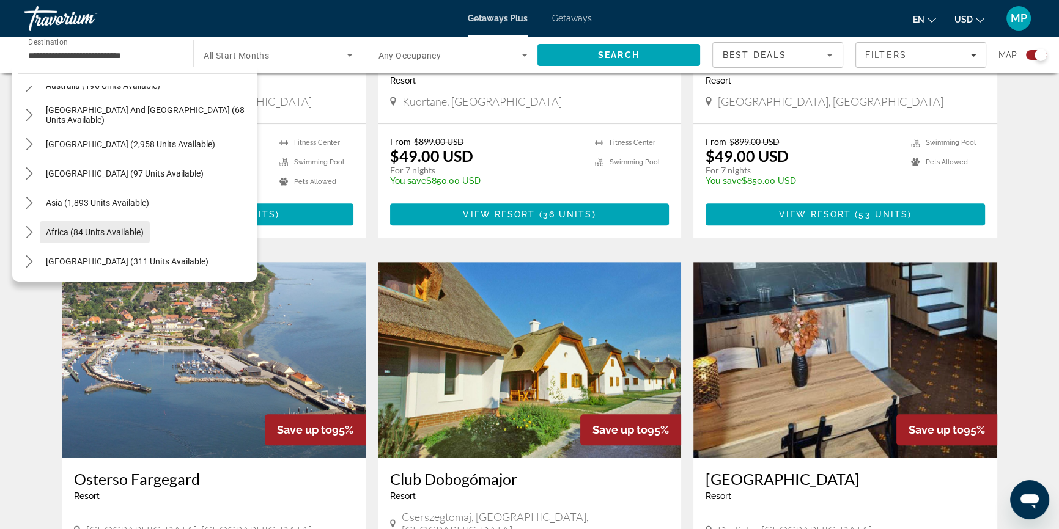
scroll to position [678, 0]
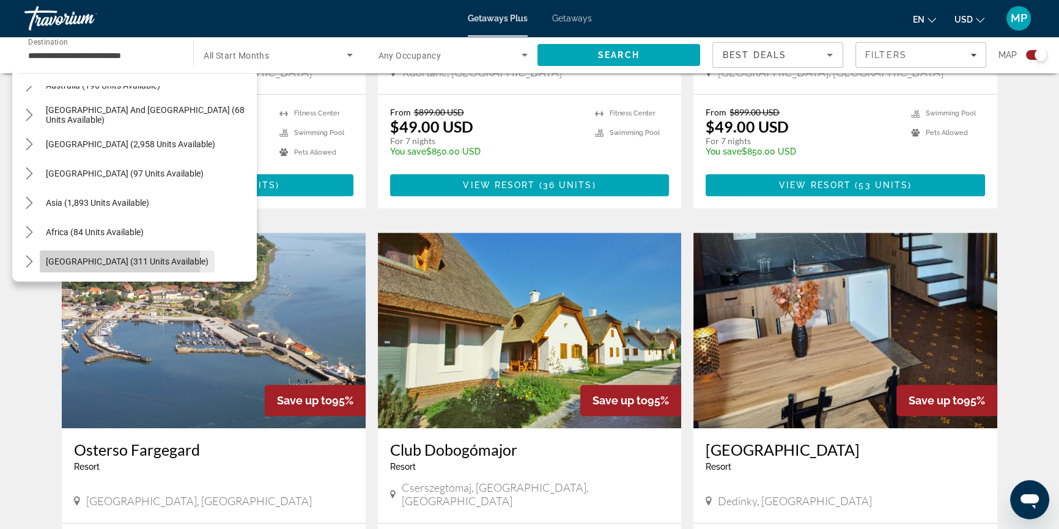
click at [121, 262] on span "[GEOGRAPHIC_DATA] (311 units available)" at bounding box center [127, 262] width 163 height 10
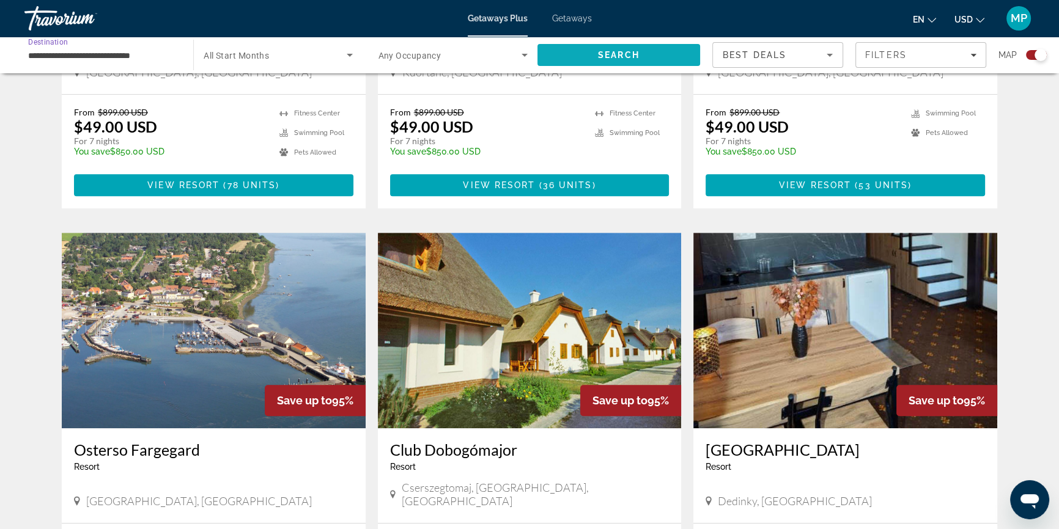
click at [633, 54] on span "Search" at bounding box center [619, 55] width 42 height 10
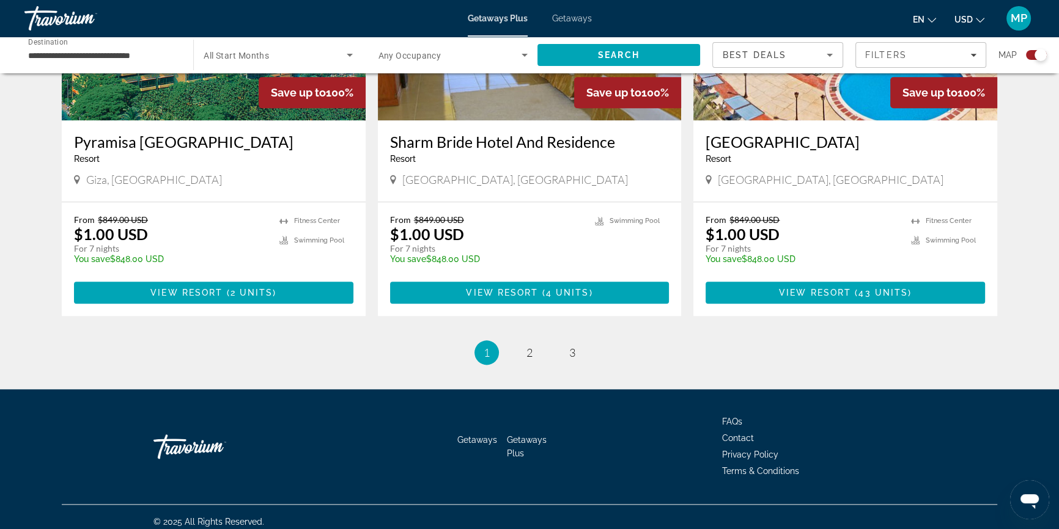
scroll to position [1827, 0]
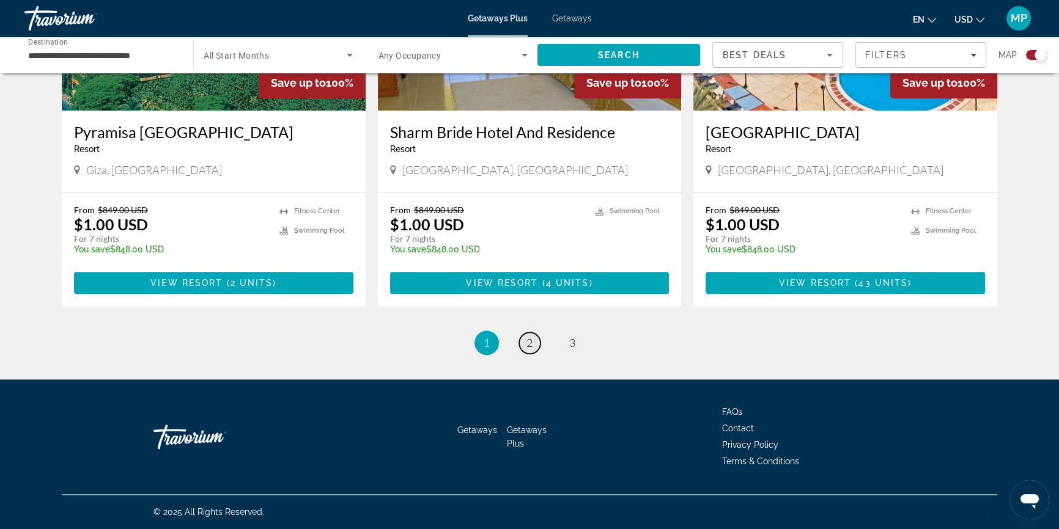
click at [526, 341] on span "2" at bounding box center [529, 342] width 6 height 13
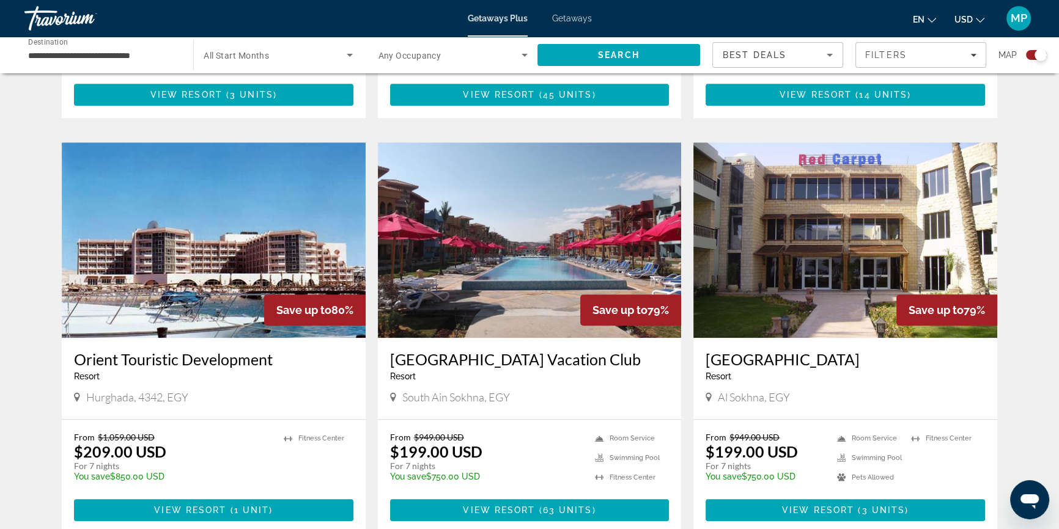
scroll to position [1778, 0]
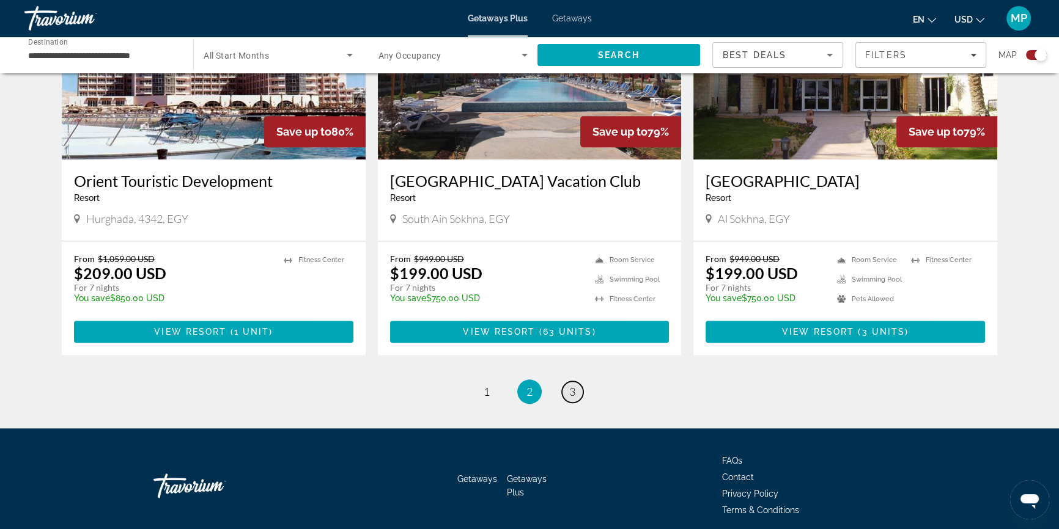
click at [569, 391] on span "3" at bounding box center [572, 391] width 6 height 13
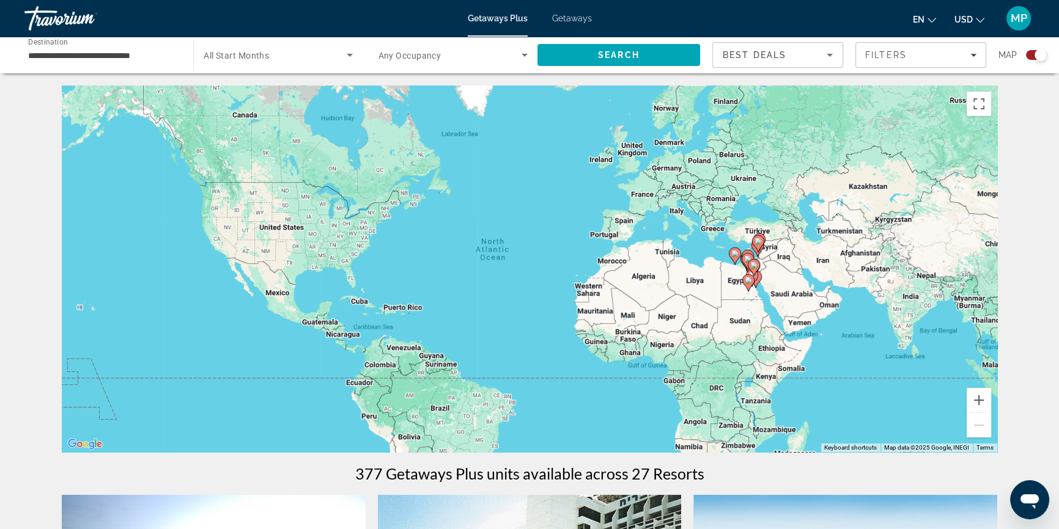
click at [745, 274] on gmp-advanced-marker "Main content" at bounding box center [748, 283] width 12 height 18
click at [745, 273] on div "To activate drag with keyboard, press Alt + Enter. Once in keyboard drag state,…" at bounding box center [529, 269] width 935 height 367
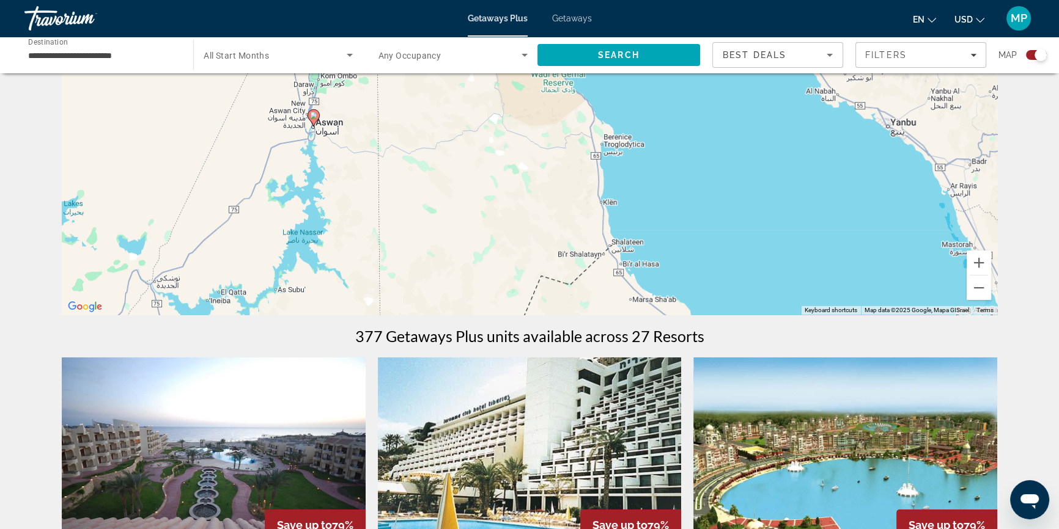
scroll to position [166, 0]
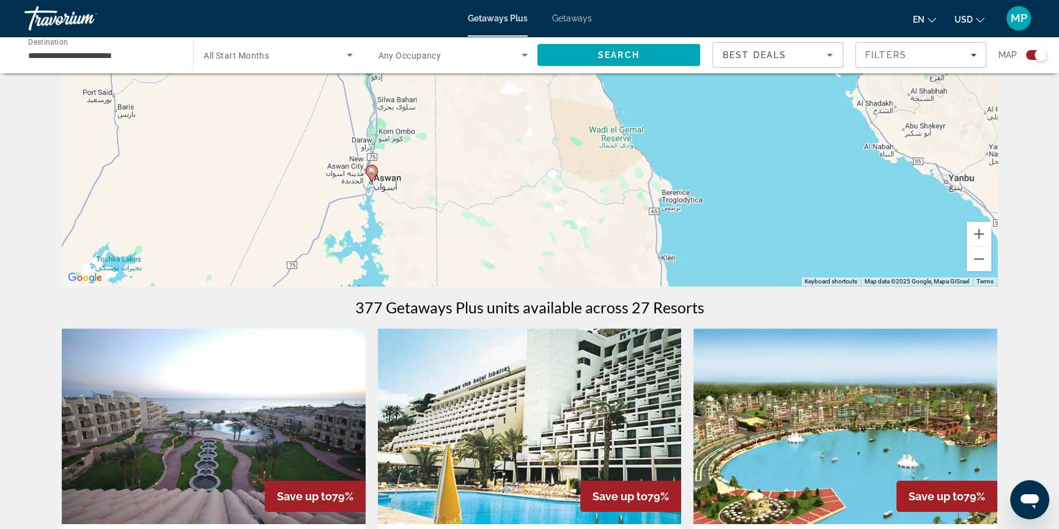
drag, startPoint x: 601, startPoint y: 172, endPoint x: 724, endPoint y: 222, distance: 132.1
click at [659, 248] on div "To activate drag with keyboard, press Alt + Enter. Once in keyboard drag state,…" at bounding box center [529, 102] width 935 height 367
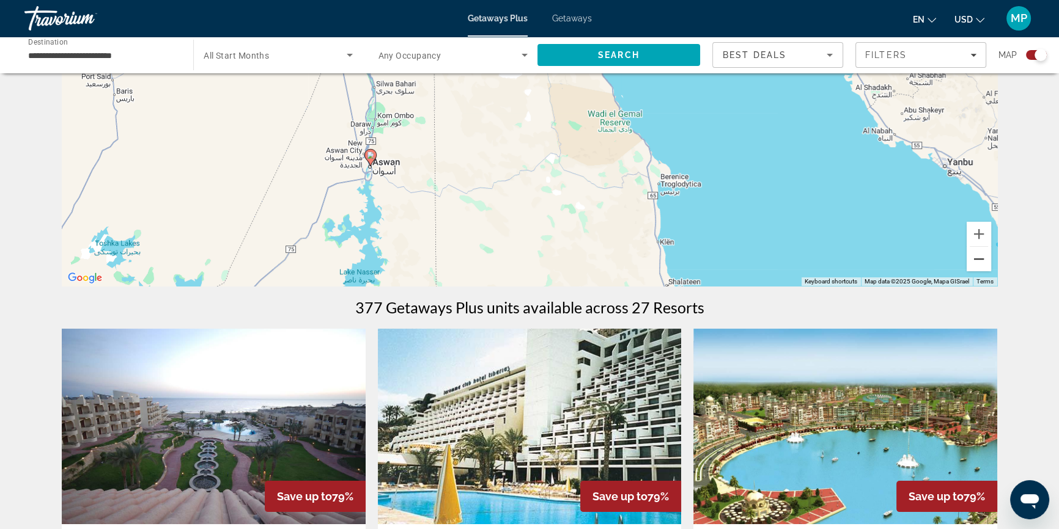
click at [972, 257] on button "Zoom out" at bounding box center [978, 259] width 24 height 24
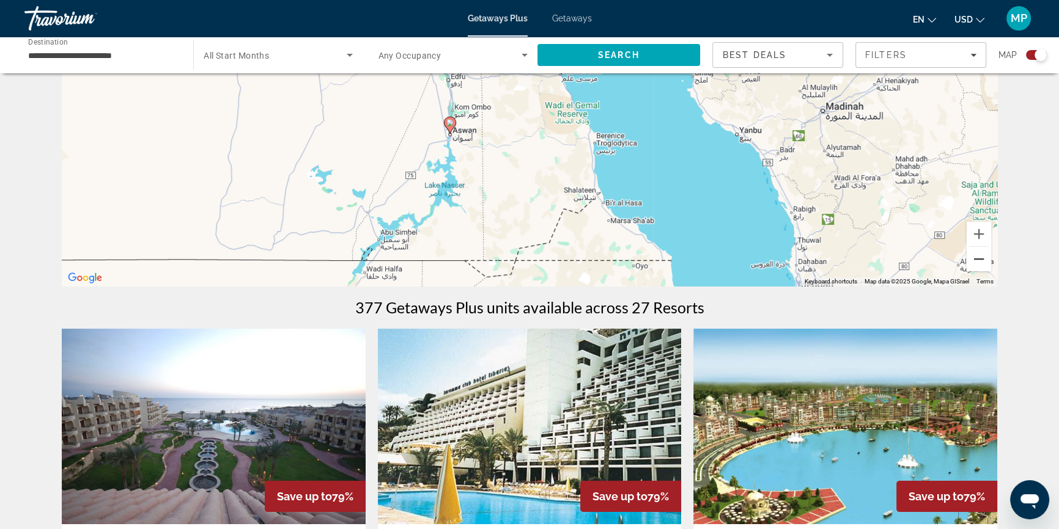
click at [977, 257] on button "Zoom out" at bounding box center [978, 259] width 24 height 24
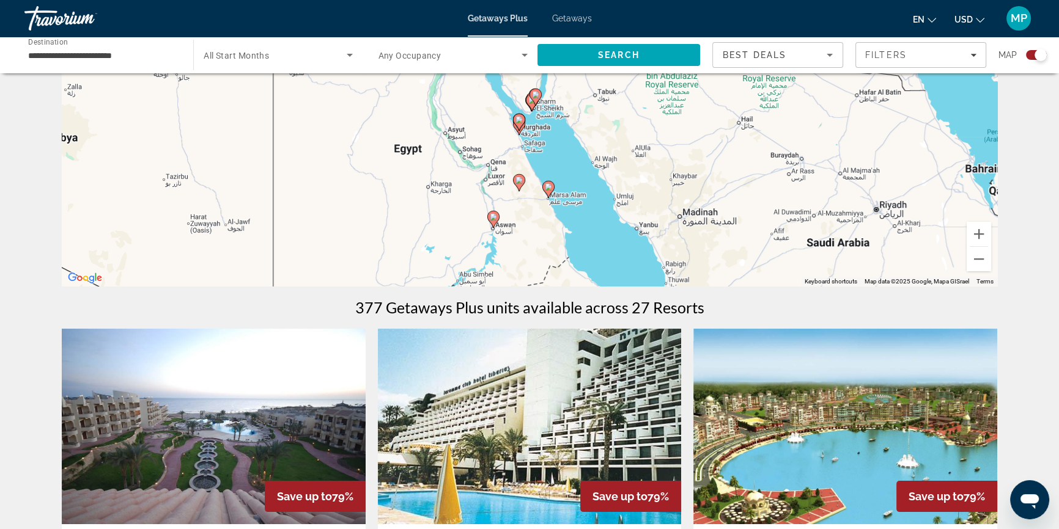
drag, startPoint x: 628, startPoint y: 135, endPoint x: 632, endPoint y: 242, distance: 107.0
click at [632, 242] on div "To activate drag with keyboard, press Alt + Enter. Once in keyboard drag state,…" at bounding box center [529, 102] width 935 height 367
click at [983, 264] on button "Zoom out" at bounding box center [978, 259] width 24 height 24
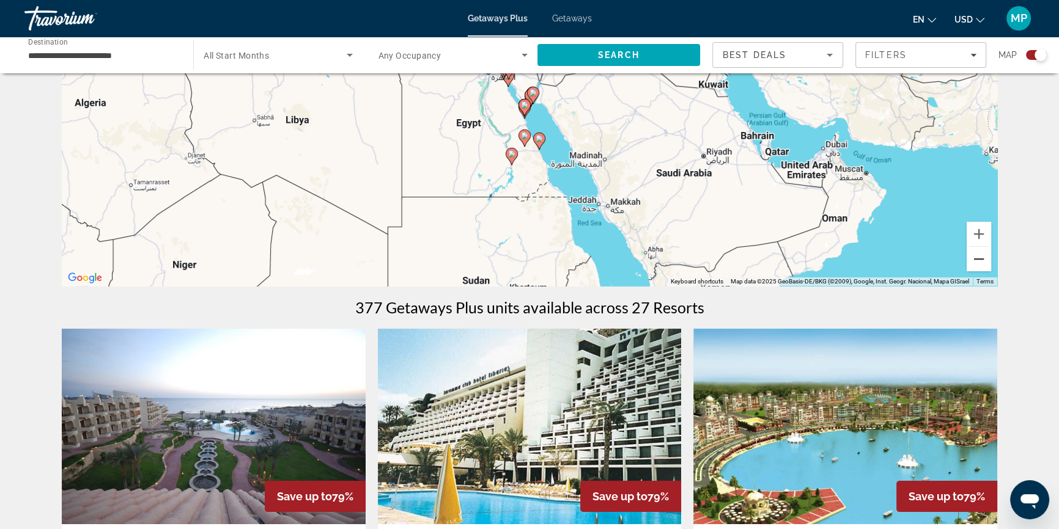
click at [982, 263] on button "Zoom out" at bounding box center [978, 259] width 24 height 24
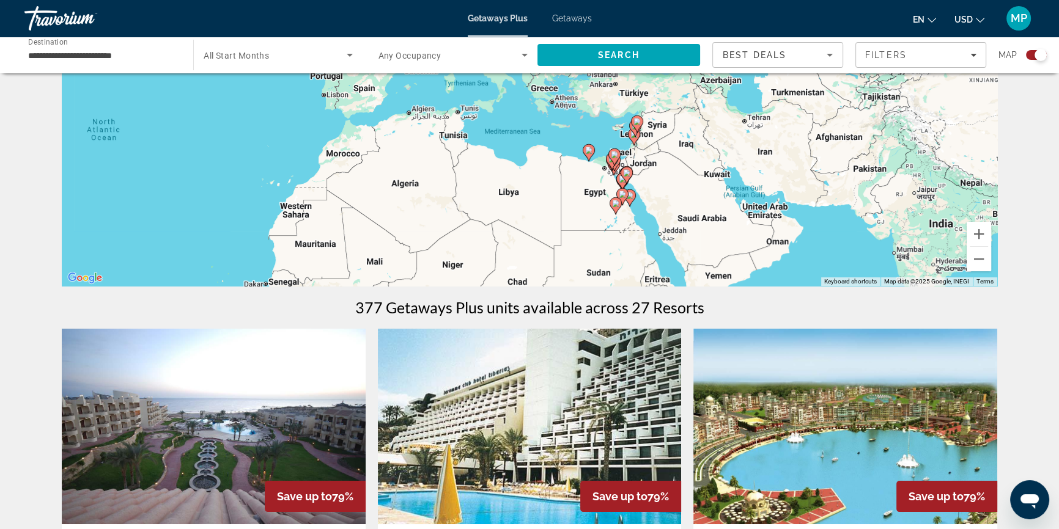
drag, startPoint x: 578, startPoint y: 152, endPoint x: 658, endPoint y: 225, distance: 108.6
click at [666, 230] on div "To activate drag with keyboard, press Alt + Enter. Once in keyboard drag state,…" at bounding box center [529, 102] width 935 height 367
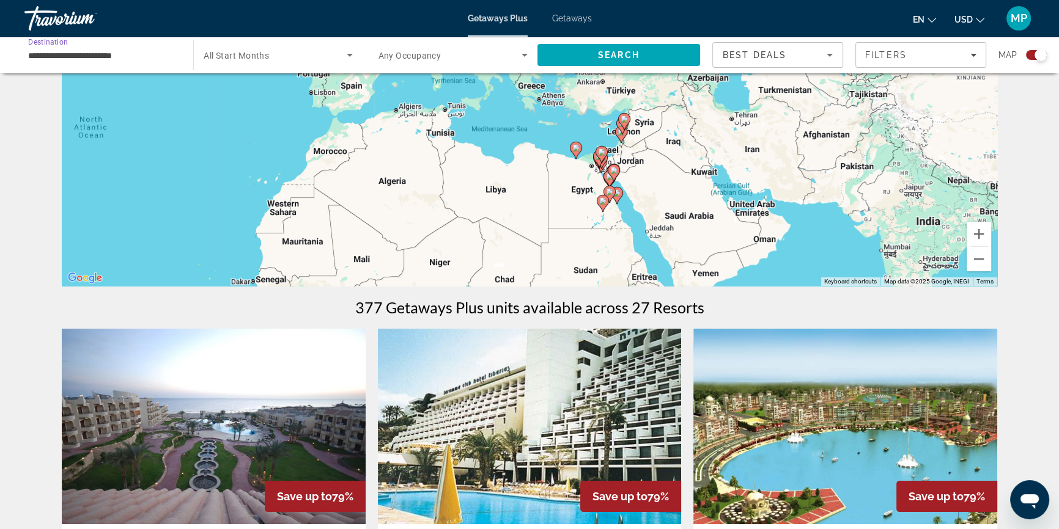
click at [76, 54] on input "**********" at bounding box center [102, 55] width 149 height 15
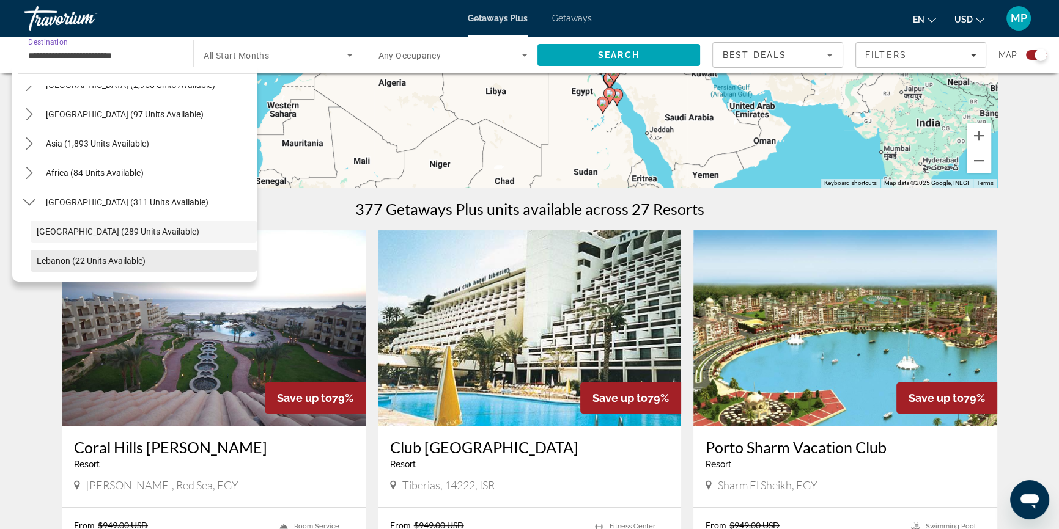
scroll to position [277, 0]
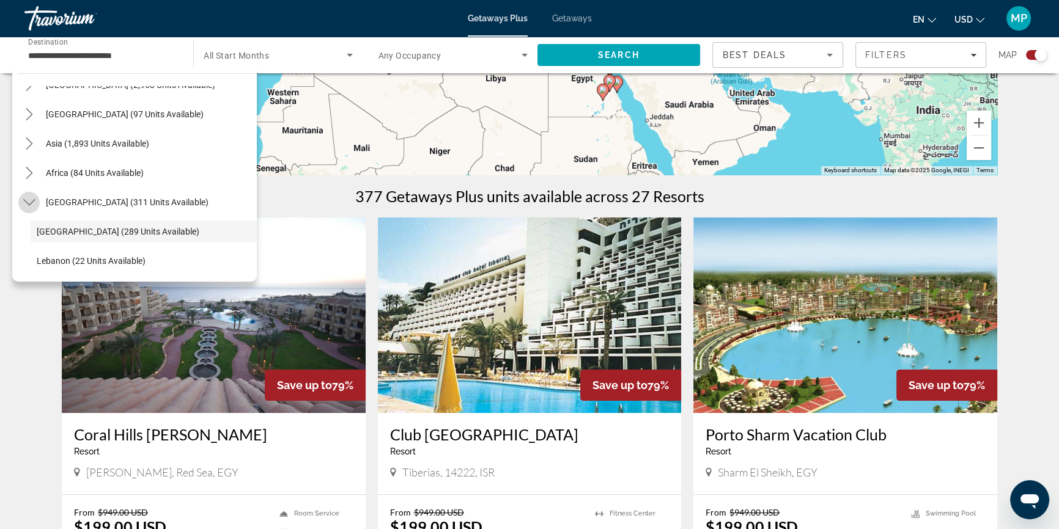
click at [30, 205] on icon "Toggle Middle East (311 units available) submenu" at bounding box center [29, 202] width 12 height 12
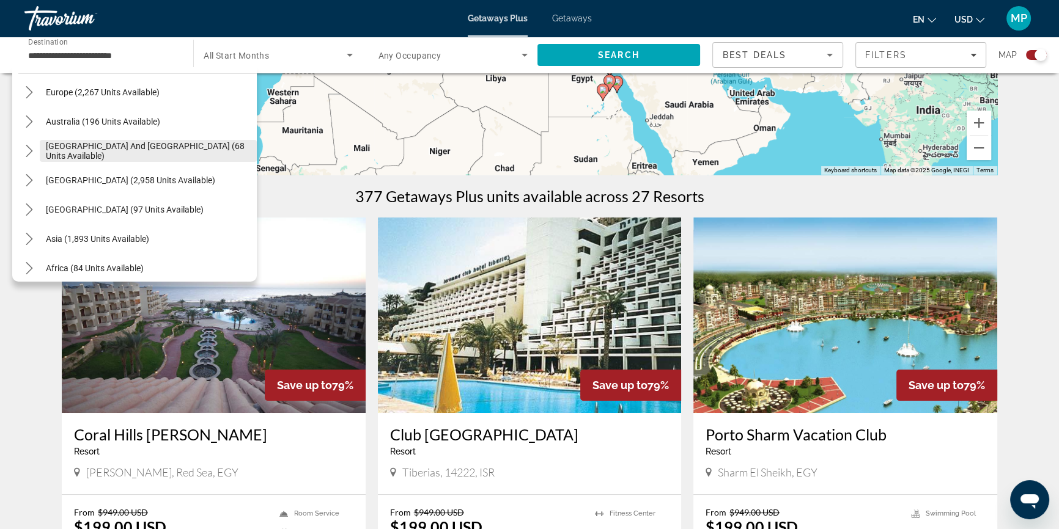
scroll to position [142, 0]
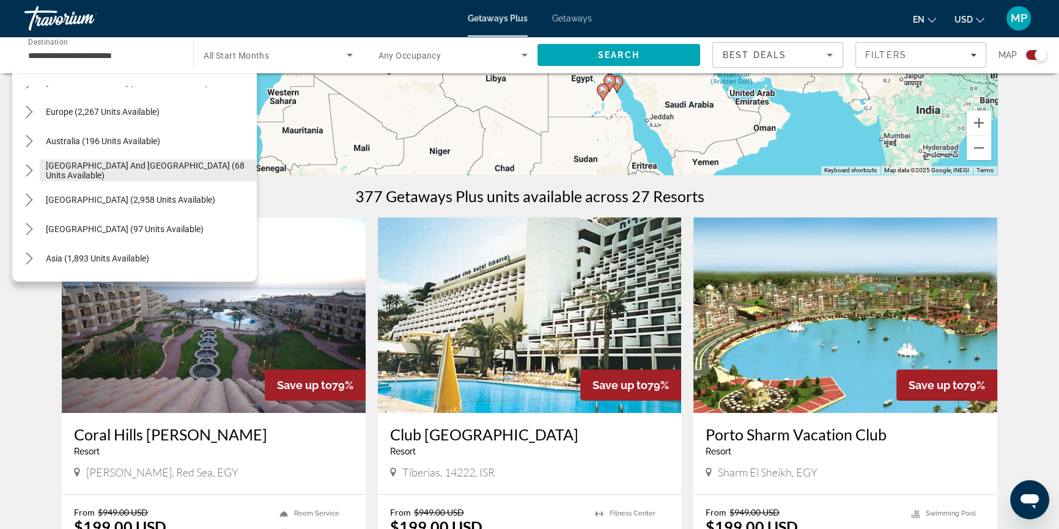
click at [87, 175] on span "Select destination: South Pacific and Oceania (68 units available)" at bounding box center [148, 170] width 217 height 29
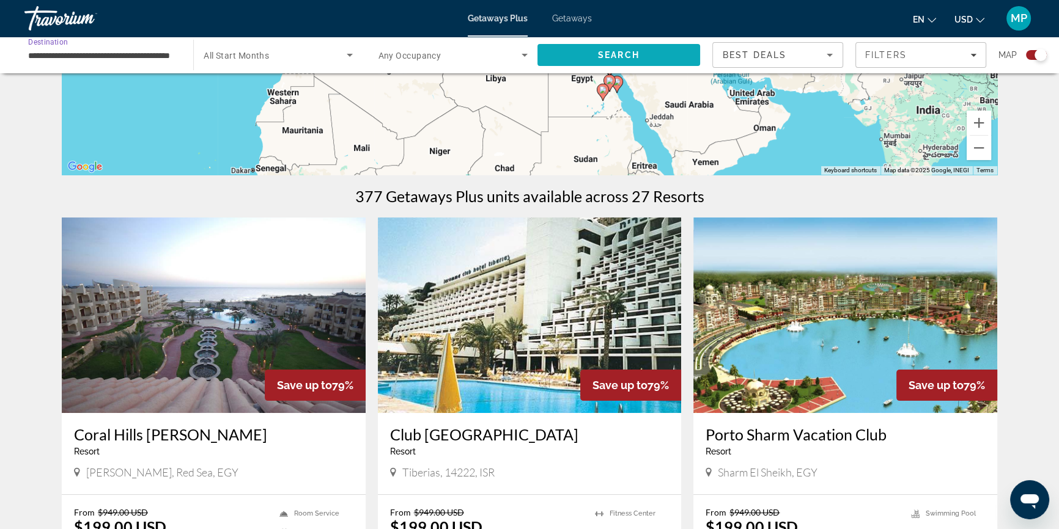
click at [623, 55] on span "Search" at bounding box center [619, 55] width 42 height 10
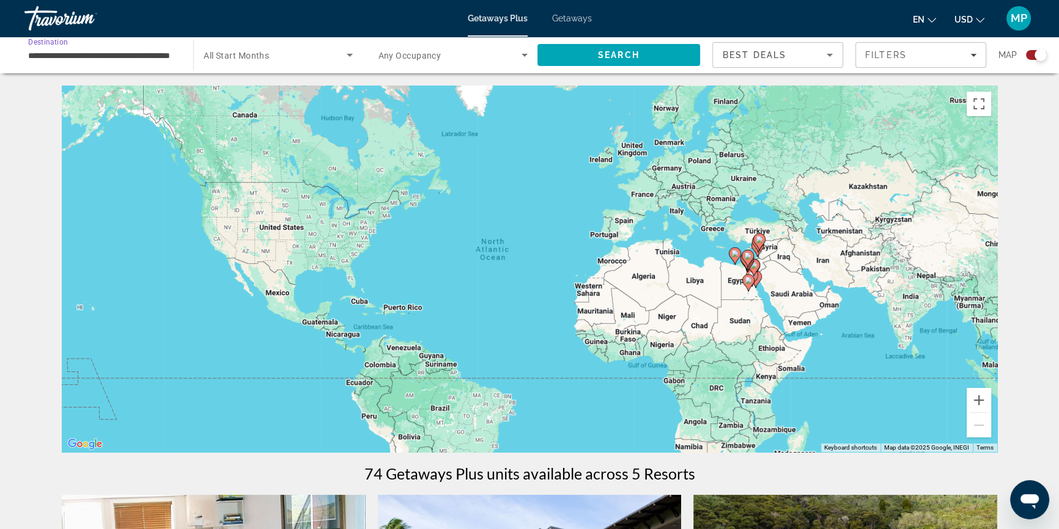
click at [155, 61] on input "**********" at bounding box center [102, 55] width 149 height 15
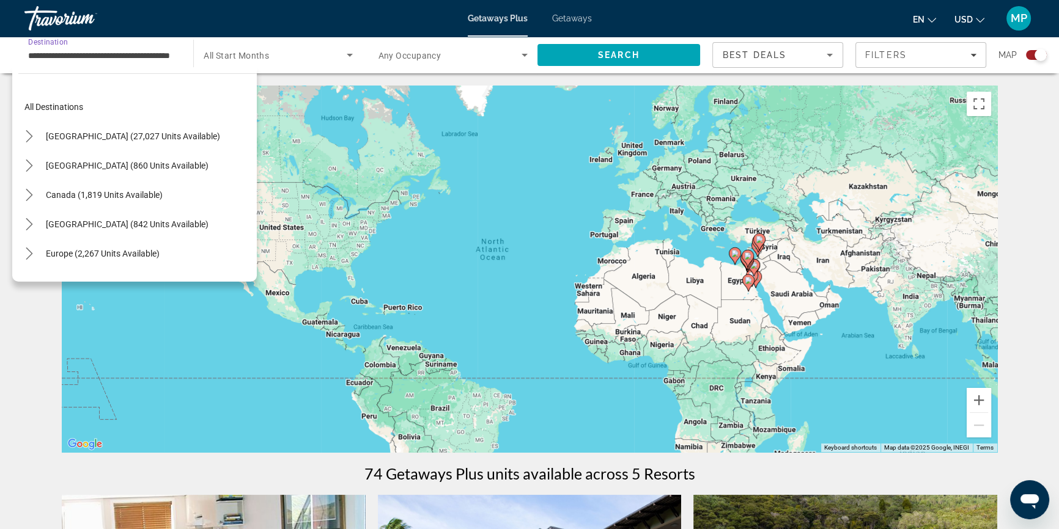
scroll to position [131, 0]
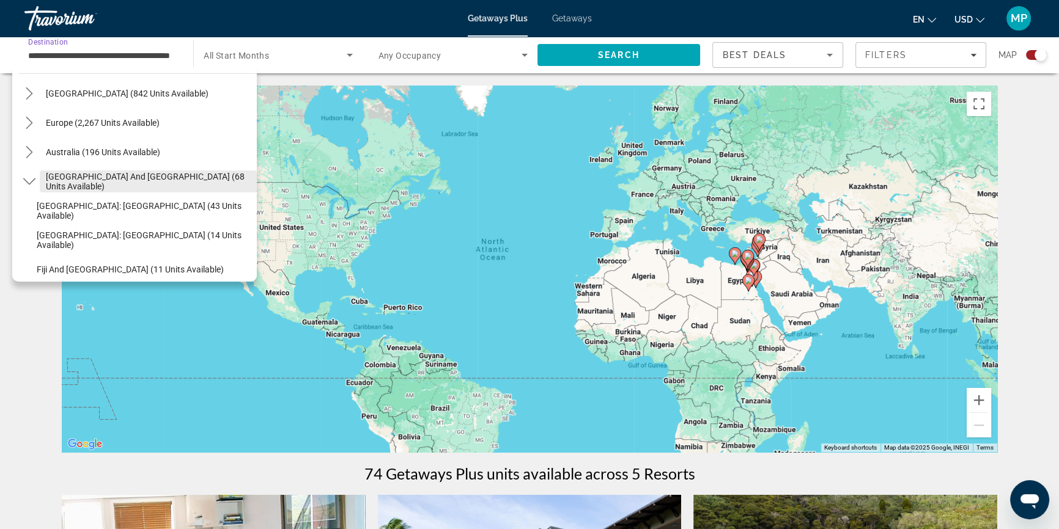
click at [65, 177] on span "[GEOGRAPHIC_DATA] and [GEOGRAPHIC_DATA] (68 units available)" at bounding box center [148, 182] width 205 height 20
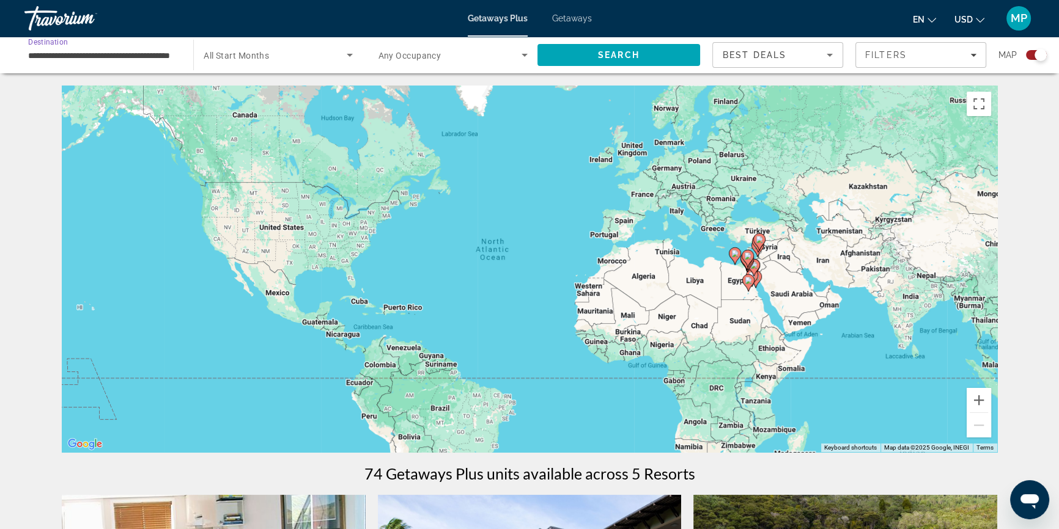
click at [147, 51] on input "**********" at bounding box center [102, 55] width 149 height 15
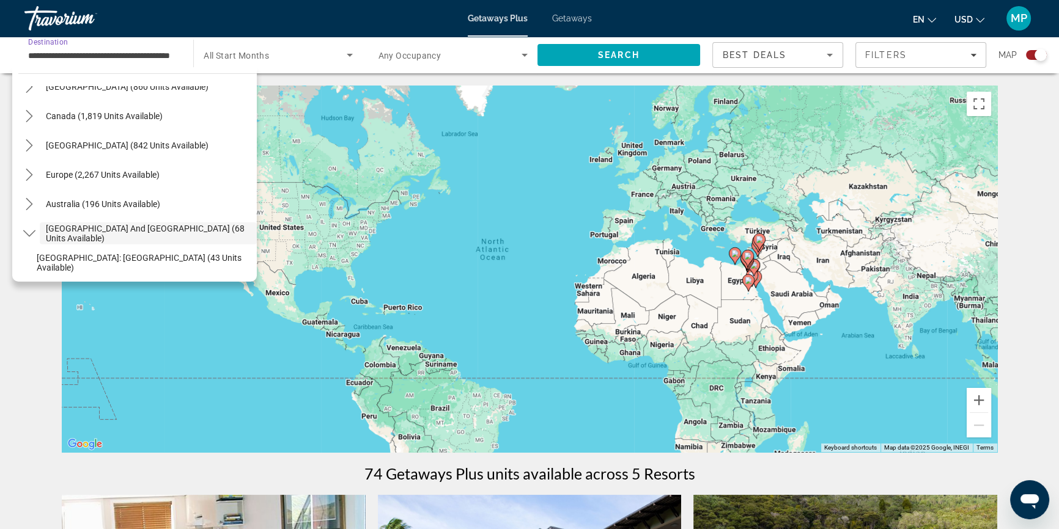
scroll to position [0, 0]
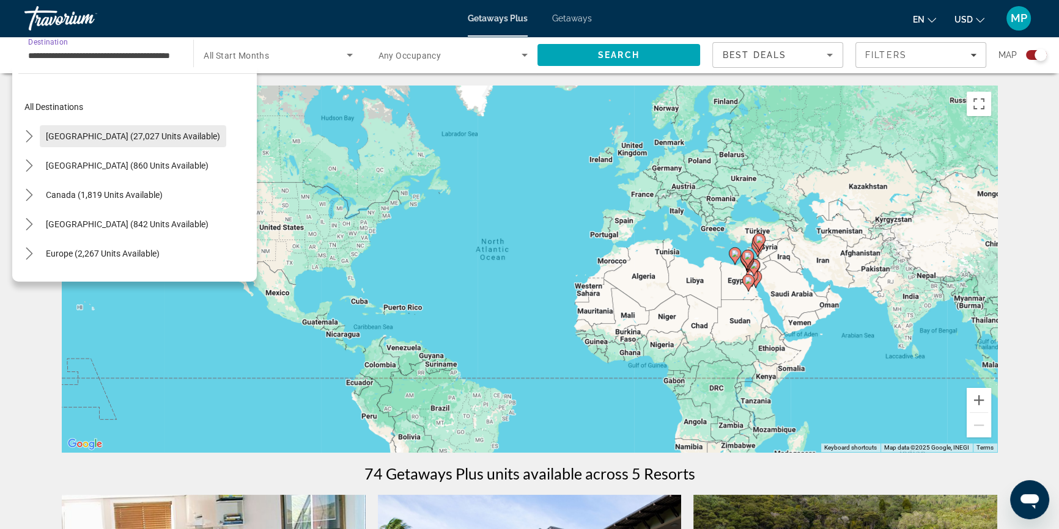
click at [95, 138] on span "[GEOGRAPHIC_DATA] (27,027 units available)" at bounding box center [133, 136] width 174 height 10
type input "**********"
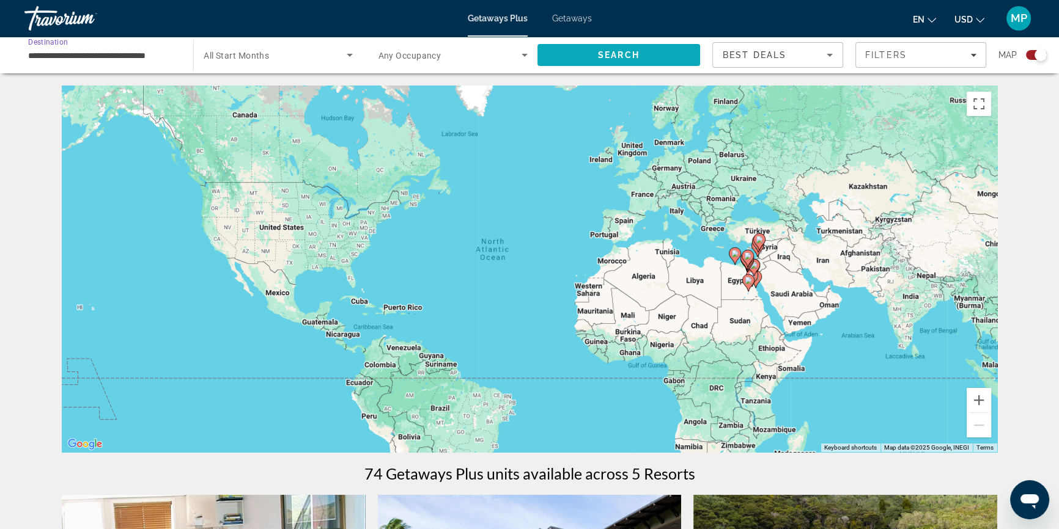
click at [607, 54] on span "Search" at bounding box center [619, 55] width 42 height 10
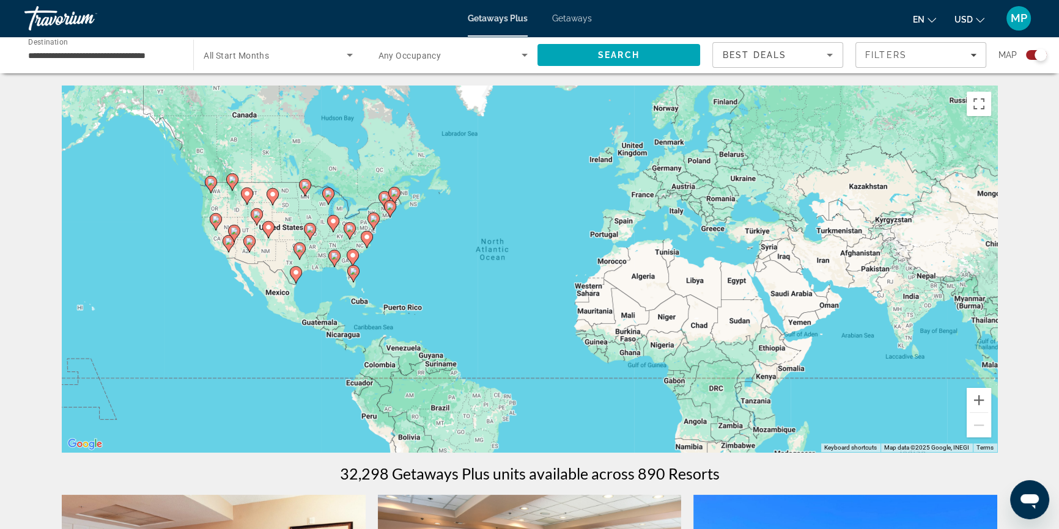
click at [331, 274] on div "To activate drag with keyboard, press Alt + Enter. Once in keyboard drag state,…" at bounding box center [529, 269] width 935 height 367
click at [979, 404] on button "Zoom in" at bounding box center [978, 400] width 24 height 24
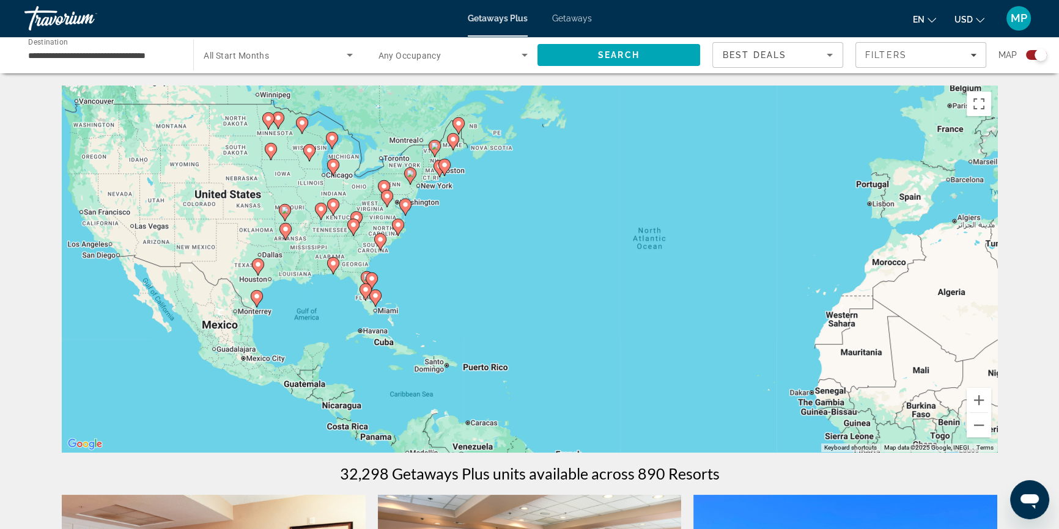
drag, startPoint x: 268, startPoint y: 284, endPoint x: 467, endPoint y: 290, distance: 198.7
click at [467, 290] on div "To activate drag with keyboard, press Alt + Enter. Once in keyboard drag state,…" at bounding box center [529, 269] width 935 height 367
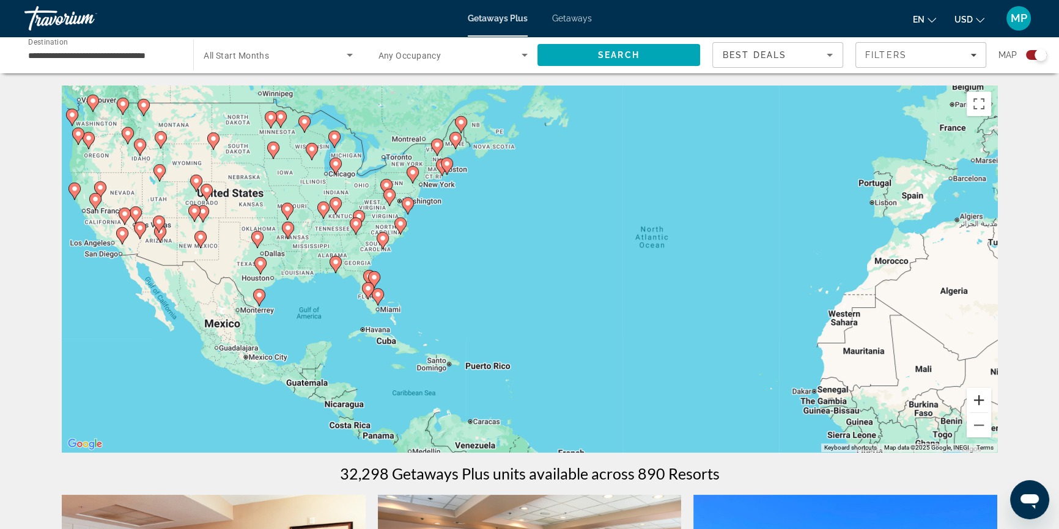
click at [978, 396] on button "Zoom in" at bounding box center [978, 400] width 24 height 24
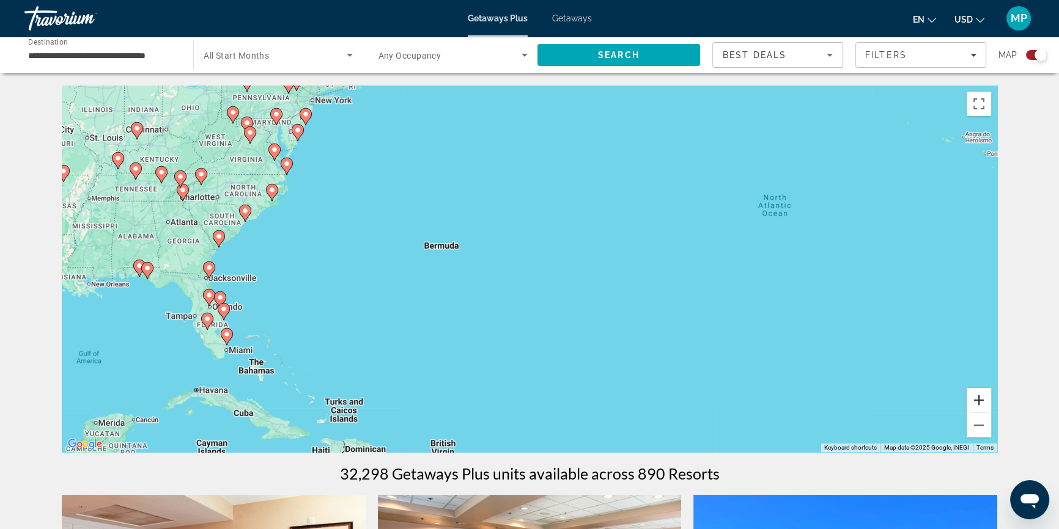
click at [978, 396] on button "Zoom in" at bounding box center [978, 400] width 24 height 24
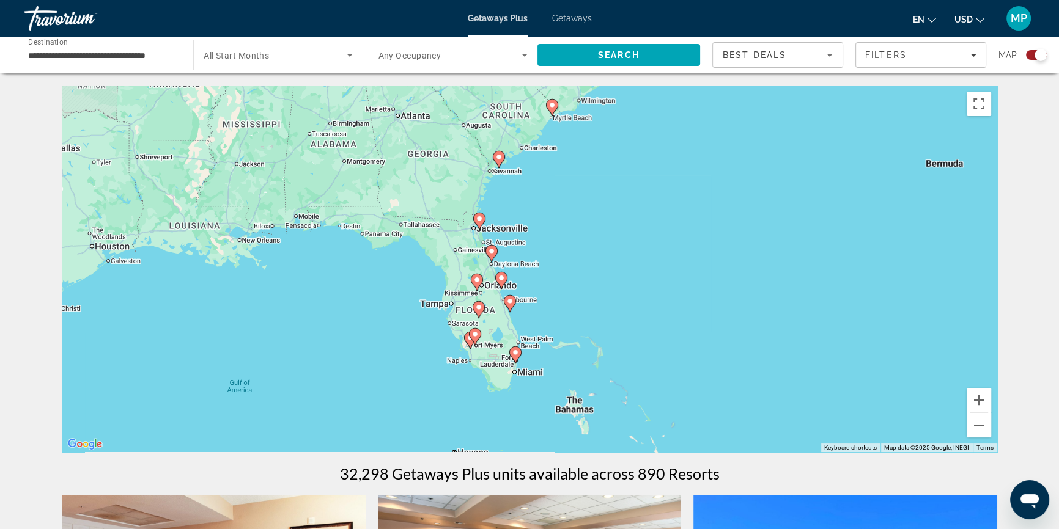
drag, startPoint x: 161, startPoint y: 264, endPoint x: 747, endPoint y: 207, distance: 588.3
click at [747, 207] on div "To activate drag with keyboard, press Alt + Enter. Once in keyboard drag state,…" at bounding box center [529, 269] width 935 height 367
click at [979, 402] on button "Zoom in" at bounding box center [978, 400] width 24 height 24
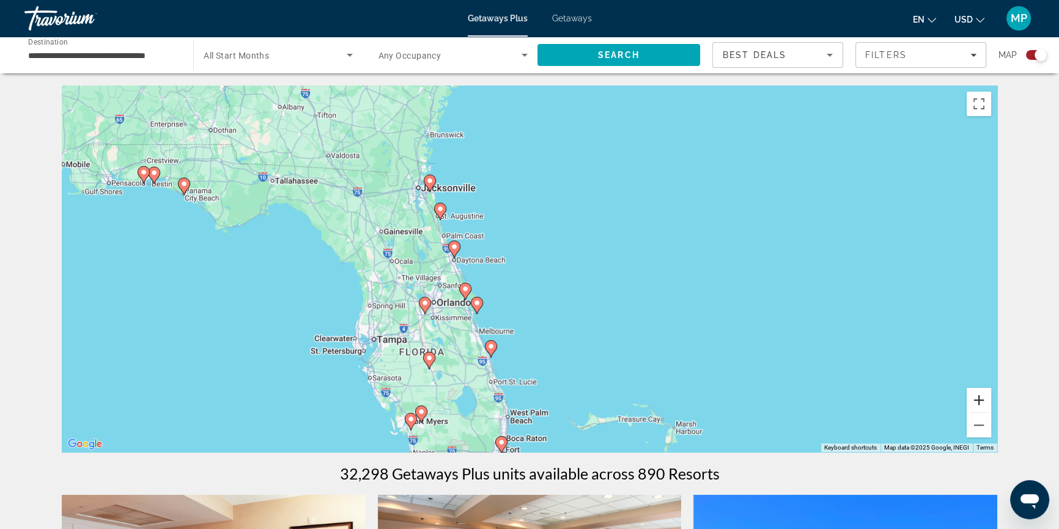
click at [979, 400] on button "Zoom in" at bounding box center [978, 400] width 24 height 24
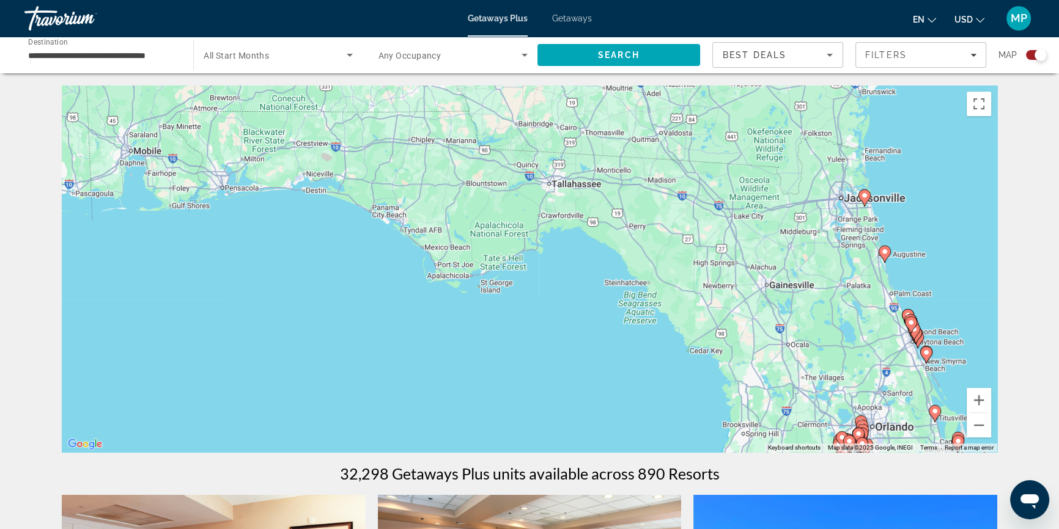
drag, startPoint x: 94, startPoint y: 243, endPoint x: 625, endPoint y: 336, distance: 539.1
click at [625, 336] on div "To activate drag with keyboard, press Alt + Enter. Once in keyboard drag state,…" at bounding box center [529, 269] width 935 height 367
click at [980, 406] on button "Zoom in" at bounding box center [978, 400] width 24 height 24
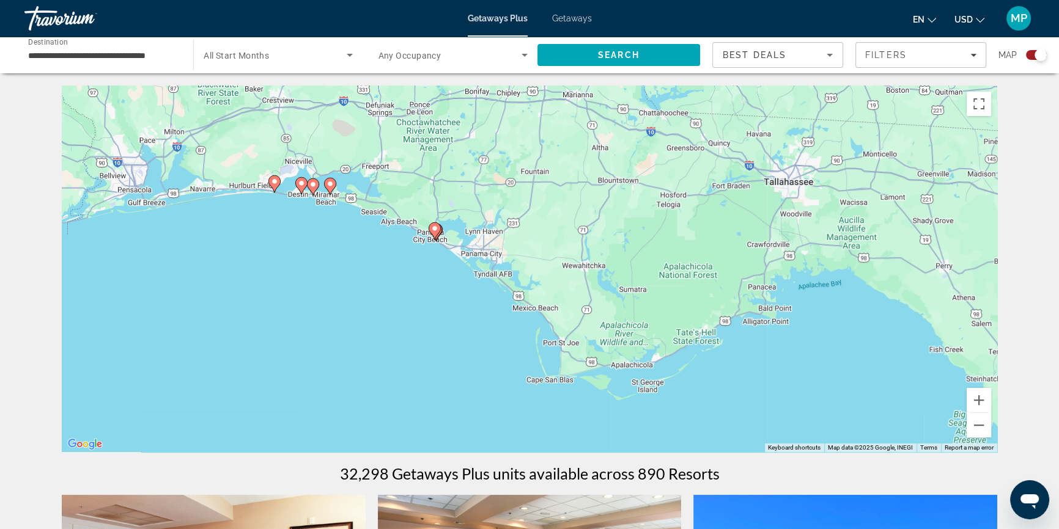
drag, startPoint x: 205, startPoint y: 184, endPoint x: 426, endPoint y: 263, distance: 234.5
click at [426, 263] on div "To activate drag with keyboard, press Alt + Enter. Once in keyboard drag state,…" at bounding box center [529, 269] width 935 height 367
click at [301, 186] on image "Main content" at bounding box center [301, 183] width 7 height 7
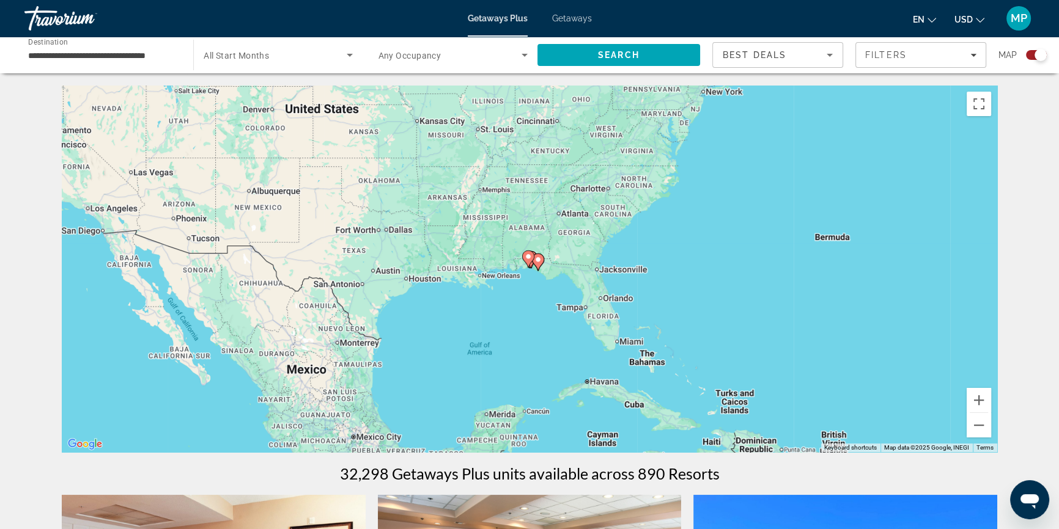
click at [527, 265] on icon "Main content" at bounding box center [528, 259] width 11 height 16
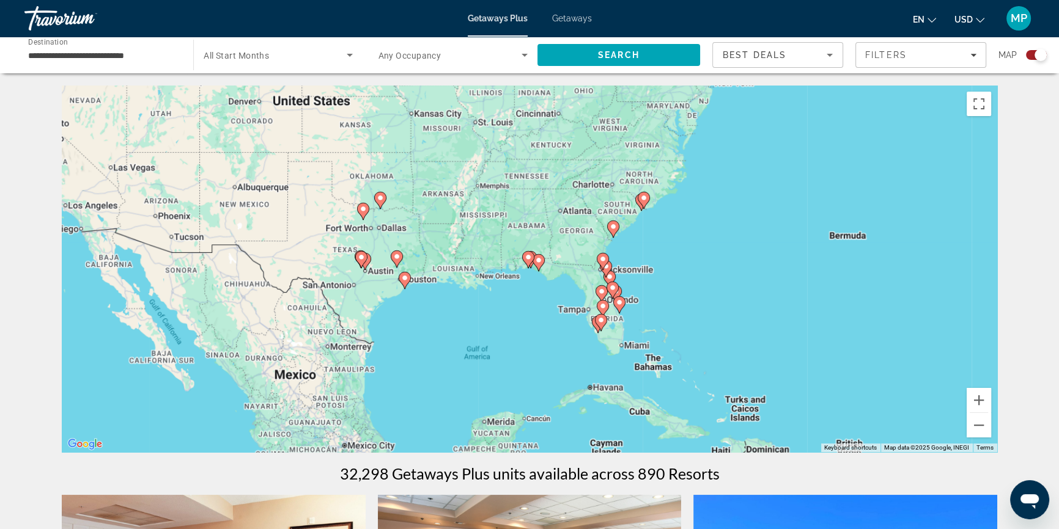
click at [527, 265] on icon "Main content" at bounding box center [528, 260] width 11 height 16
type input "**********"
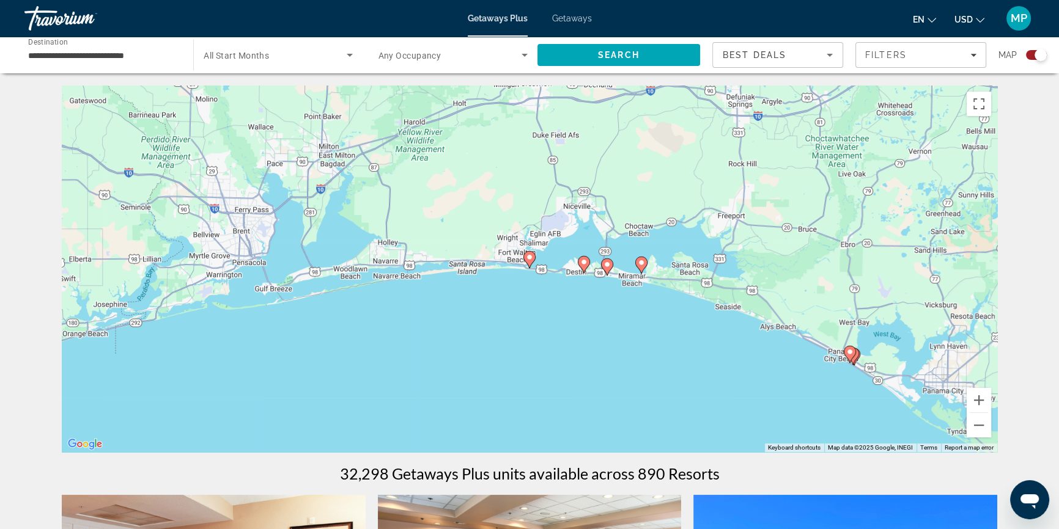
click at [580, 266] on icon "Main content" at bounding box center [584, 264] width 12 height 17
